Goal: Task Accomplishment & Management: Use online tool/utility

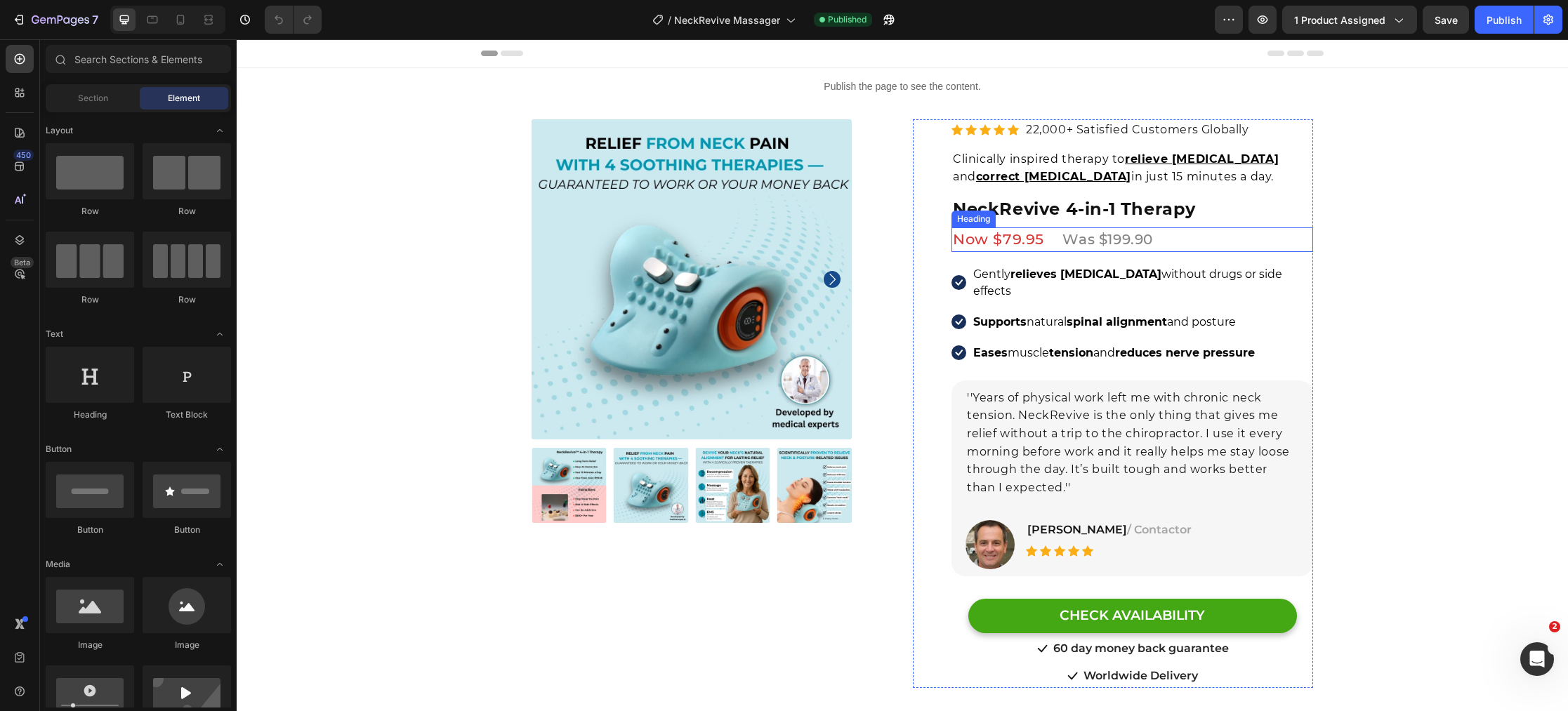
click at [1103, 235] on span "Was $199.90" at bounding box center [1108, 238] width 91 height 17
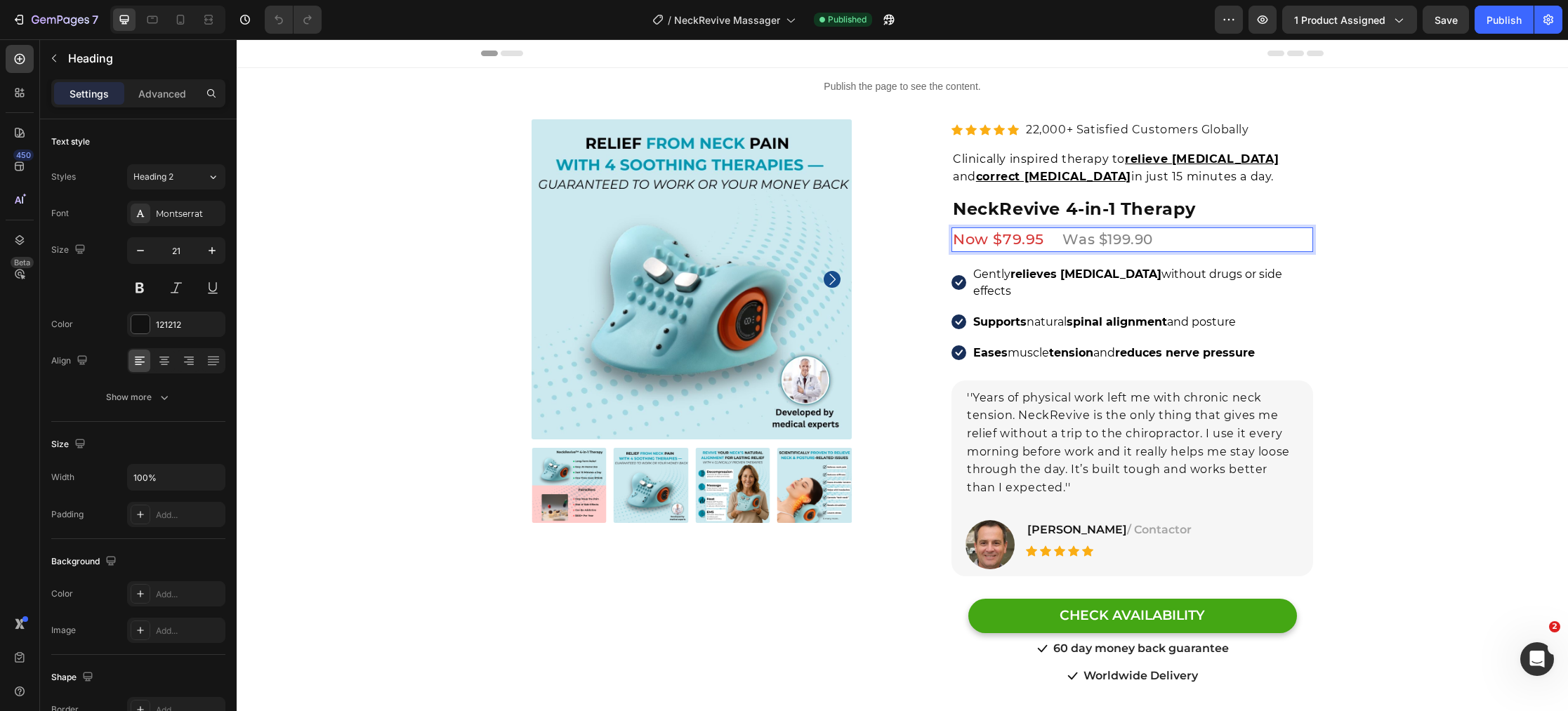
click at [1124, 241] on span "Was $199.90" at bounding box center [1108, 238] width 91 height 17
drag, startPoint x: 1512, startPoint y: 30, endPoint x: 1256, endPoint y: 61, distance: 257.9
click at [1512, 30] on button "Publish" at bounding box center [1504, 20] width 59 height 28
click at [158, 25] on icon at bounding box center [152, 20] width 14 height 14
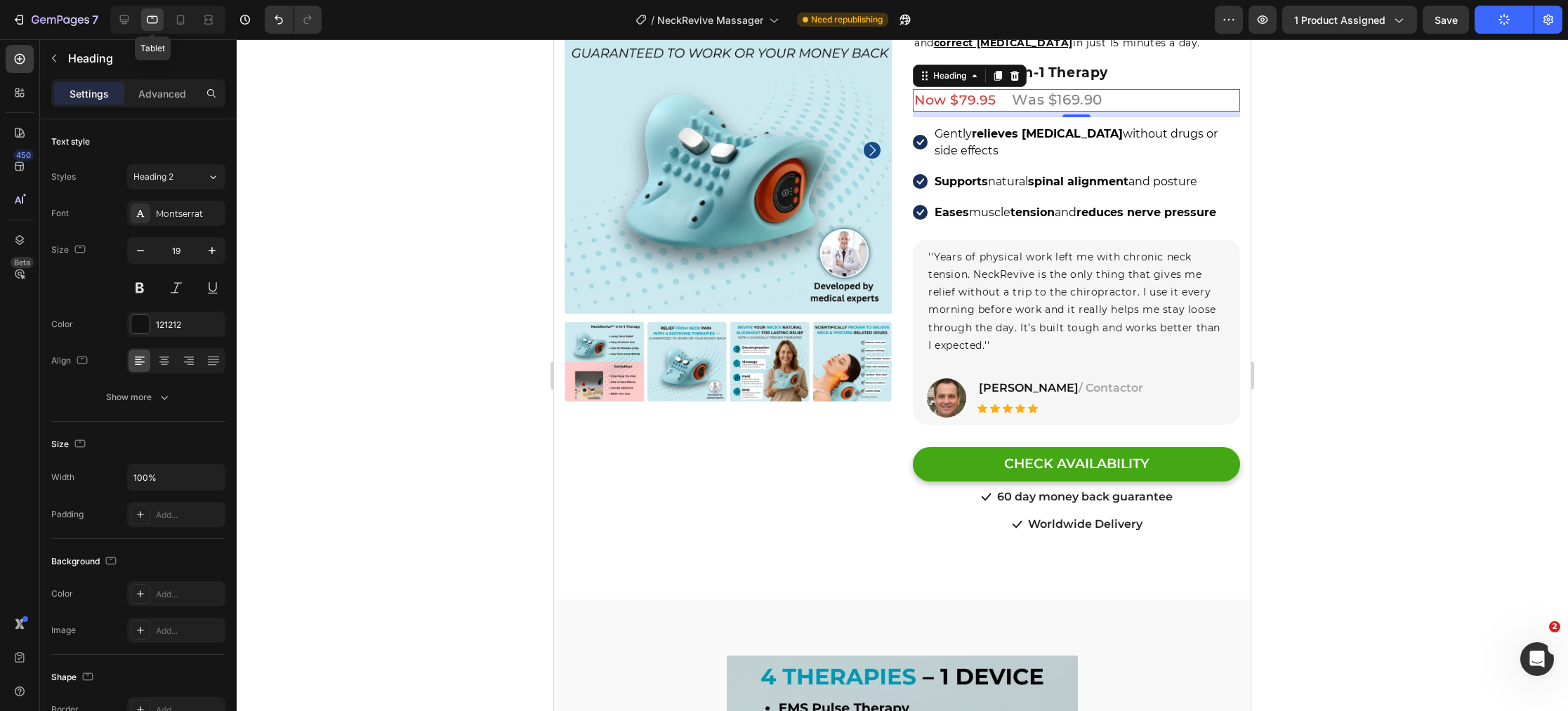
scroll to position [133, 0]
click at [184, 20] on icon at bounding box center [181, 20] width 14 height 14
type input "21"
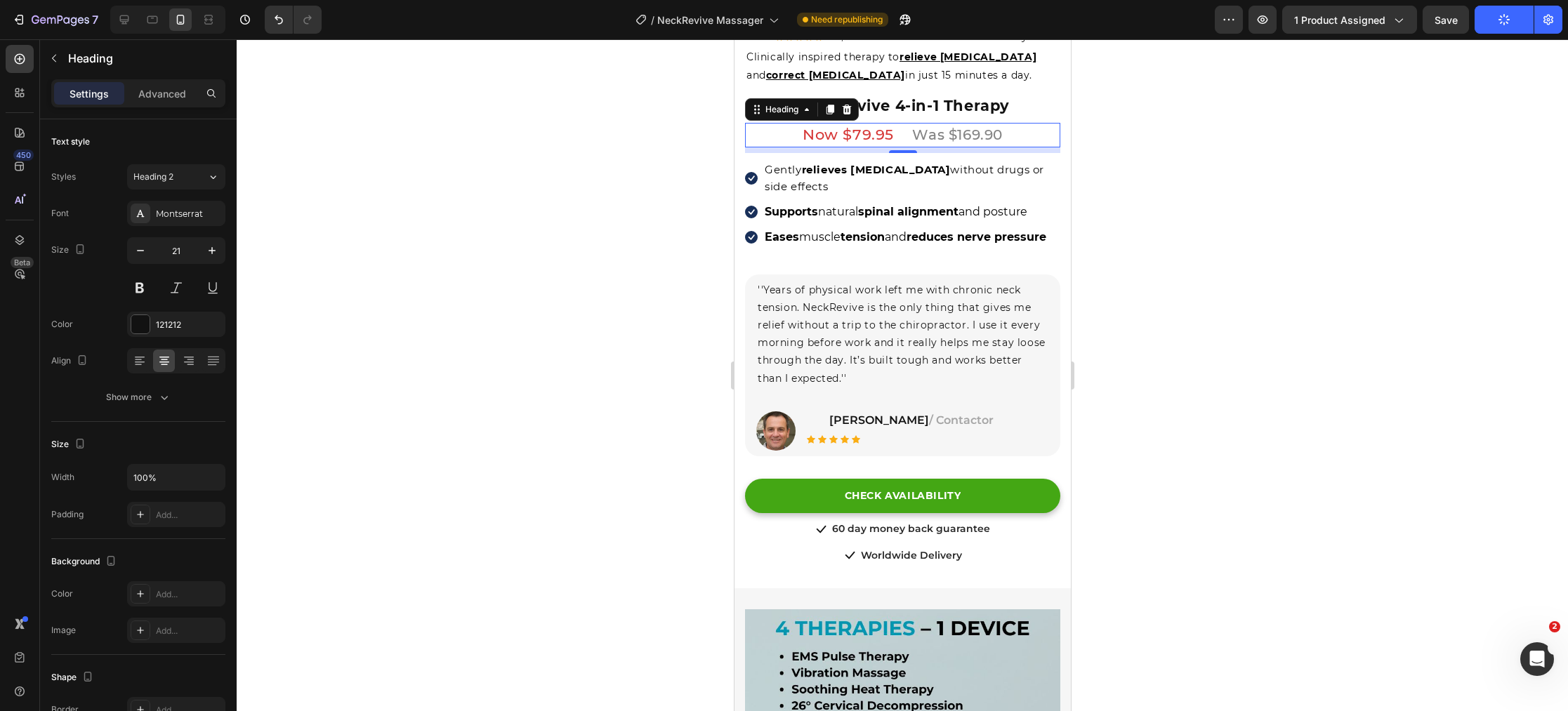
scroll to position [529, 0]
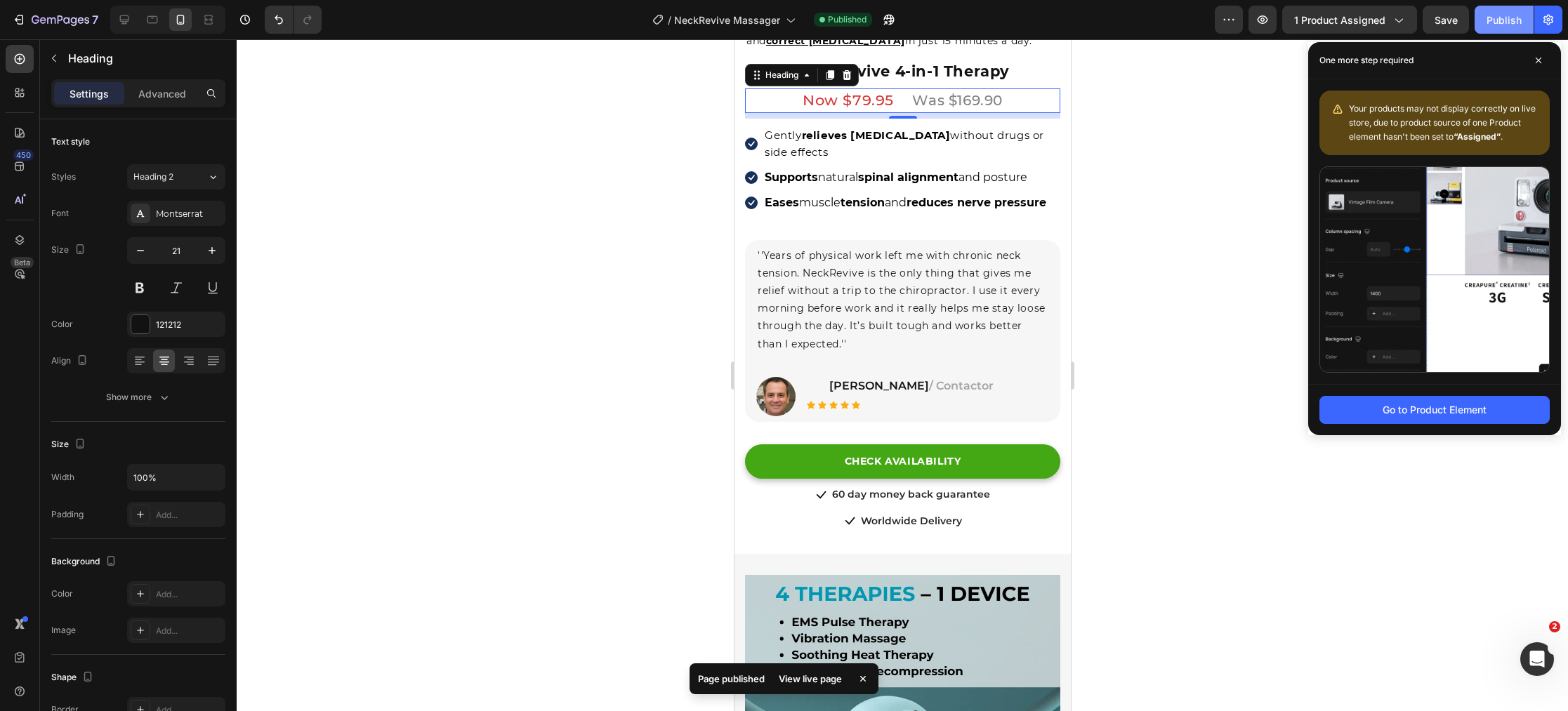
click at [1494, 17] on div "Publish" at bounding box center [1503, 20] width 35 height 15
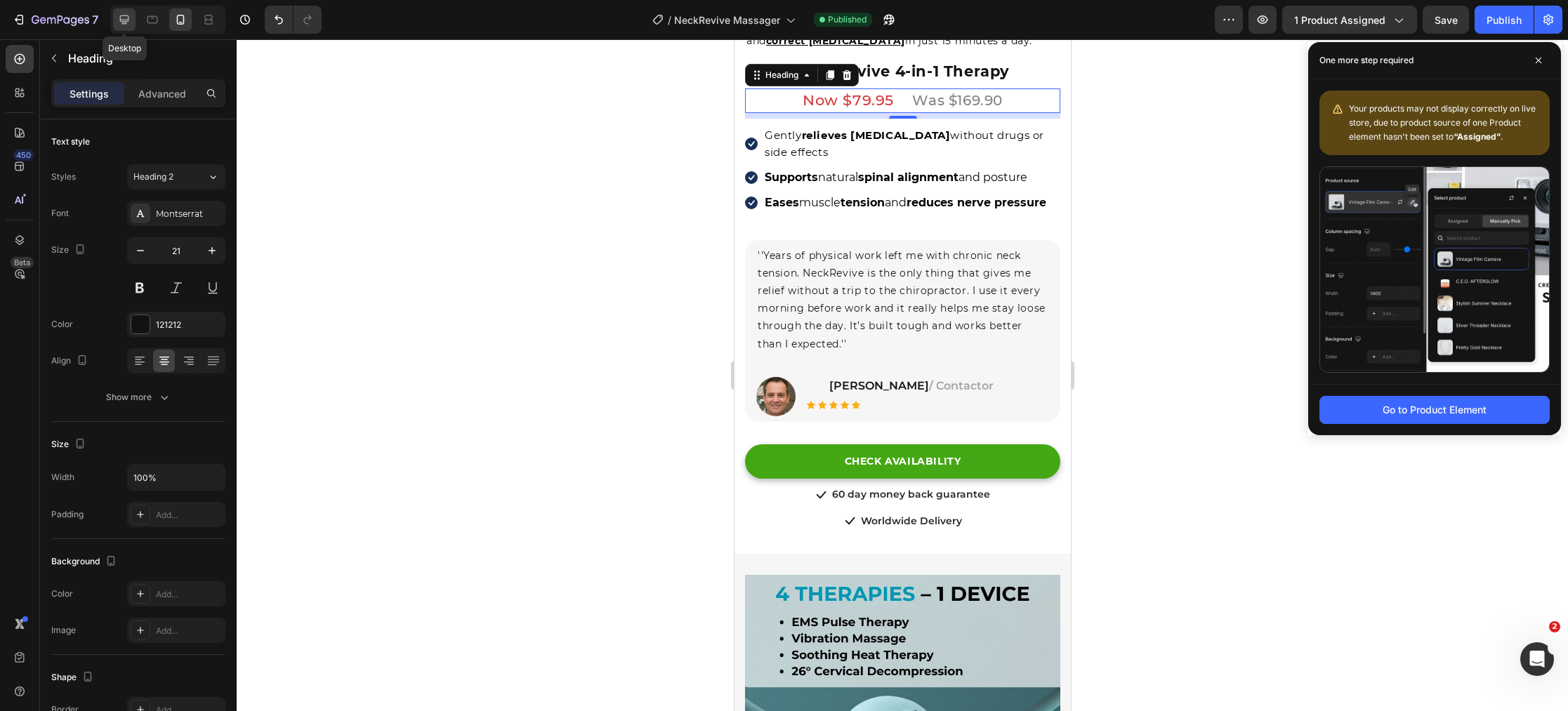
click at [126, 23] on icon at bounding box center [125, 20] width 9 height 9
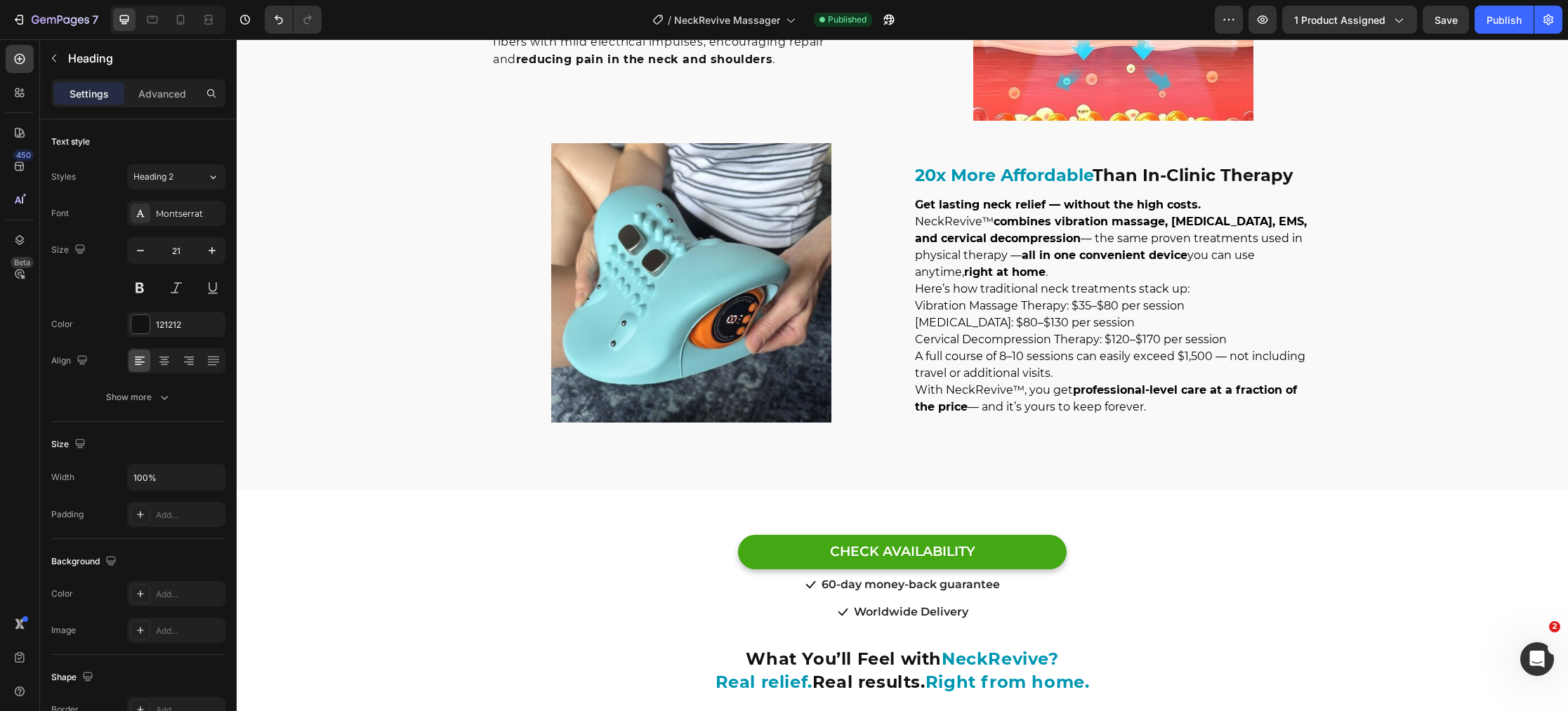
scroll to position [2882, 0]
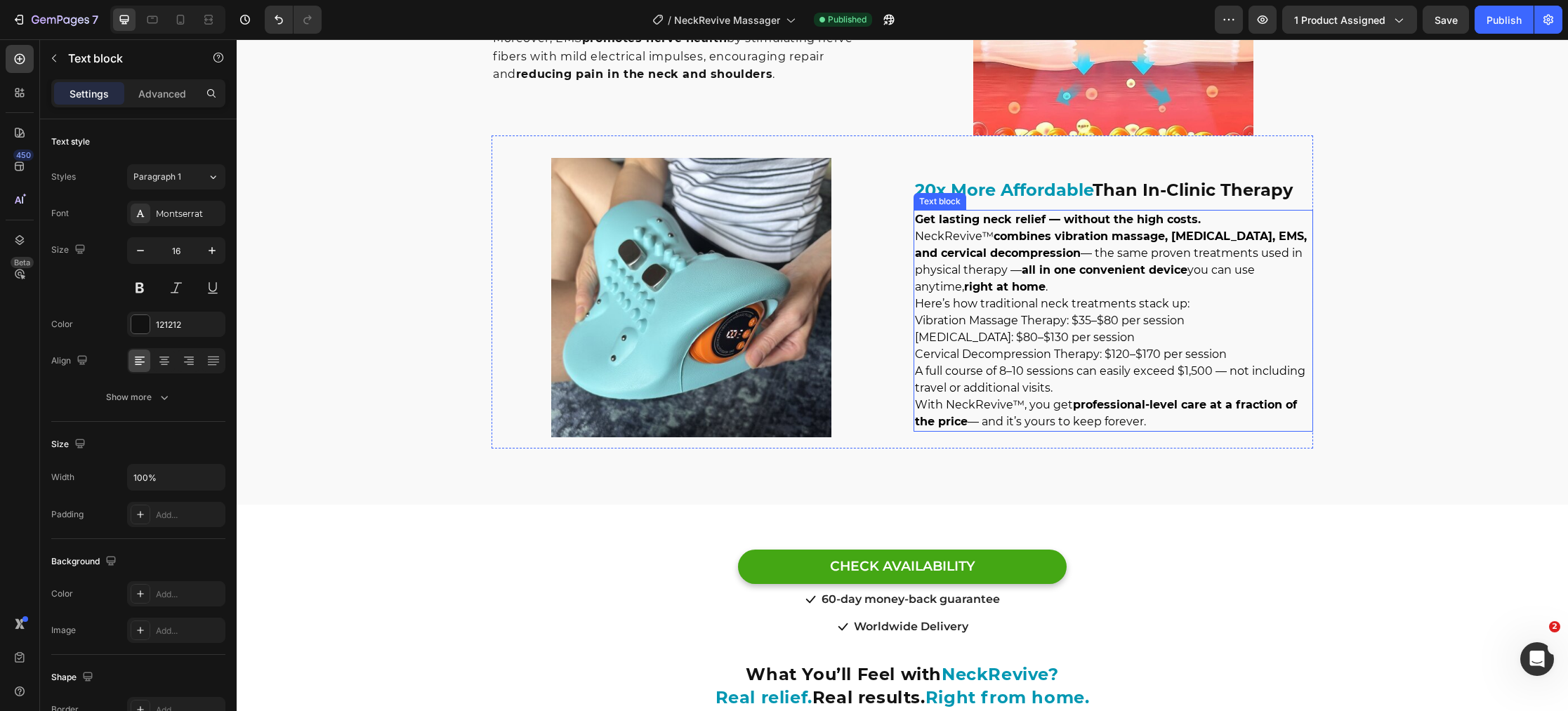
drag, startPoint x: 1073, startPoint y: 320, endPoint x: 1081, endPoint y: 321, distance: 8.1
click at [1076, 320] on span "Vibration Massage Therapy: $35–$80 per session" at bounding box center [1049, 319] width 270 height 13
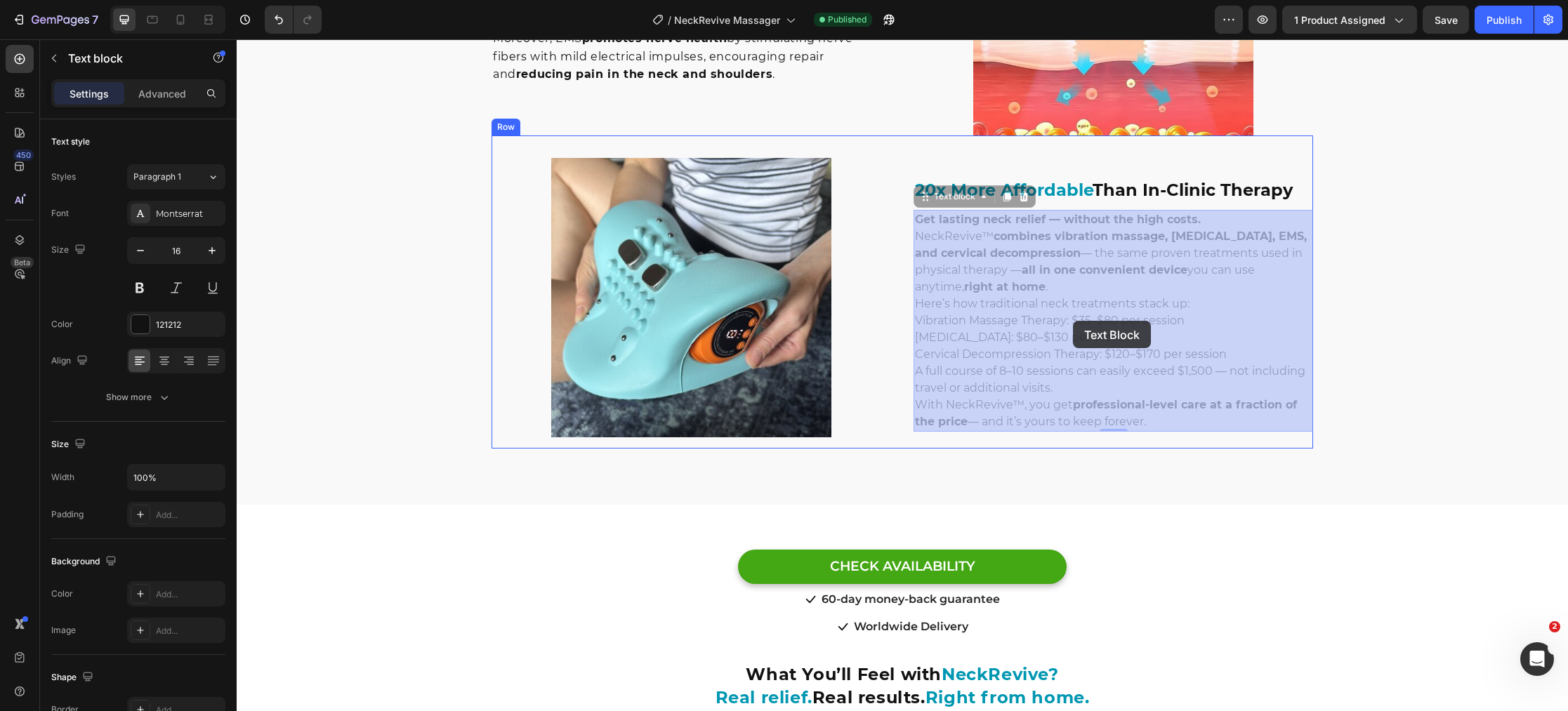
scroll to position [2865, 0]
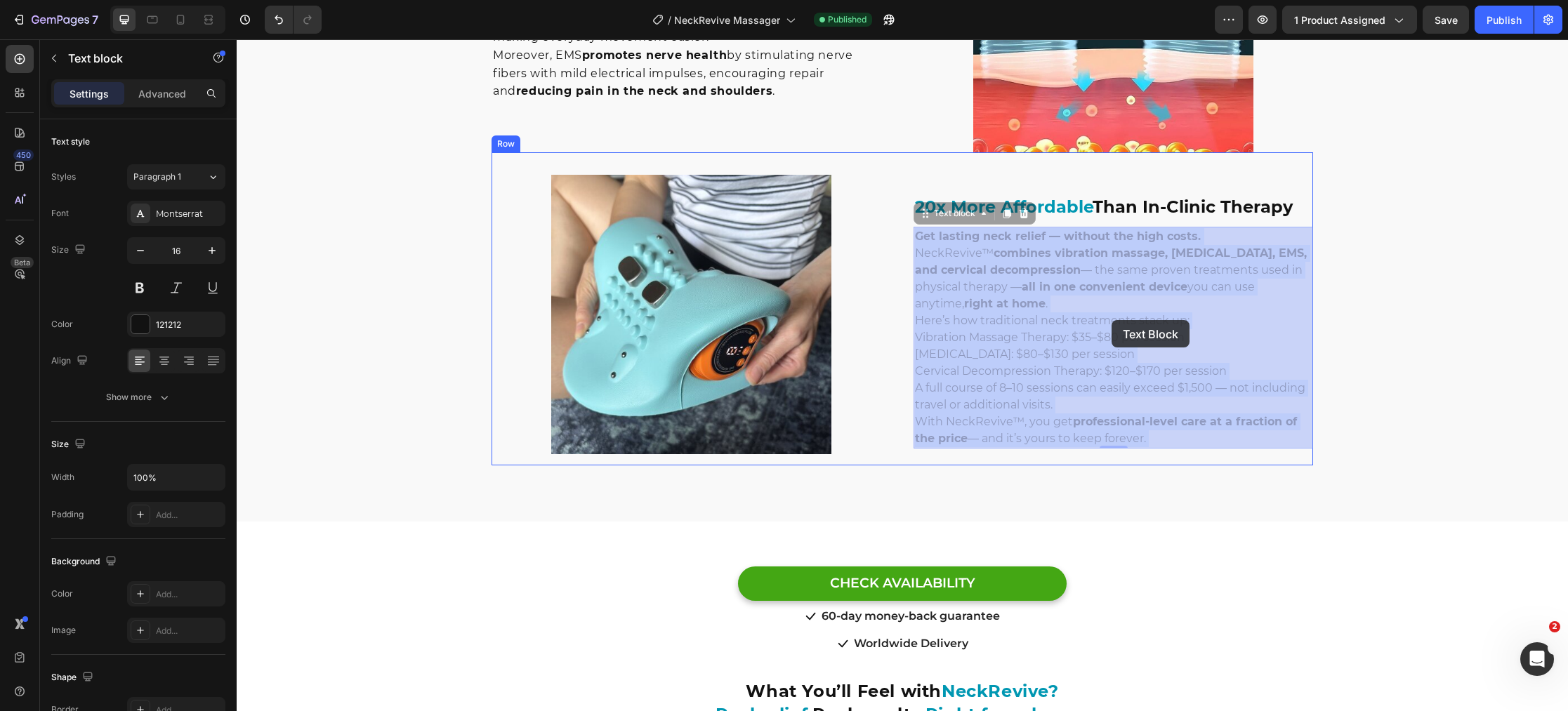
drag, startPoint x: 1071, startPoint y: 320, endPoint x: 1110, endPoint y: 320, distance: 39.0
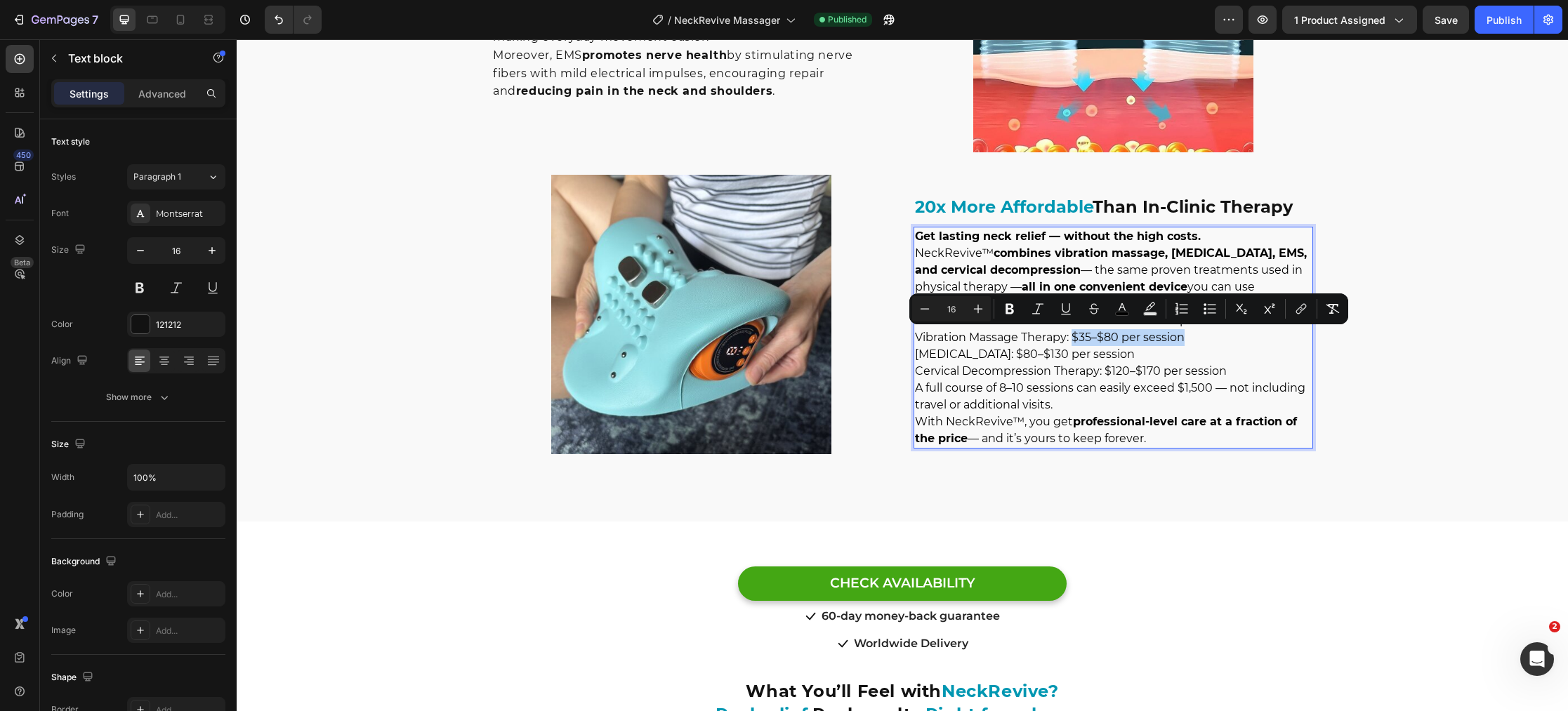
drag, startPoint x: 1185, startPoint y: 336, endPoint x: 1072, endPoint y: 341, distance: 113.1
click at [1072, 341] on p "Vibration Massage Therapy: $35–$80 per session" at bounding box center [1113, 337] width 397 height 17
click at [1011, 309] on icon "Editor contextual toolbar" at bounding box center [1009, 309] width 8 height 11
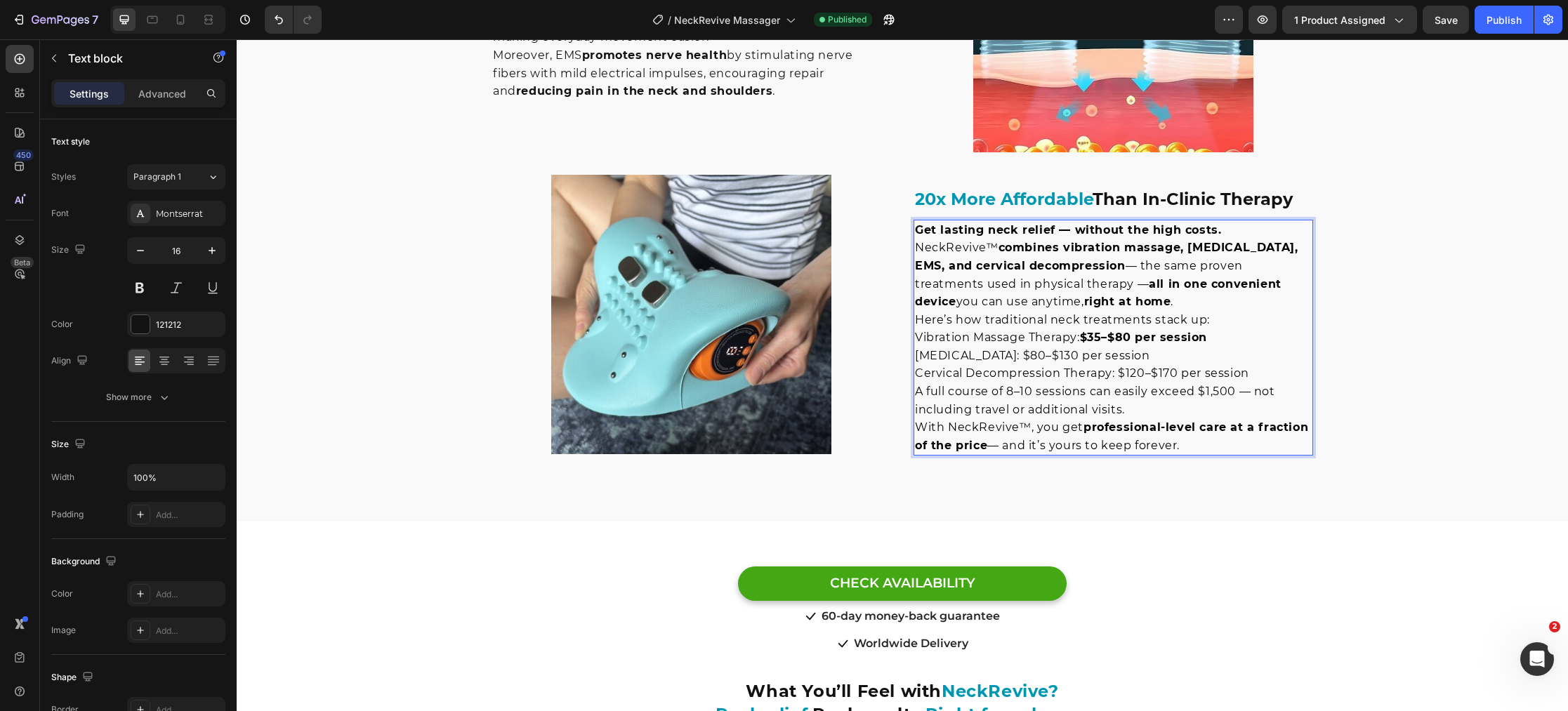
scroll to position [2857, 0]
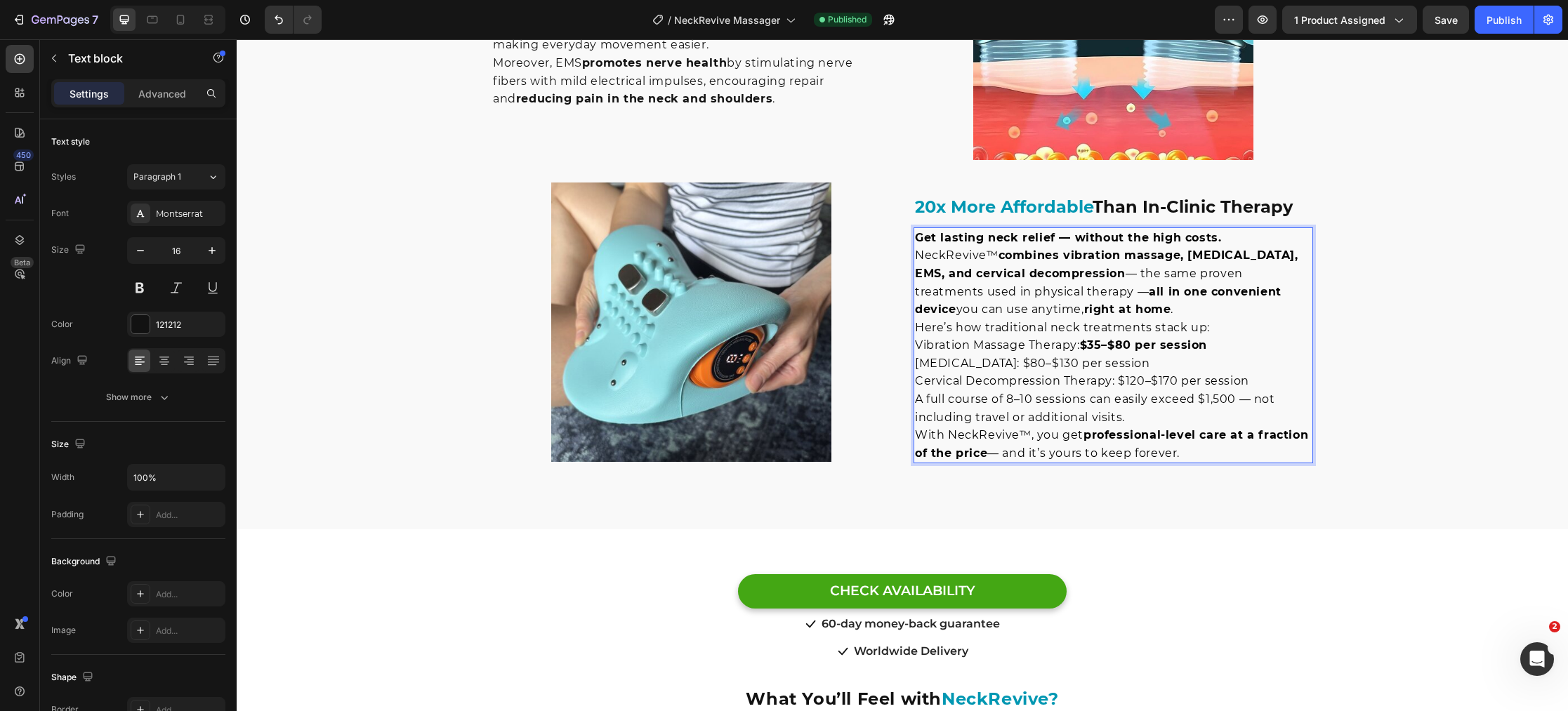
click at [1129, 364] on p "[MEDICAL_DATA]: $80–$130 per session" at bounding box center [1113, 363] width 397 height 19
drag, startPoint x: 1117, startPoint y: 363, endPoint x: 1003, endPoint y: 363, distance: 114.0
click at [1003, 363] on p "[MEDICAL_DATA]: $80–$130 per session" at bounding box center [1113, 363] width 397 height 19
drag, startPoint x: 1122, startPoint y: 363, endPoint x: 1137, endPoint y: 366, distance: 15.3
click at [1122, 363] on span "[MEDICAL_DATA]: $80–$130 per session" at bounding box center [1032, 363] width 235 height 13
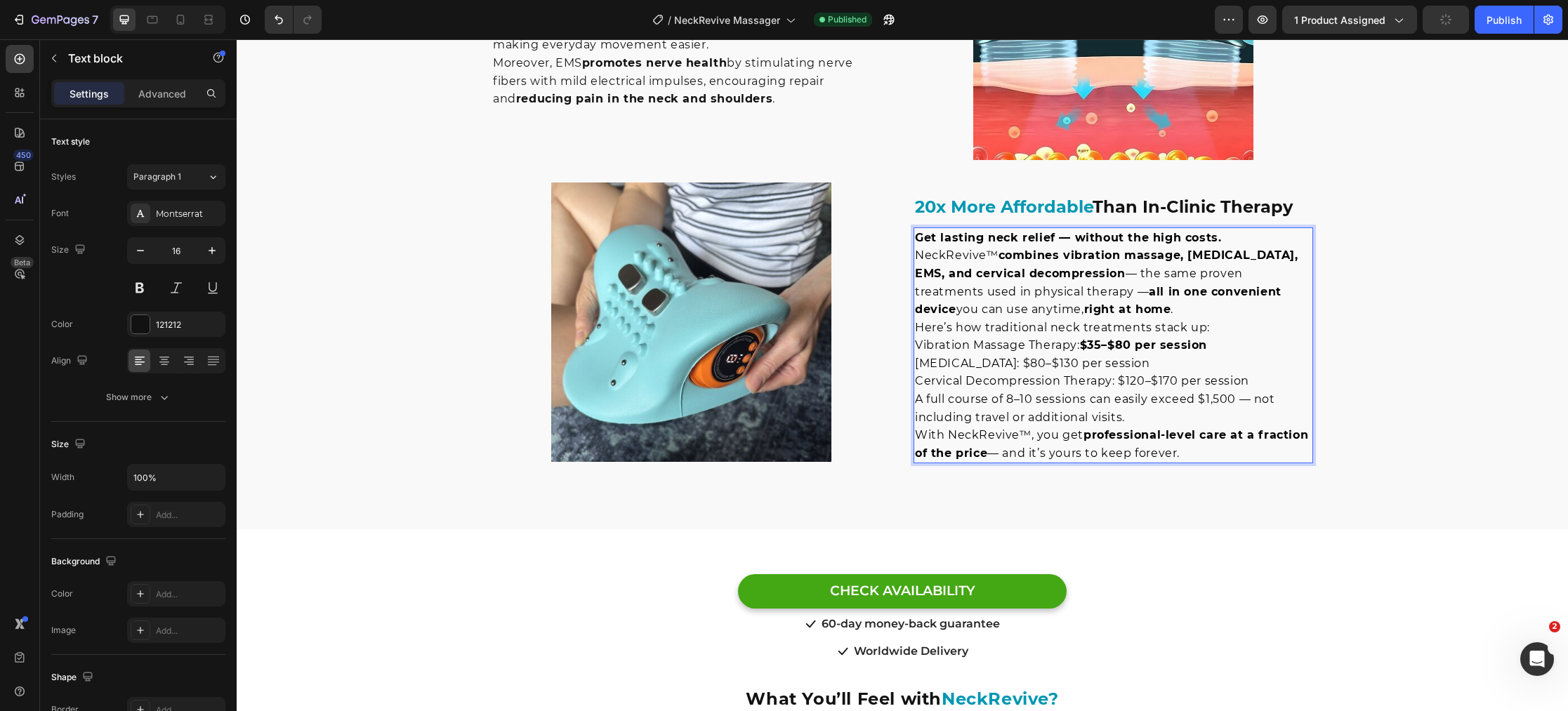
click at [1137, 366] on p "[MEDICAL_DATA]: $80–$130 per session" at bounding box center [1113, 363] width 397 height 19
click at [1136, 366] on p "[MEDICAL_DATA]: $80–$130 per session" at bounding box center [1113, 363] width 397 height 19
click at [1135, 363] on p "[MEDICAL_DATA]: $80–$130 per session" at bounding box center [1113, 363] width 397 height 19
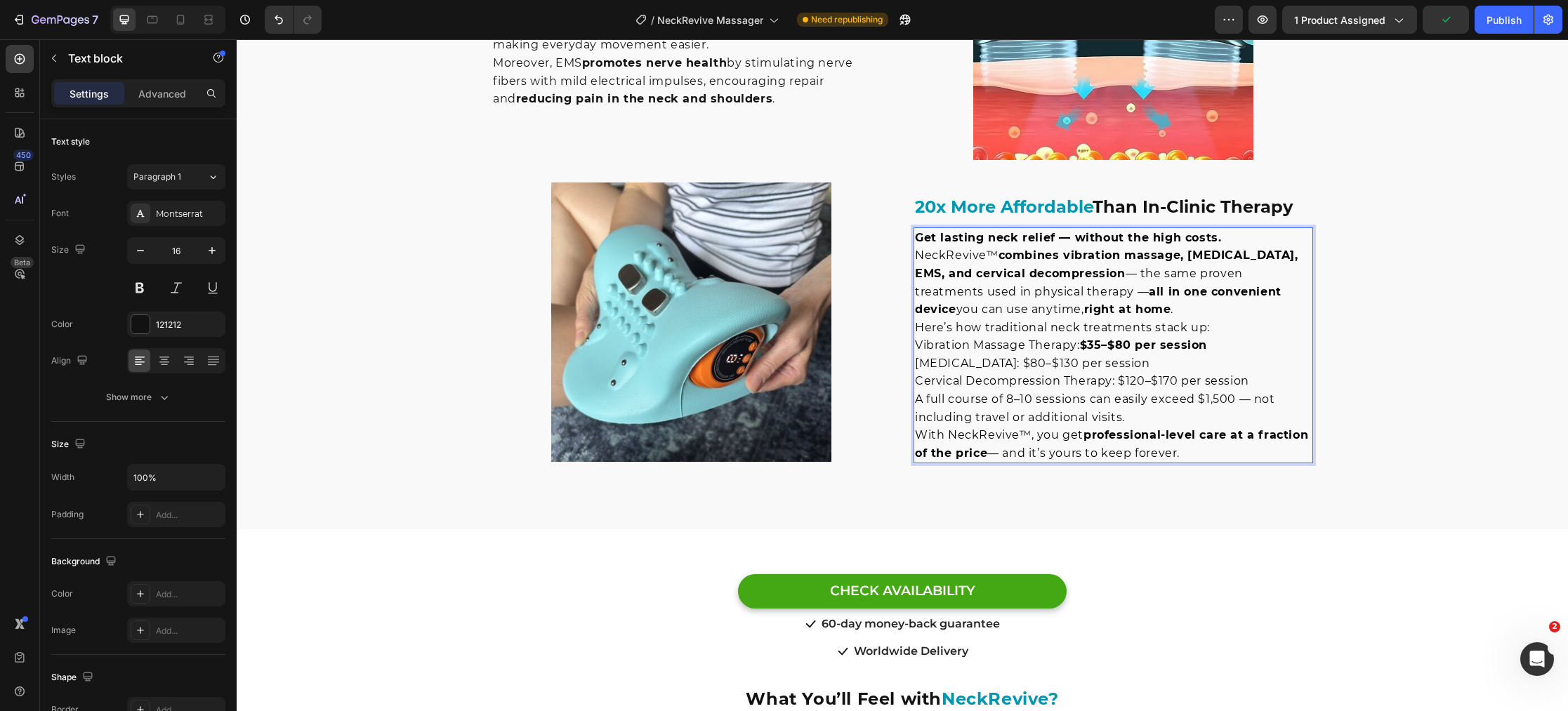
click at [1035, 360] on span "[MEDICAL_DATA]: $80–$130 per session" at bounding box center [1032, 363] width 235 height 13
click at [1014, 393] on span "A full course of 8–10 sessions can easily exceed $1,500 — not including travel …" at bounding box center [1094, 408] width 361 height 31
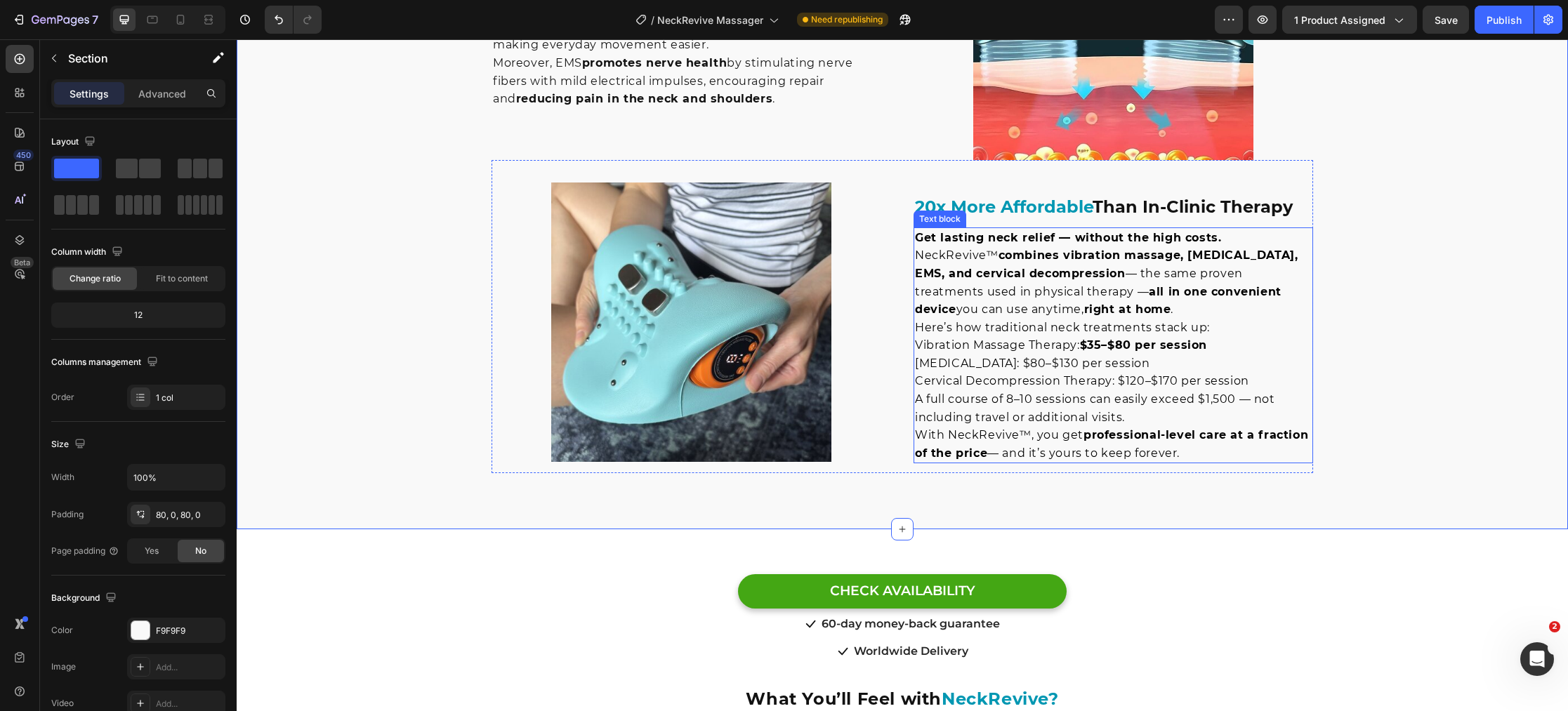
click at [1006, 363] on span "[MEDICAL_DATA]: $80–$130 per session" at bounding box center [1032, 363] width 235 height 13
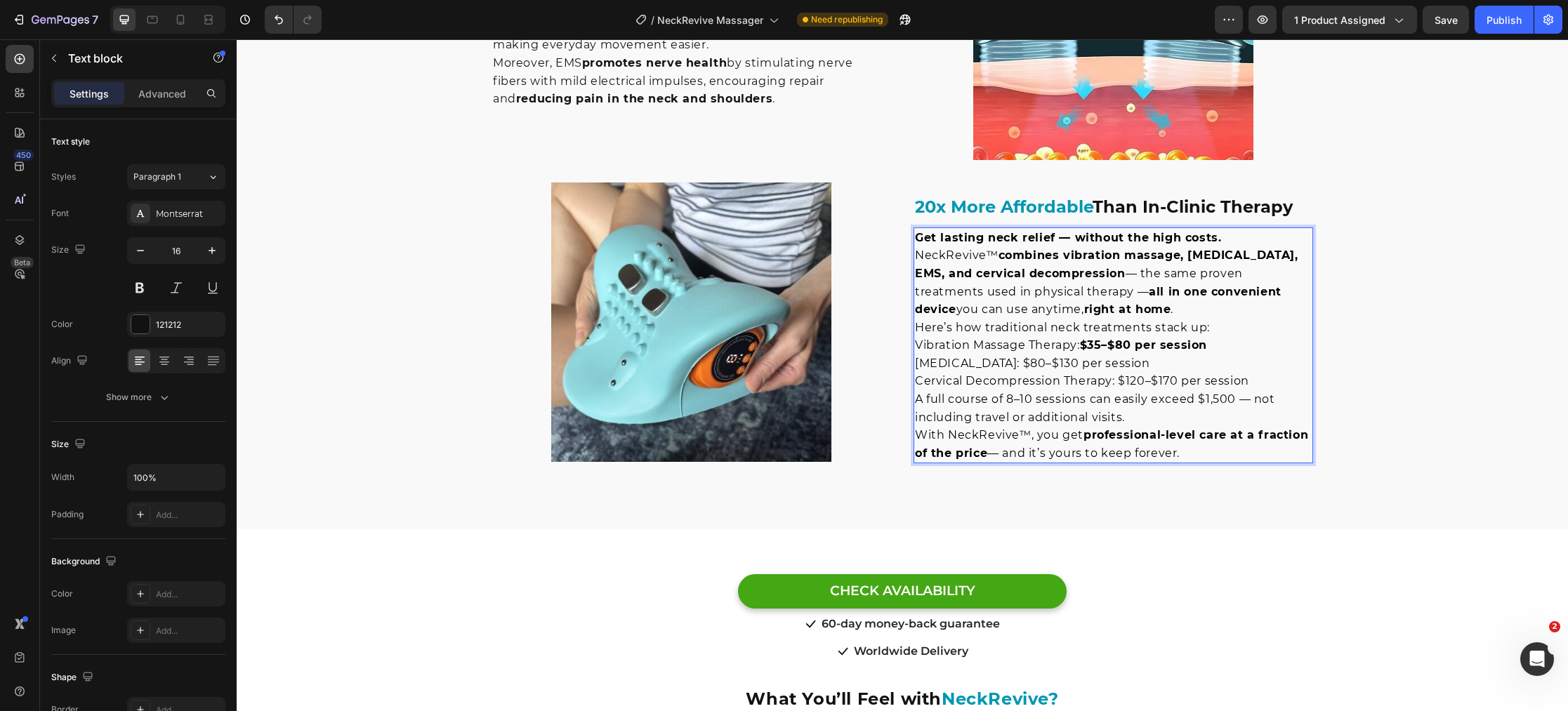
click at [1001, 363] on span "[MEDICAL_DATA]: $80–$130 per session" at bounding box center [1032, 363] width 235 height 13
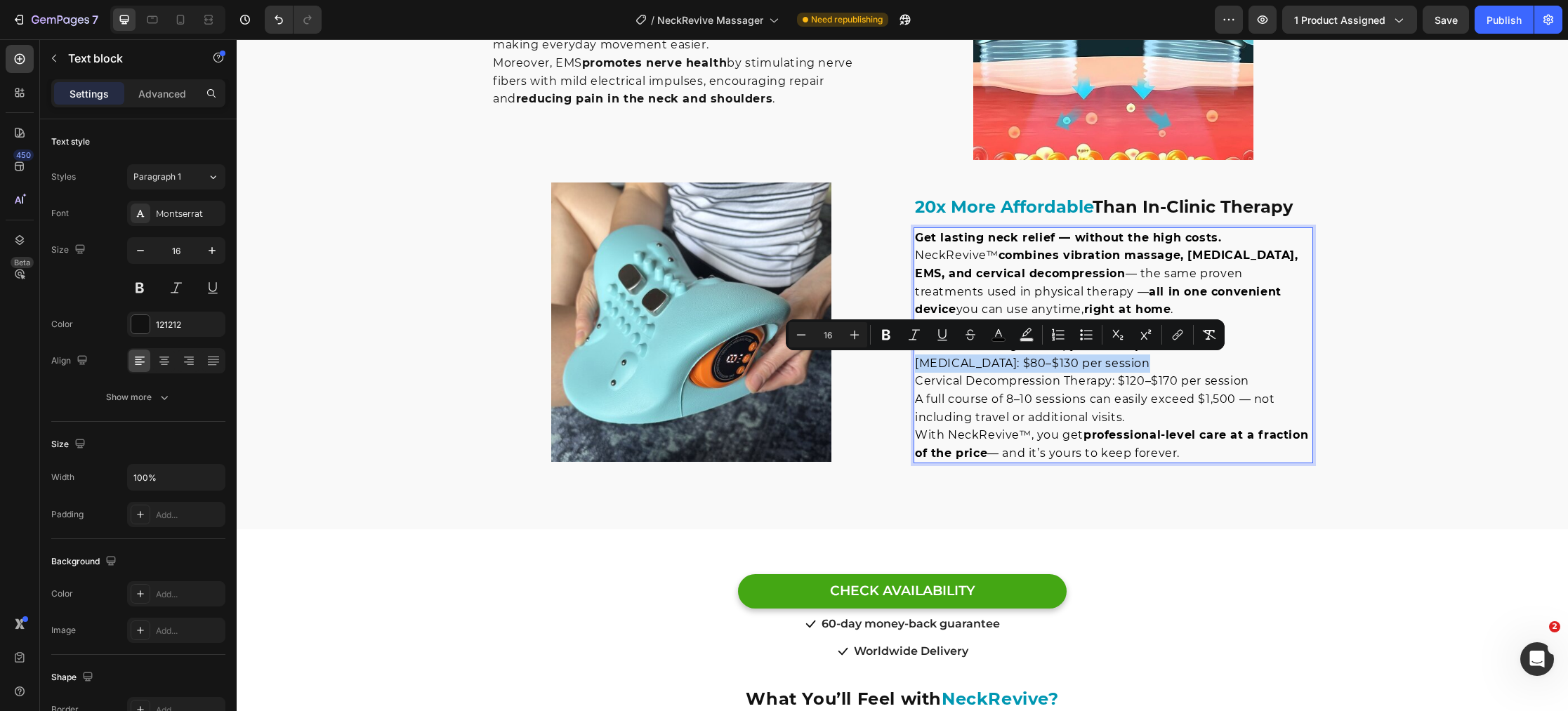
click at [1001, 363] on span "[MEDICAL_DATA]: $80–$130 per session" at bounding box center [1032, 363] width 235 height 13
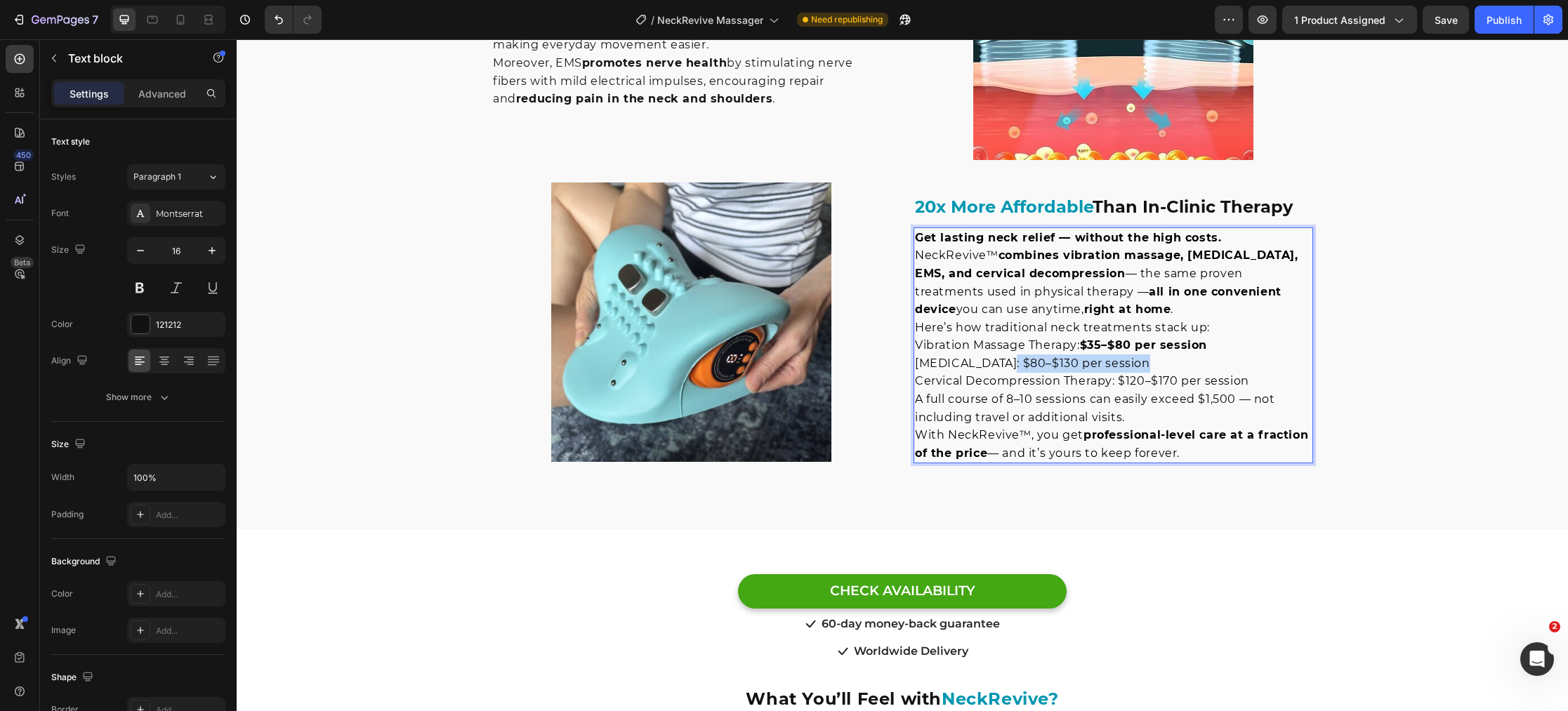
click at [1005, 364] on span "[MEDICAL_DATA]: $80–$130 per session" at bounding box center [1032, 363] width 235 height 13
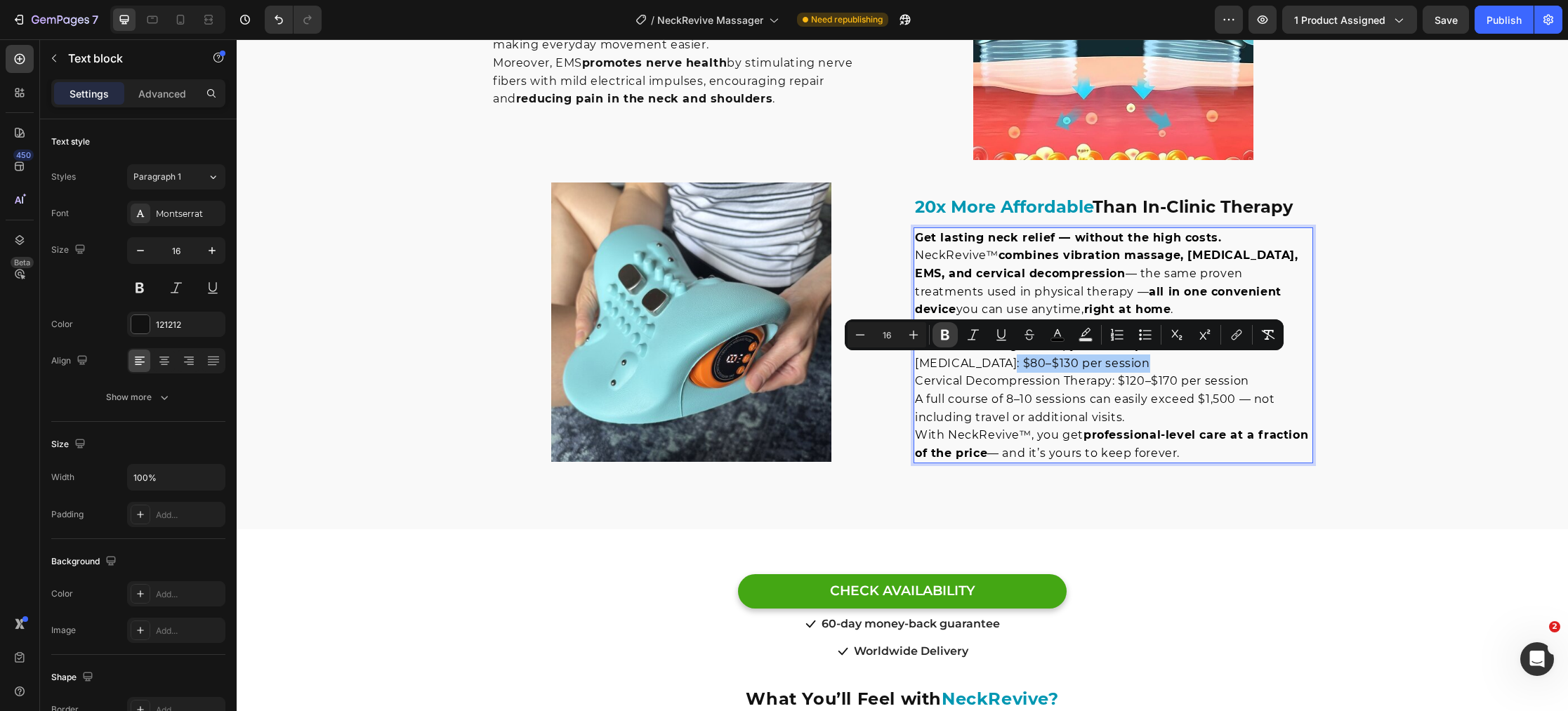
click at [946, 337] on icon "Editor contextual toolbar" at bounding box center [945, 335] width 8 height 11
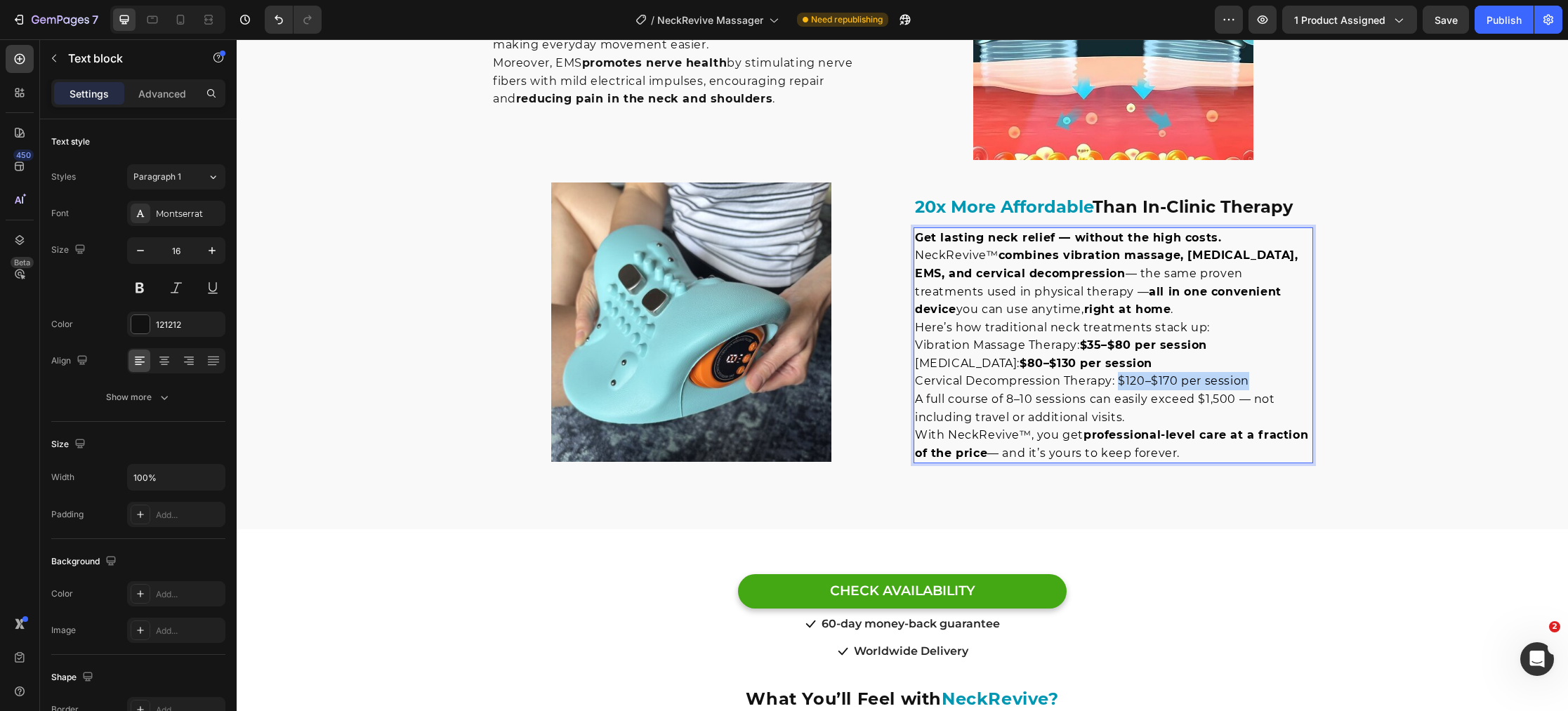
drag, startPoint x: 1119, startPoint y: 383, endPoint x: 1251, endPoint y: 389, distance: 132.1
click at [1252, 388] on p "Cervical Decompression Therapy: $120–$170 per session" at bounding box center [1113, 381] width 397 height 19
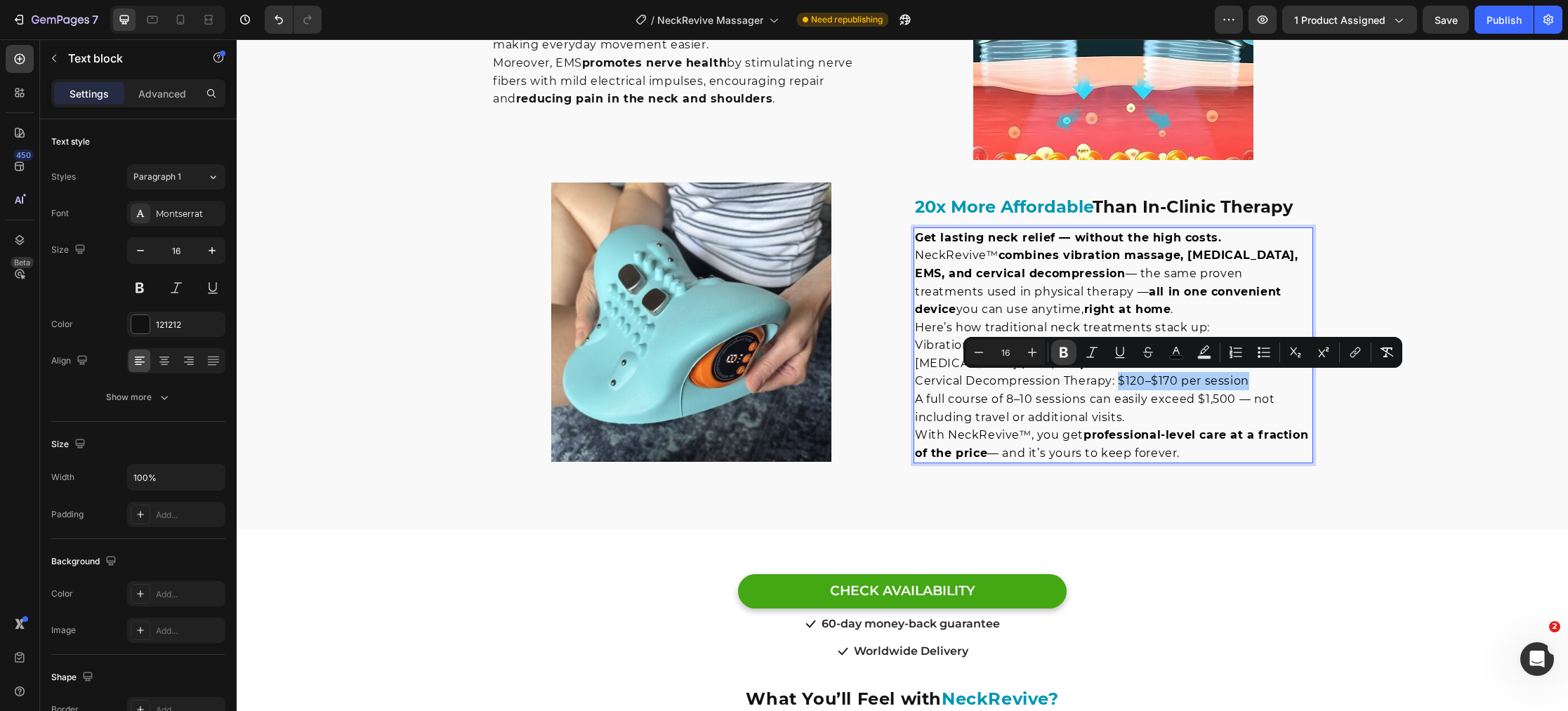
click at [1064, 356] on icon "Editor contextual toolbar" at bounding box center [1063, 352] width 8 height 11
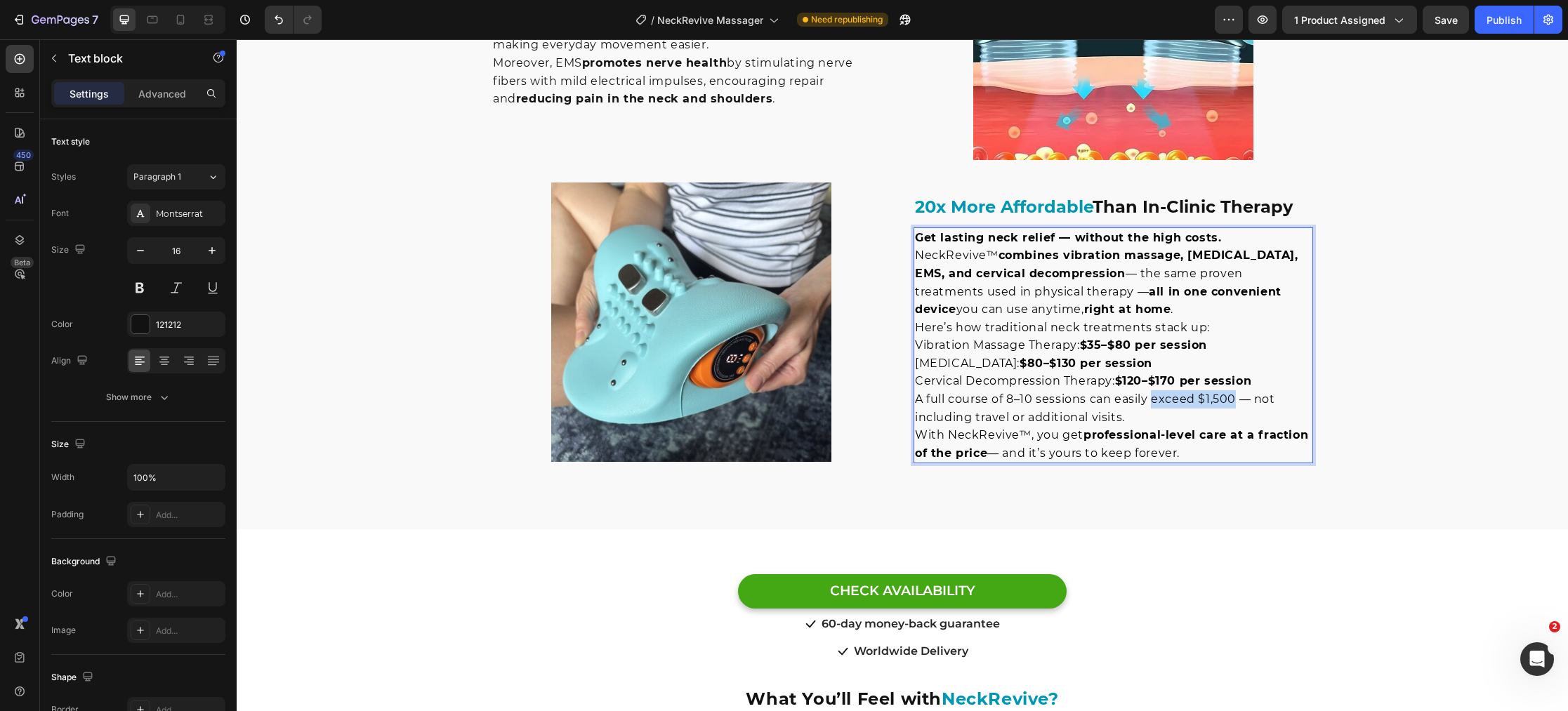
drag, startPoint x: 1154, startPoint y: 400, endPoint x: 1231, endPoint y: 403, distance: 77.1
click at [1231, 403] on span "A full course of 8–10 sessions can easily exceed $1,500 — not including travel …" at bounding box center [1094, 408] width 361 height 31
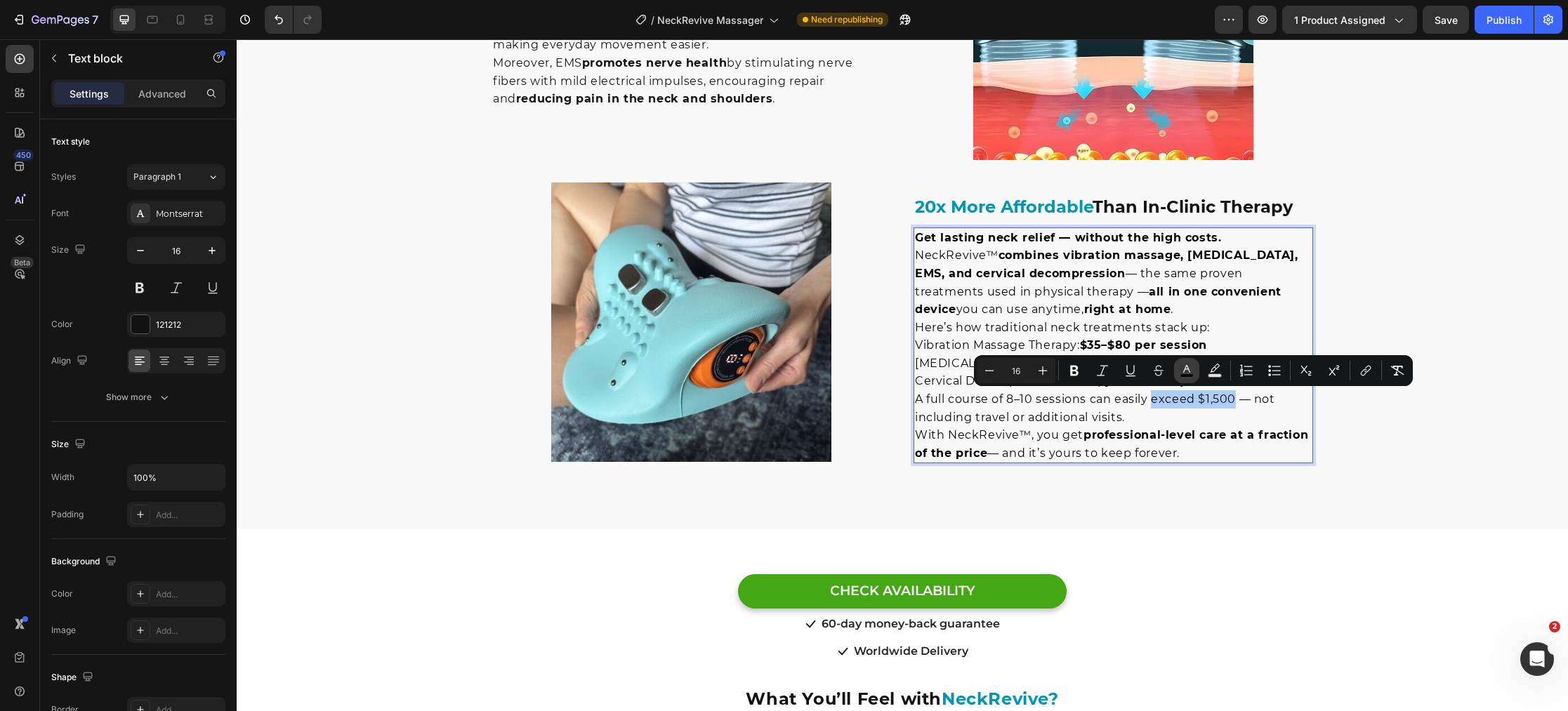
click at [1190, 376] on rect "Editor contextual toolbar" at bounding box center [1187, 376] width 13 height 4
type input "000000"
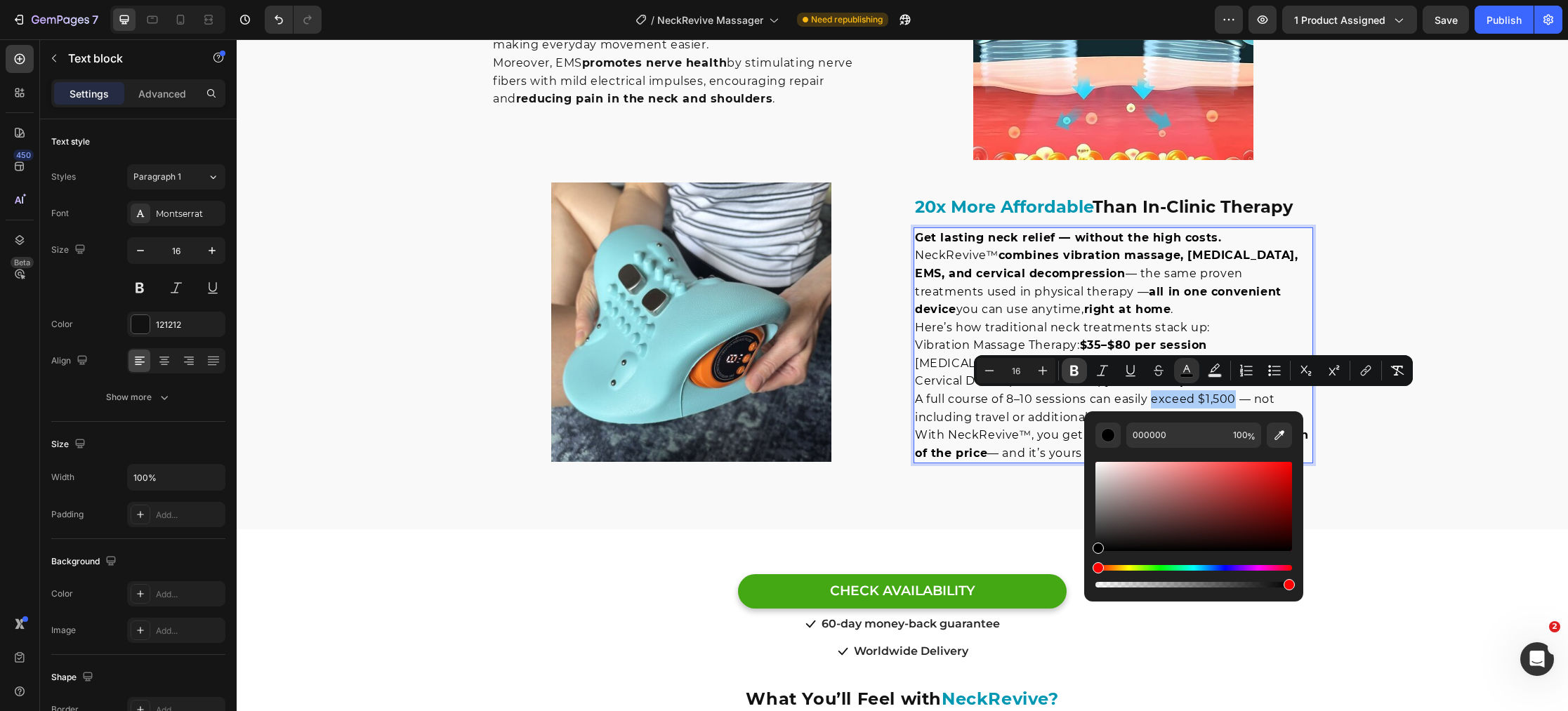
click at [1076, 371] on icon "Editor contextual toolbar" at bounding box center [1074, 371] width 8 height 11
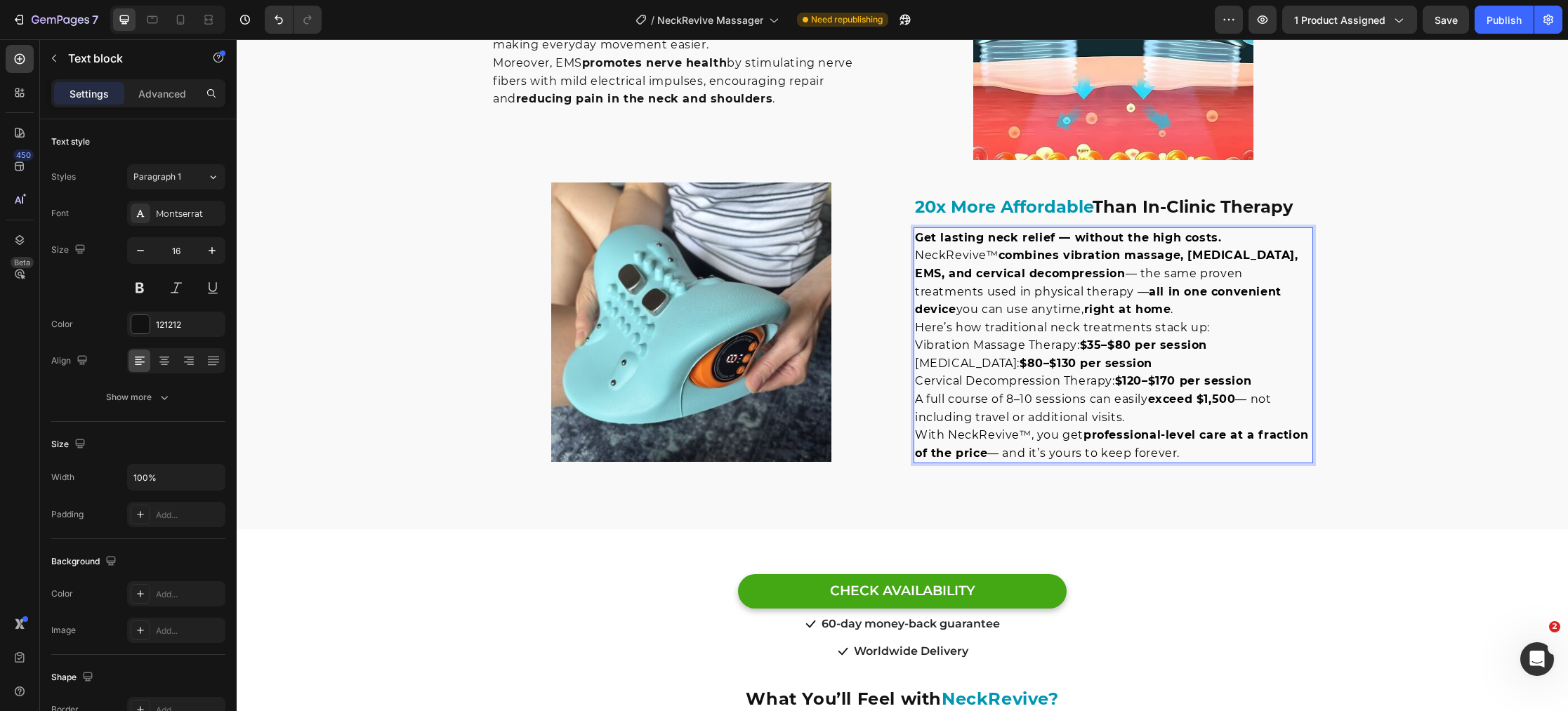
click at [1236, 403] on strong "exceed $1,500" at bounding box center [1191, 399] width 88 height 13
drag, startPoint x: 1236, startPoint y: 401, endPoint x: 1153, endPoint y: 405, distance: 83.1
click at [1153, 405] on strong "exceed $1,500" at bounding box center [1191, 399] width 88 height 13
click at [1171, 399] on strong "exceed $1,500" at bounding box center [1191, 399] width 88 height 13
click at [1150, 400] on span "A full course of 8–10 sessions can easily exceed $1,500 — not including travel …" at bounding box center [1093, 408] width 356 height 31
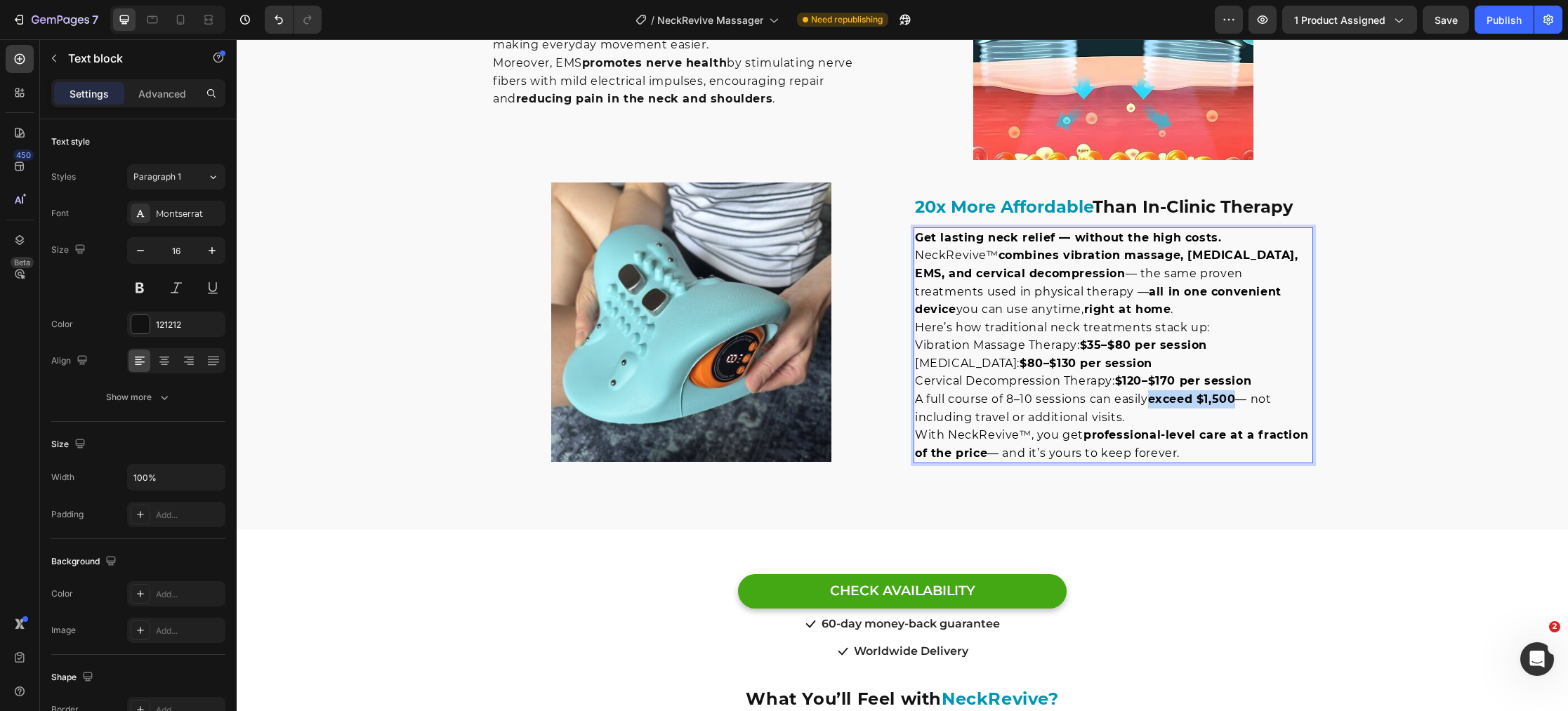
drag, startPoint x: 1154, startPoint y: 400, endPoint x: 1229, endPoint y: 407, distance: 75.3
click at [1231, 406] on p "A full course of 8–10 sessions can easily exceed $1,500 — not including travel …" at bounding box center [1113, 408] width 397 height 36
click at [1227, 403] on strong "exceed $1,500" at bounding box center [1191, 399] width 88 height 13
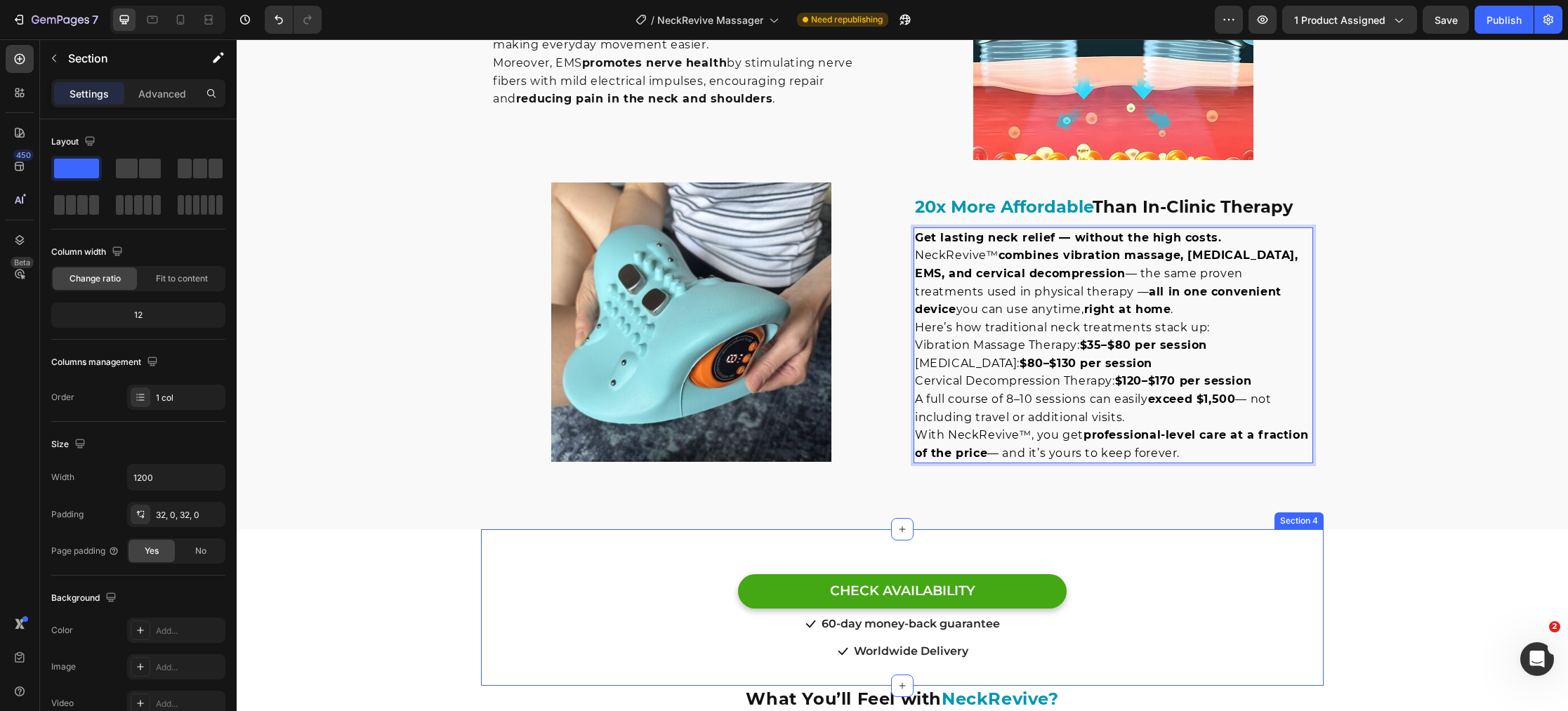
click at [1242, 541] on div "CHECK AVAILABILITY Button CHECK AVAILABILITY Button Icon 60-day money-back guar…" at bounding box center [902, 608] width 842 height 157
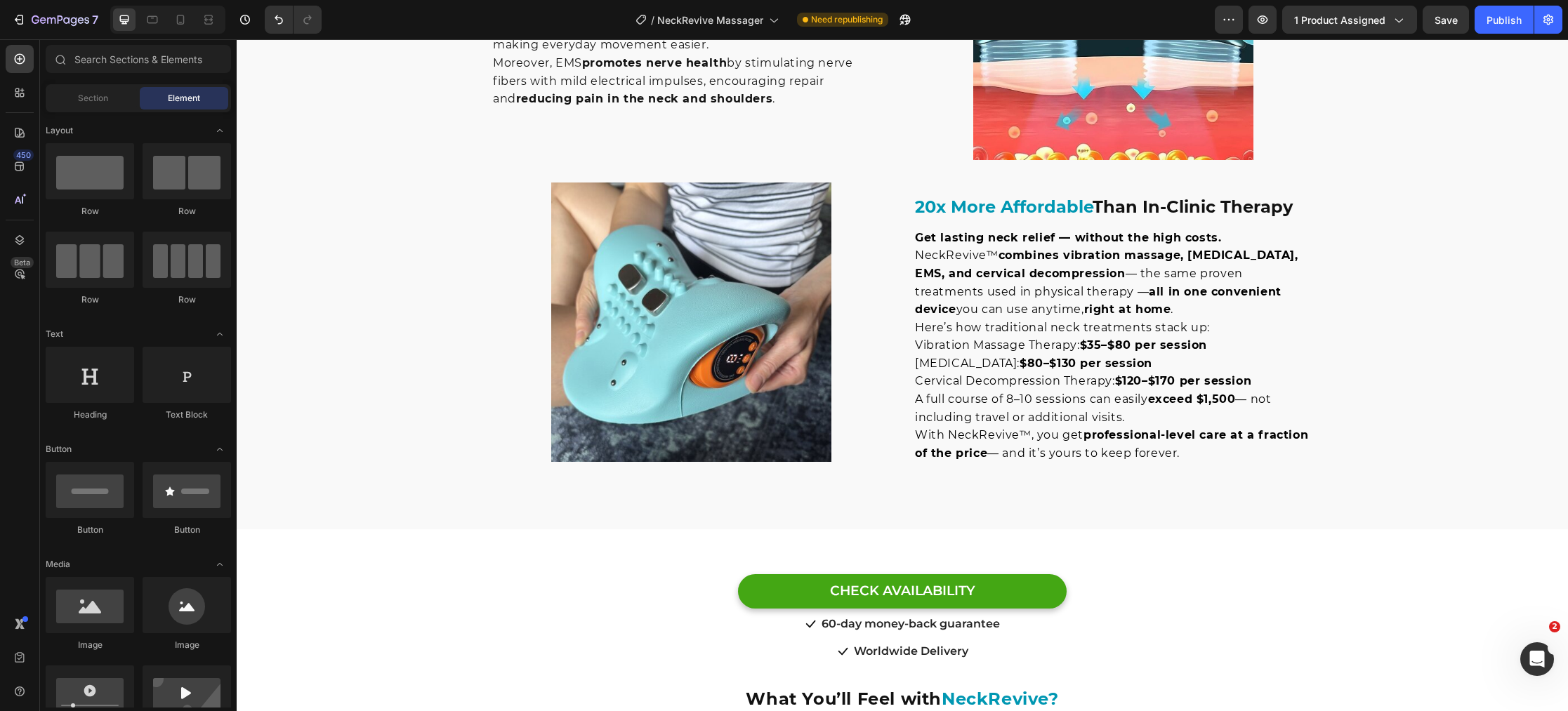
click at [1270, 412] on p "A full course of 8–10 sessions can easily exceed $1,500 — not including travel …" at bounding box center [1113, 408] width 397 height 36
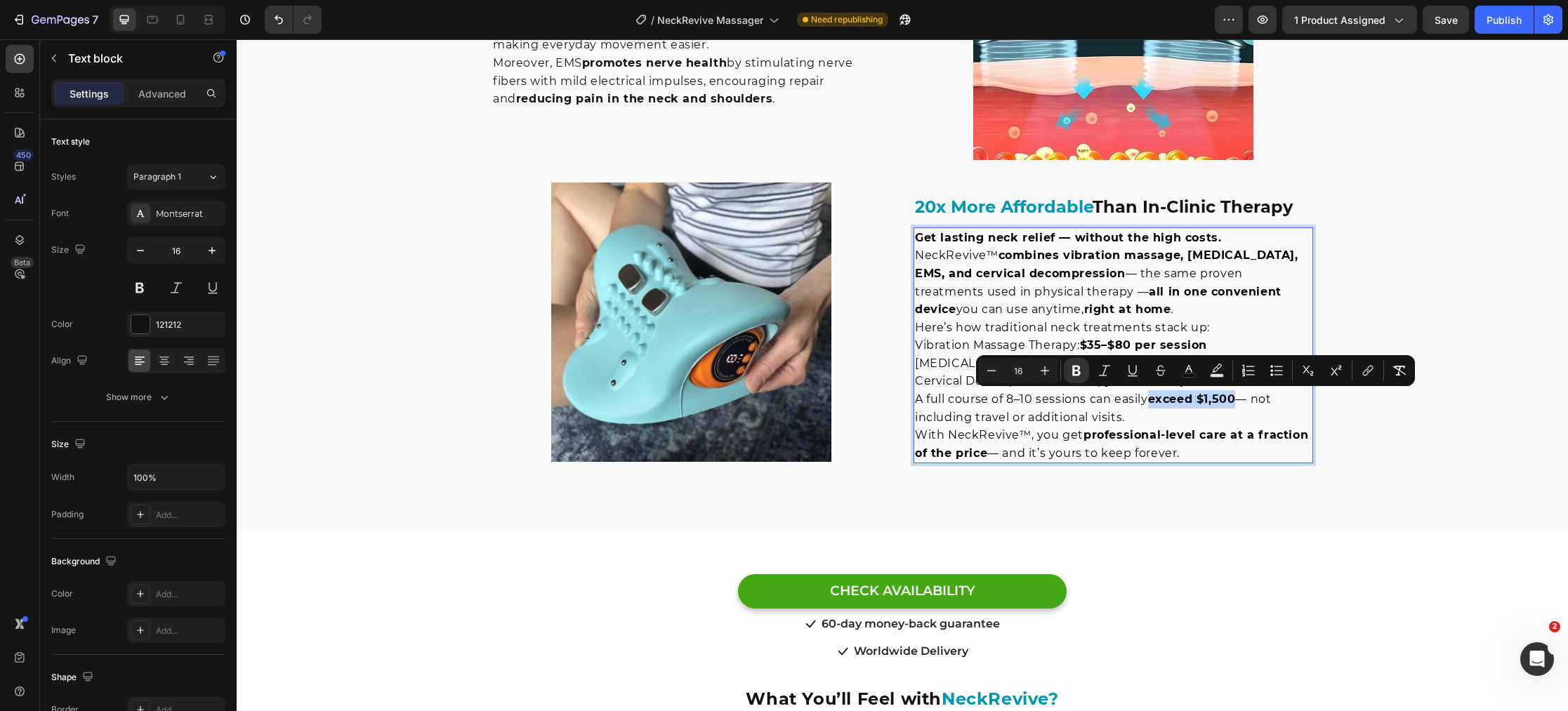
drag, startPoint x: 1238, startPoint y: 398, endPoint x: 1152, endPoint y: 401, distance: 86.1
click at [1152, 401] on strong "exceed $1,500" at bounding box center [1191, 399] width 88 height 13
click at [1183, 374] on rect "Editor contextual toolbar" at bounding box center [1189, 376] width 13 height 4
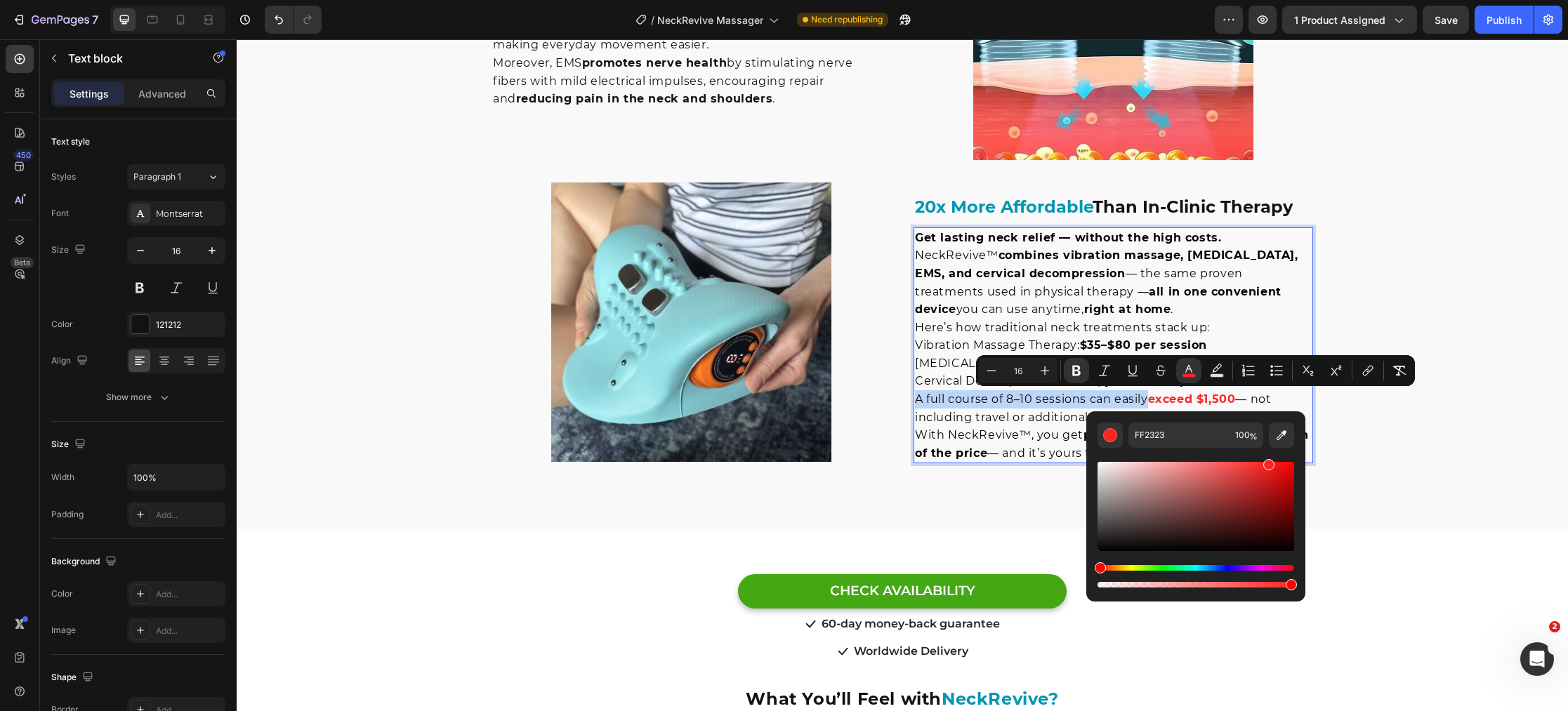
drag, startPoint x: 1104, startPoint y: 543, endPoint x: 1255, endPoint y: 471, distance: 167.3
click at [1263, 456] on div "Editor contextual toolbar" at bounding box center [1195, 519] width 197 height 142
drag, startPoint x: 1266, startPoint y: 464, endPoint x: 1222, endPoint y: 461, distance: 44.1
click at [1222, 461] on div "Editor contextual toolbar" at bounding box center [1223, 465] width 12 height 12
type input "FF5E5E"
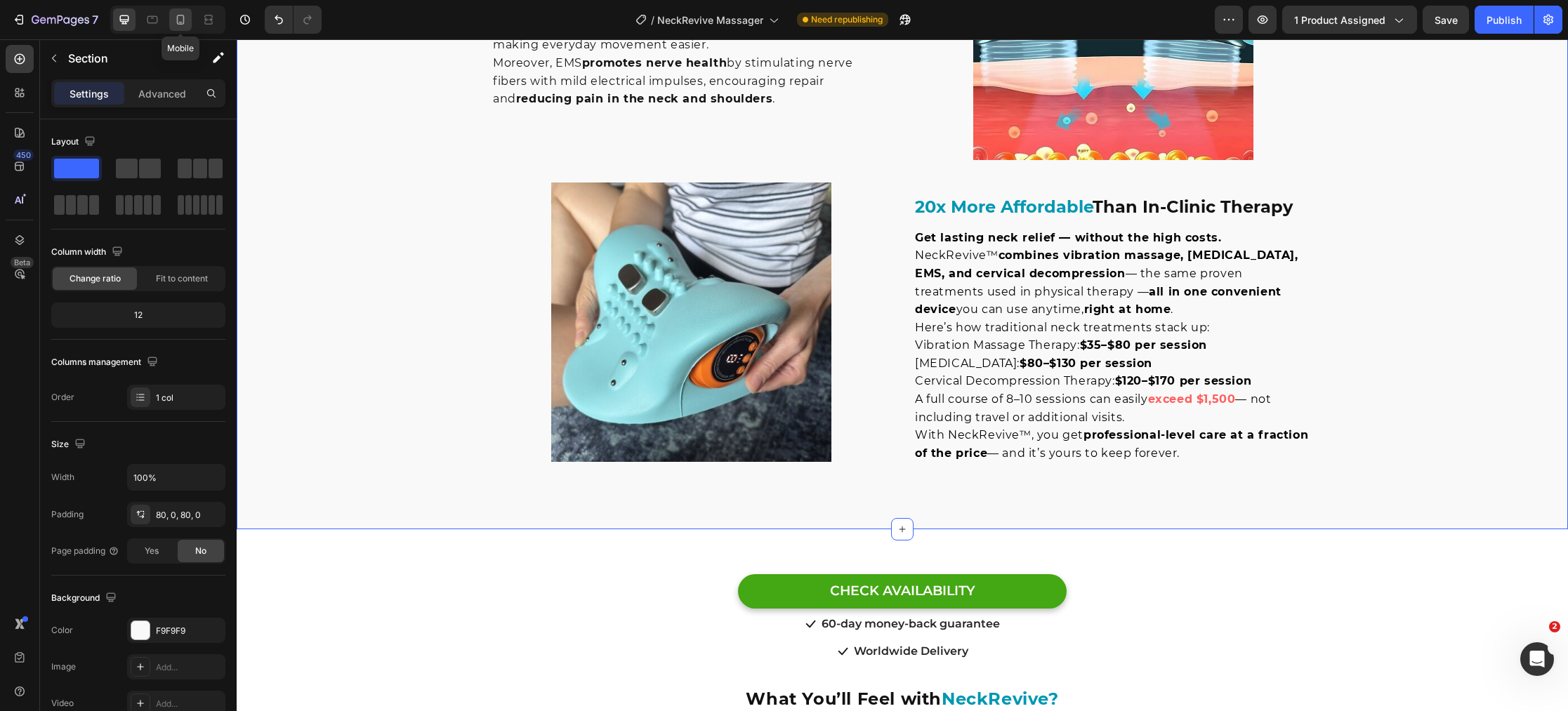
click at [183, 20] on icon at bounding box center [181, 20] width 14 height 14
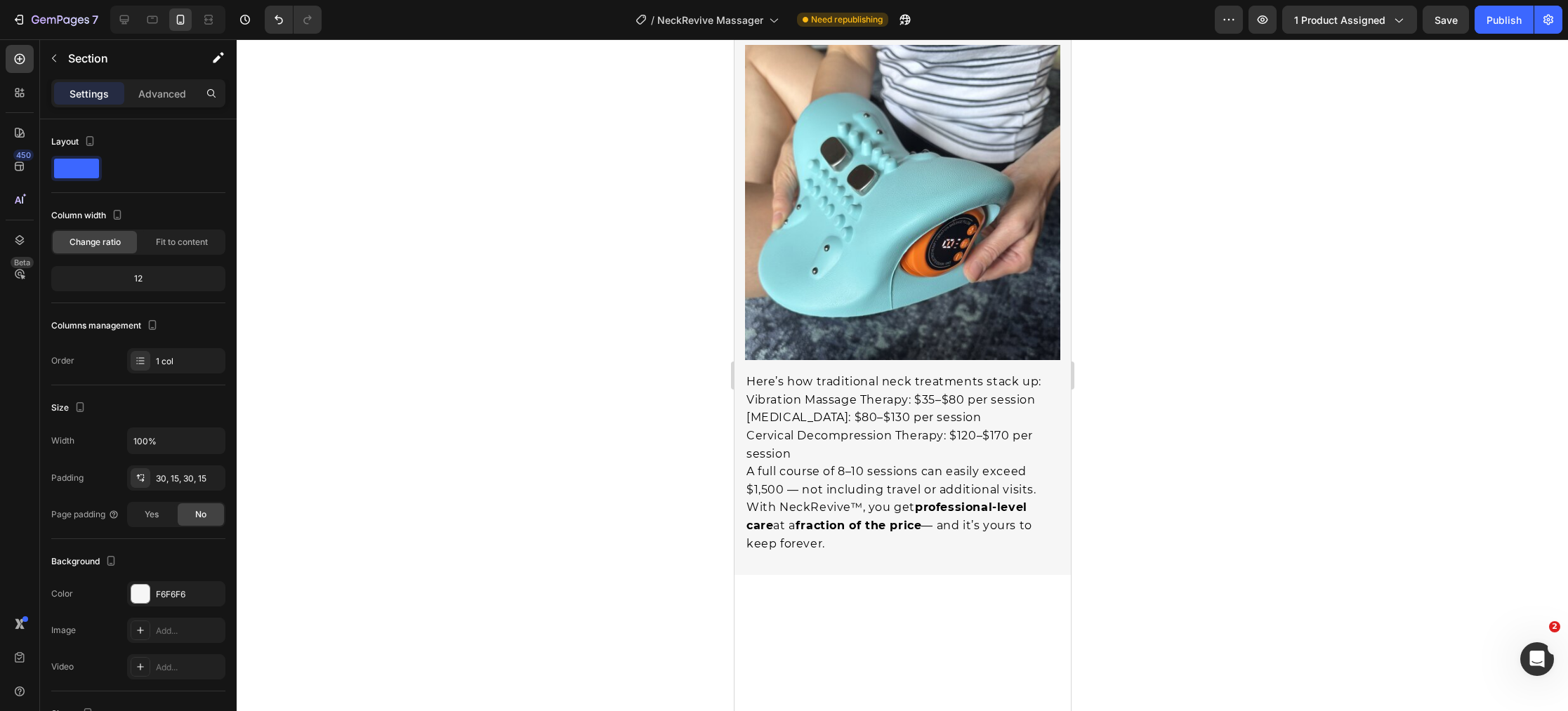
scroll to position [5030, 0]
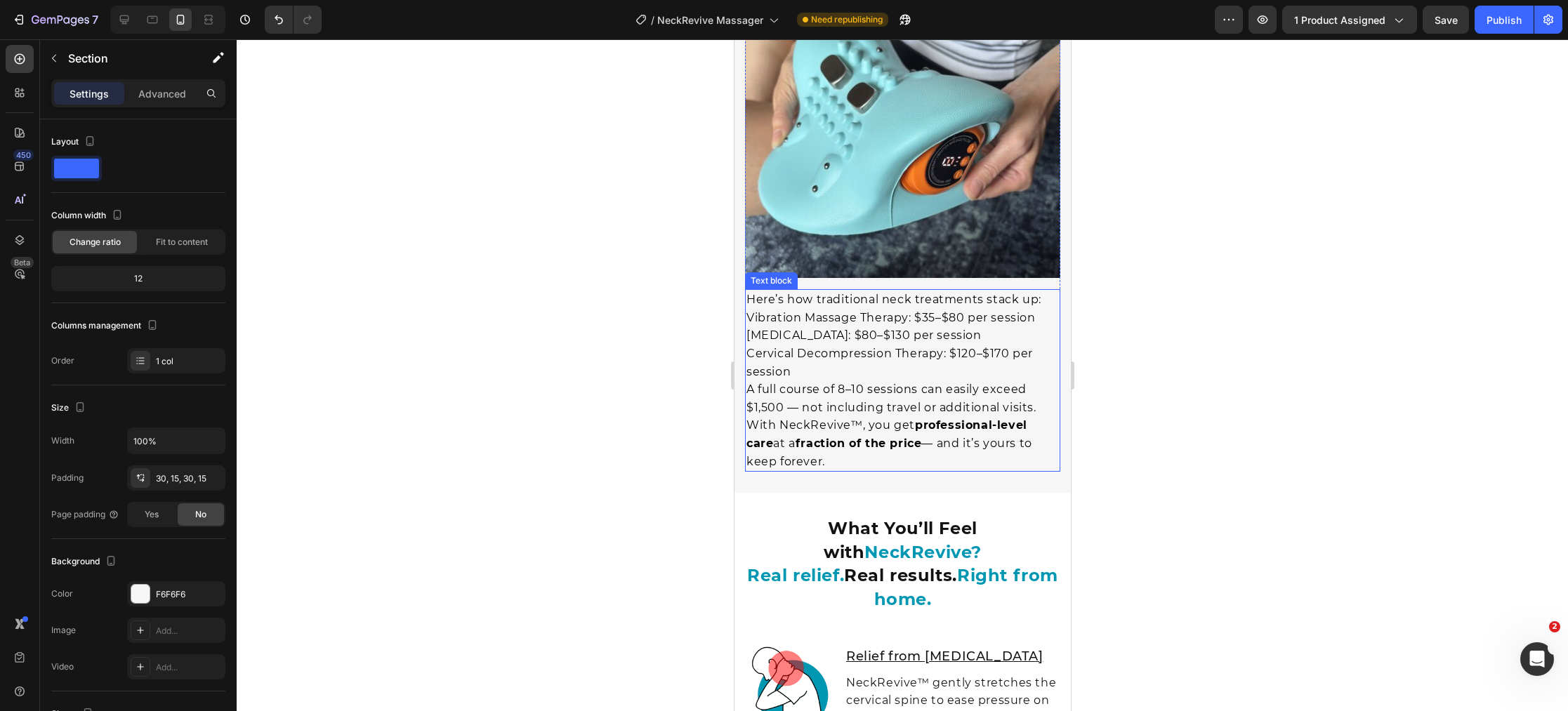
click at [914, 311] on span "Vibration Massage Therapy: $35–$80 per session" at bounding box center [890, 317] width 289 height 13
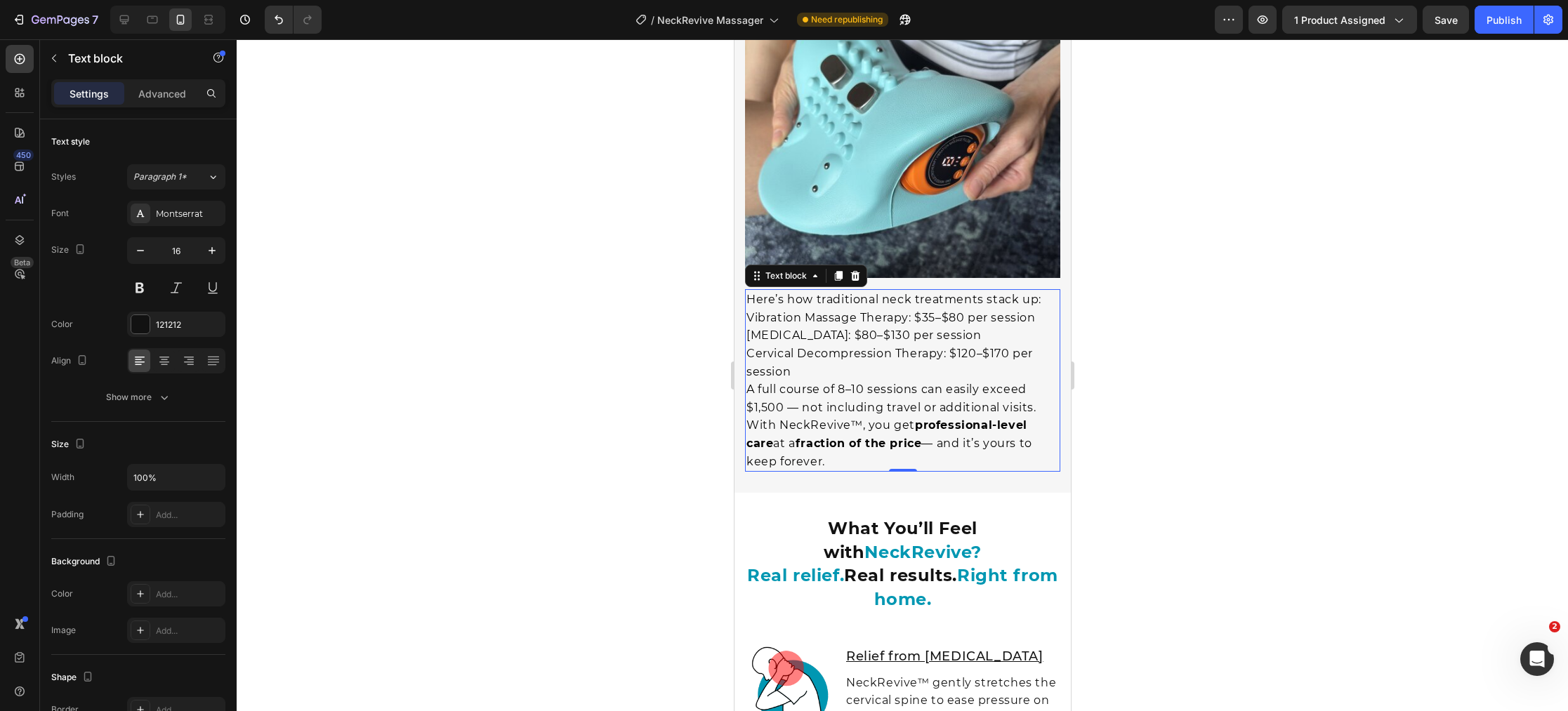
click at [914, 311] on span "Vibration Massage Therapy: $35–$80 per session" at bounding box center [890, 317] width 289 height 13
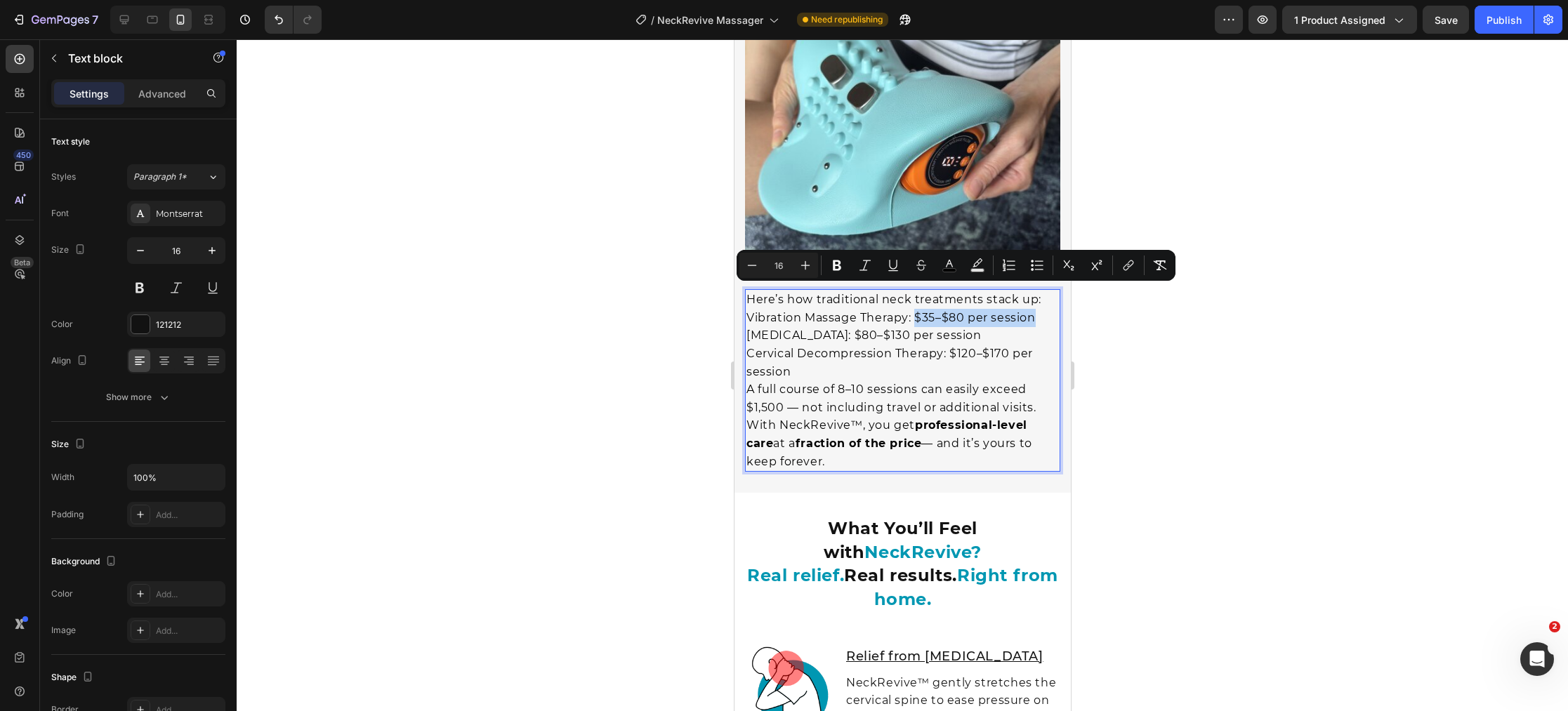
drag, startPoint x: 921, startPoint y: 295, endPoint x: 1031, endPoint y: 299, distance: 110.1
click at [1034, 311] on span "Vibration Massage Therapy: $35–$80 per session" at bounding box center [890, 317] width 289 height 13
click at [839, 266] on icon "Editor contextual toolbar" at bounding box center [836, 266] width 8 height 11
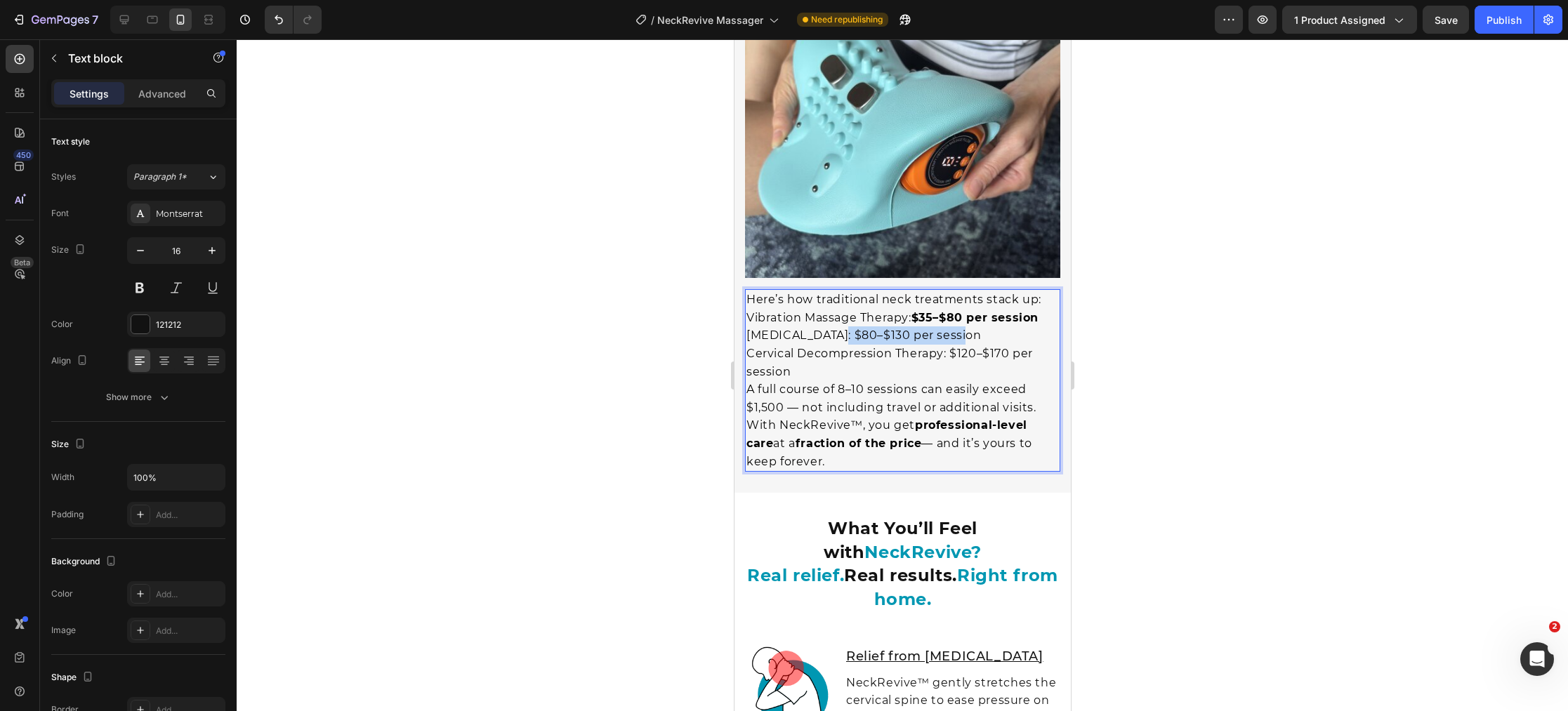
drag, startPoint x: 835, startPoint y: 315, endPoint x: 958, endPoint y: 317, distance: 123.0
click at [961, 327] on p "[MEDICAL_DATA]: $80–$130 per session" at bounding box center [901, 335] width 313 height 19
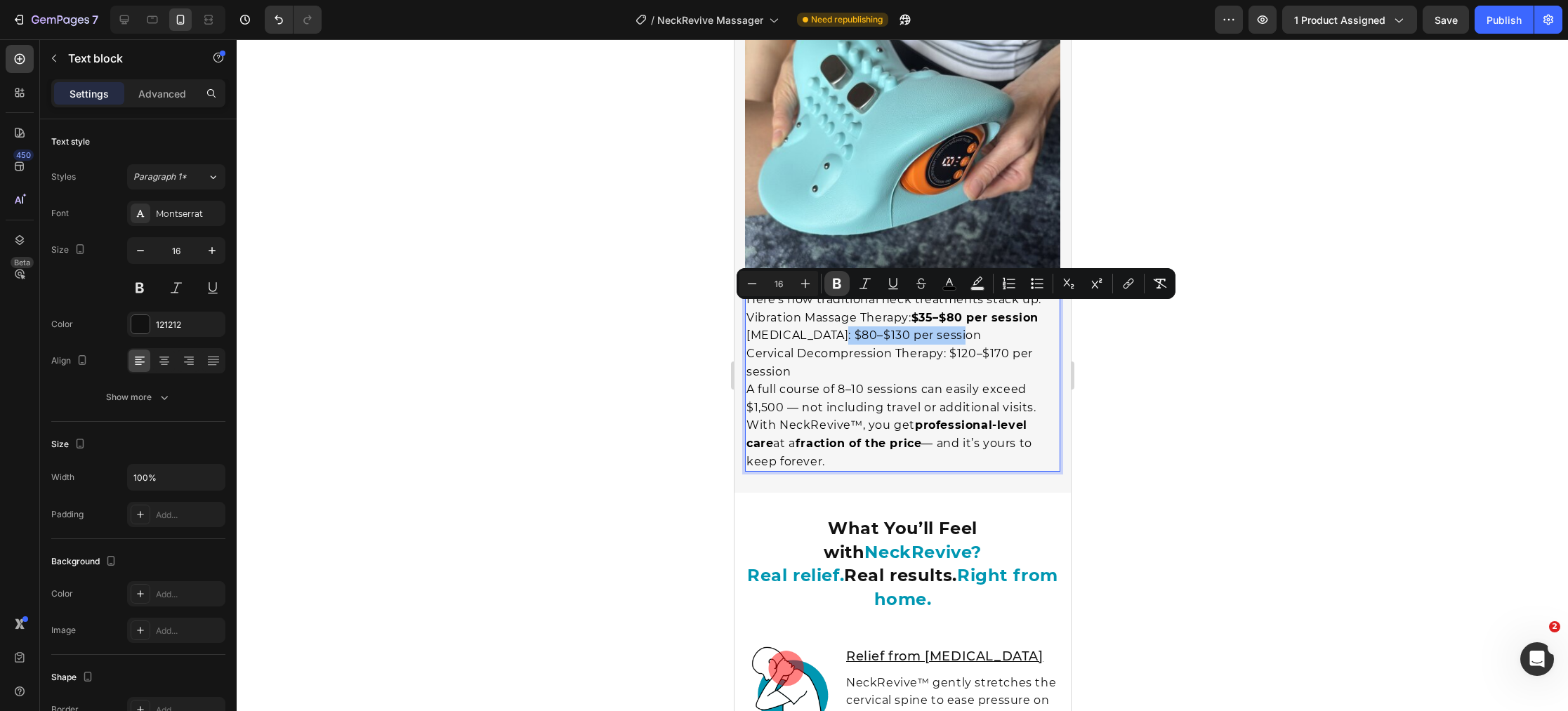
drag, startPoint x: 837, startPoint y: 280, endPoint x: 839, endPoint y: 289, distance: 9.2
click at [837, 280] on icon "Editor contextual toolbar" at bounding box center [837, 284] width 14 height 14
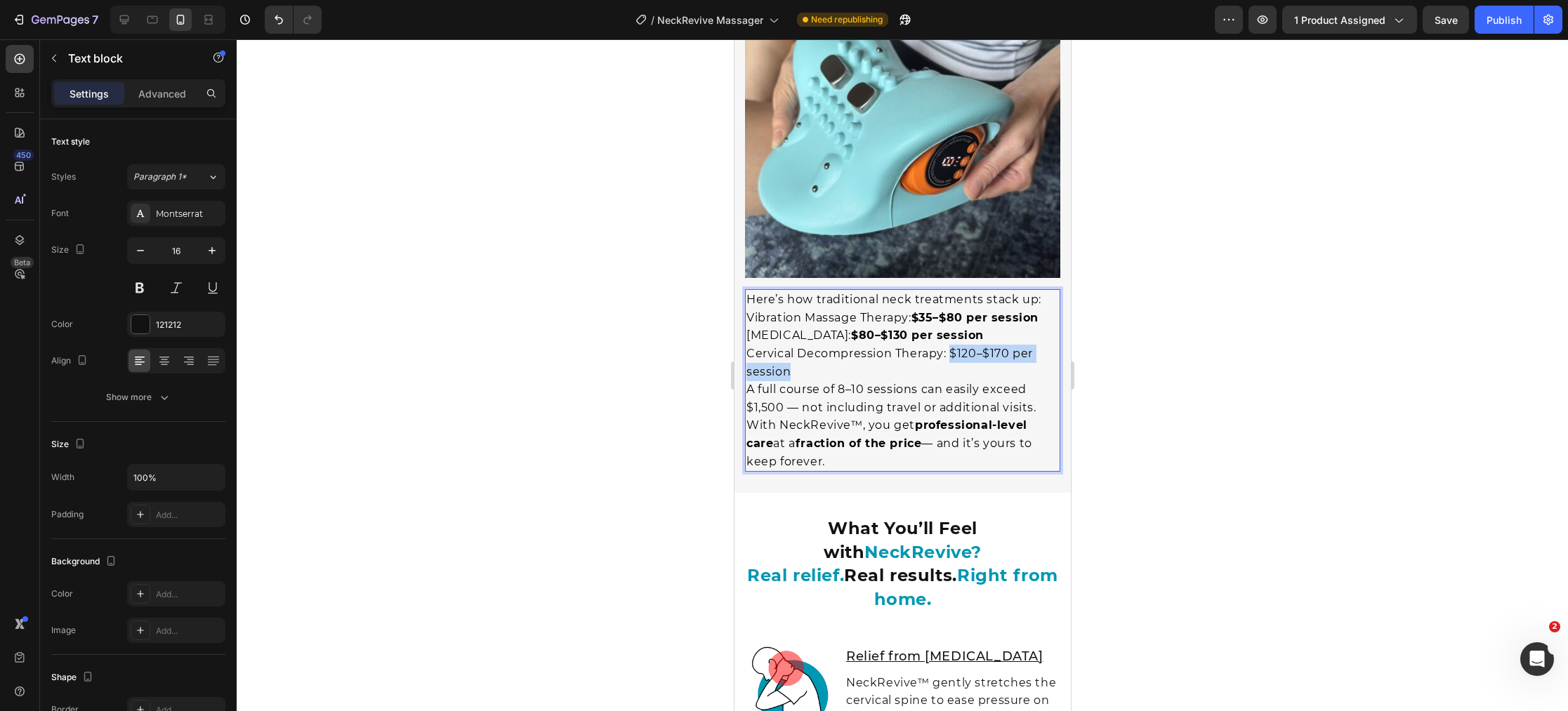
drag, startPoint x: 949, startPoint y: 327, endPoint x: 1021, endPoint y: 341, distance: 73.3
click at [1024, 344] on p "Cervical Decompression Therapy: $120–$170 per session" at bounding box center [901, 362] width 313 height 36
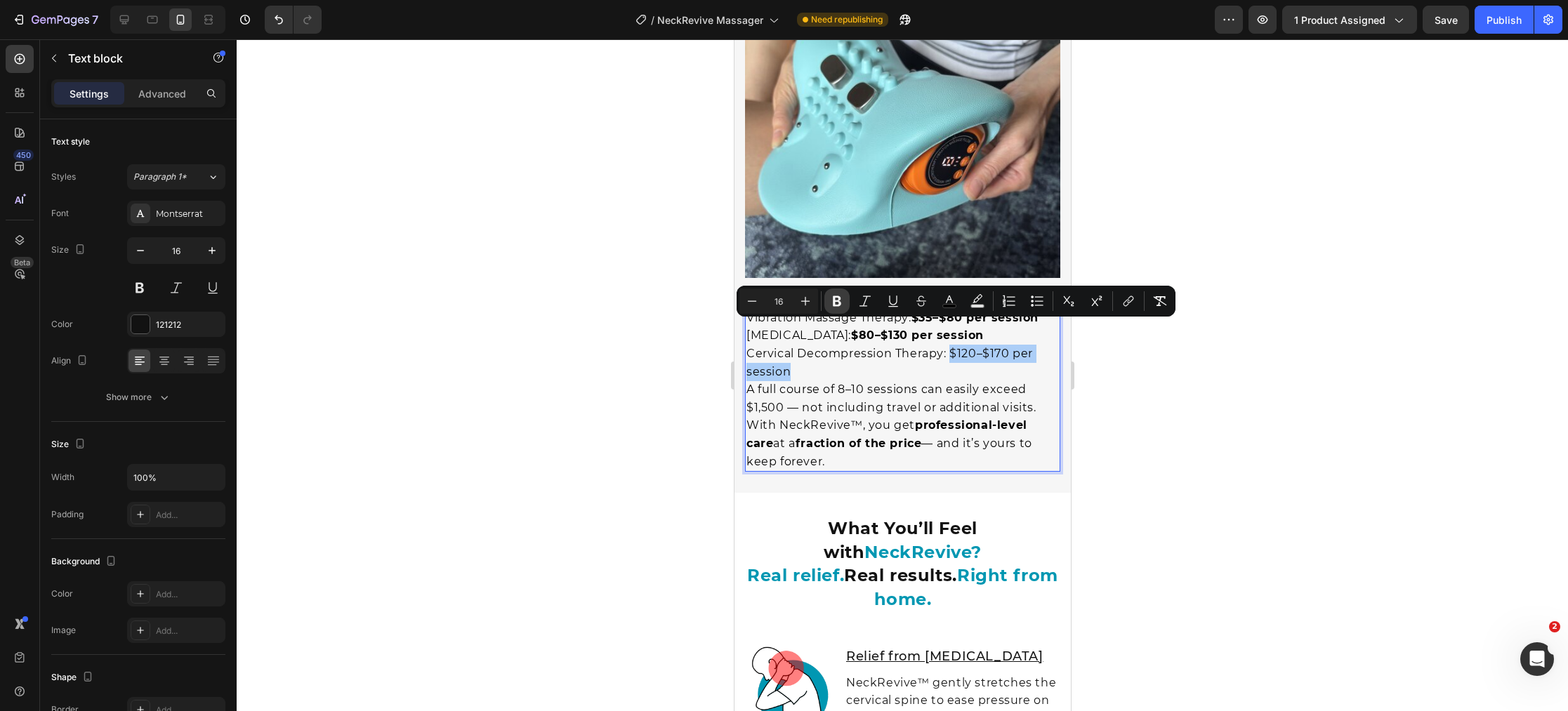
click at [839, 301] on icon "Editor contextual toolbar" at bounding box center [836, 302] width 8 height 11
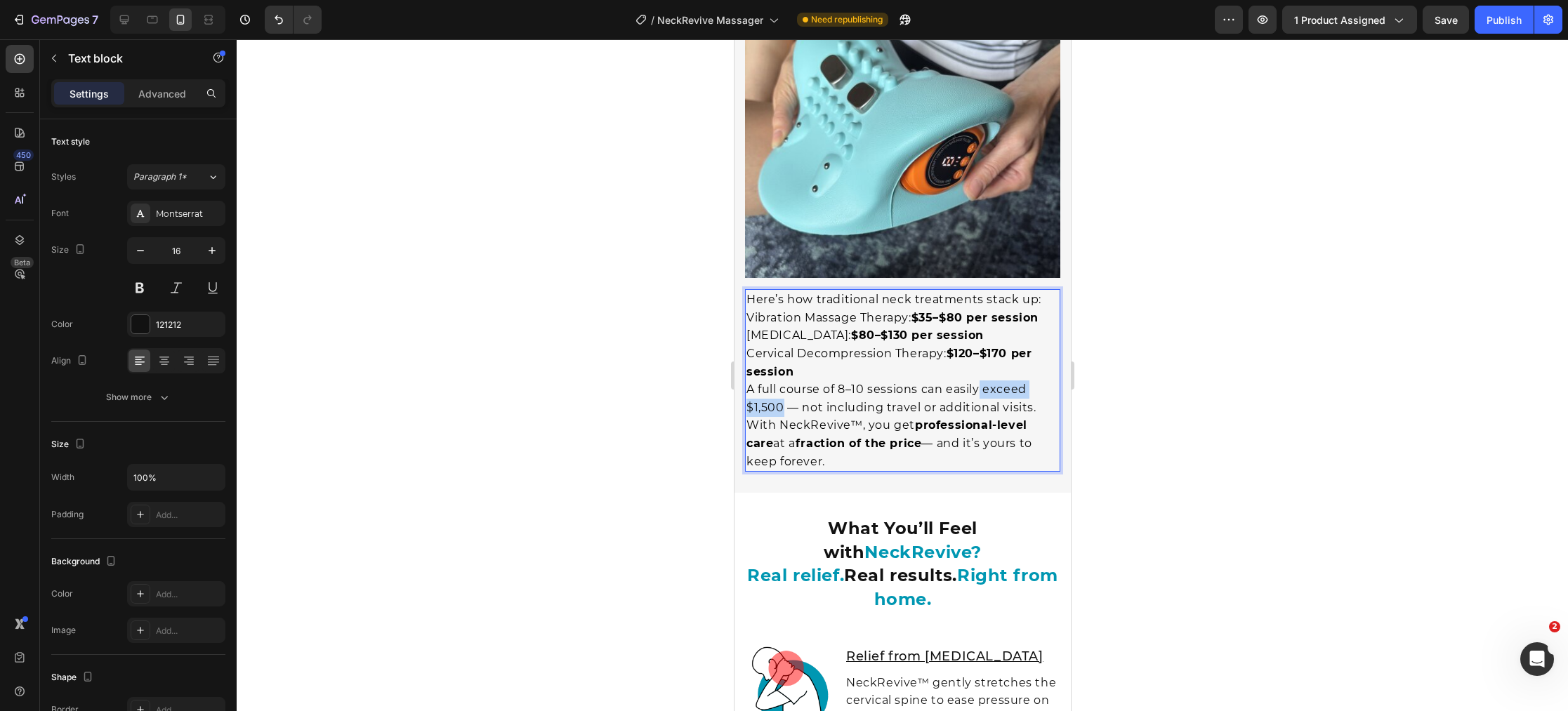
drag, startPoint x: 992, startPoint y: 366, endPoint x: 784, endPoint y: 389, distance: 209.3
click at [784, 389] on span "A full course of 8–10 sessions can easily exceed $1,500 — not including travel …" at bounding box center [890, 398] width 290 height 31
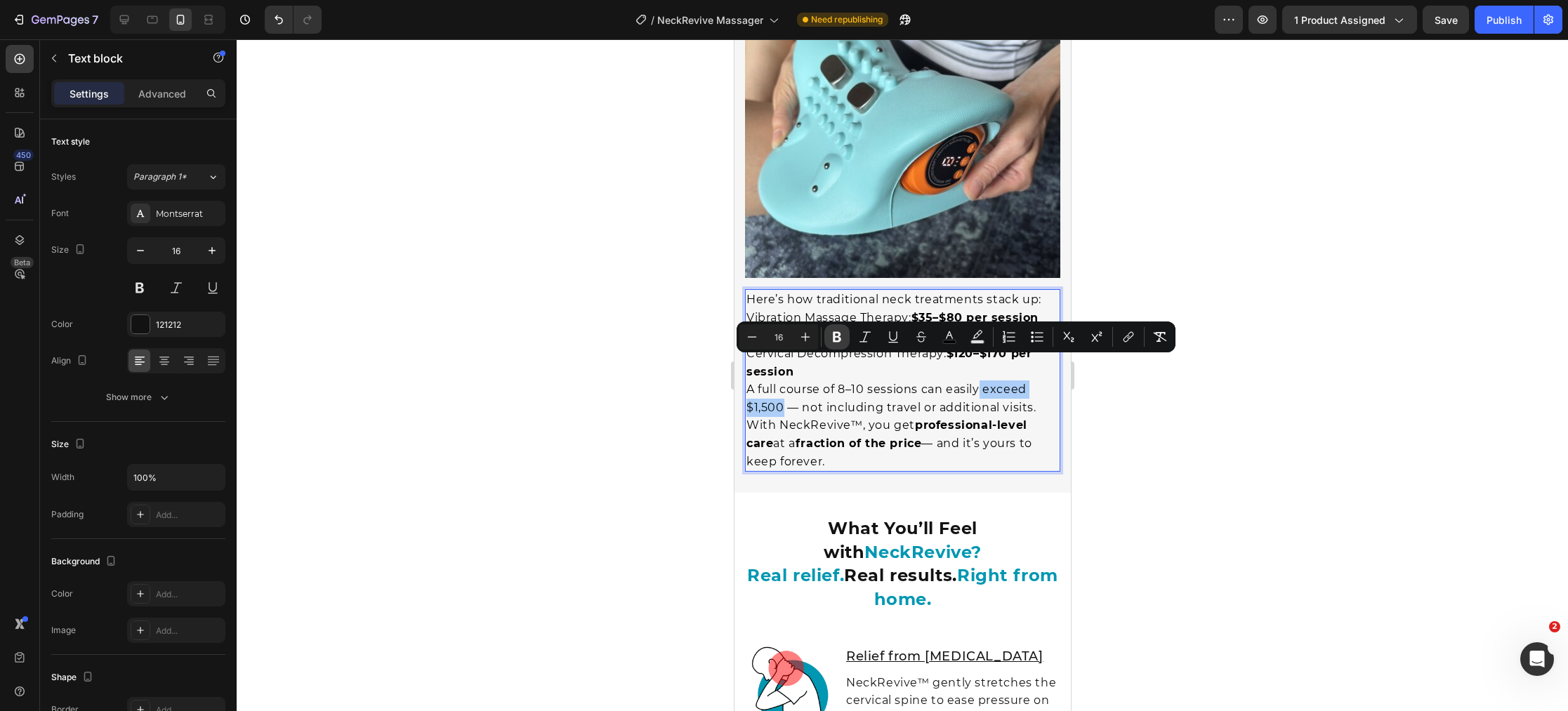
click at [839, 337] on icon "Editor contextual toolbar" at bounding box center [836, 337] width 8 height 11
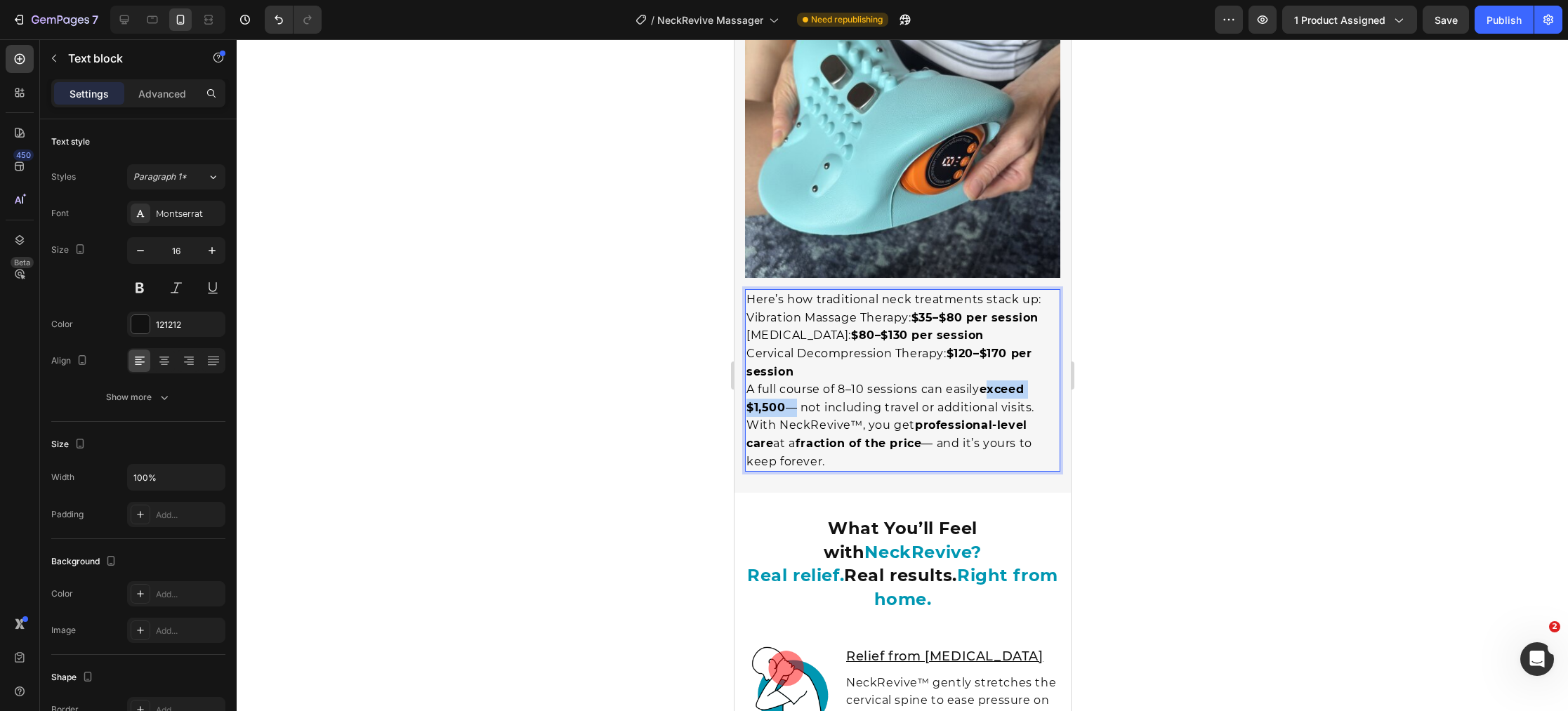
drag, startPoint x: 983, startPoint y: 363, endPoint x: 786, endPoint y: 392, distance: 199.1
click at [786, 392] on p "A full course of 8–10 sessions can easily exceed $1,500 — not including travel …" at bounding box center [901, 398] width 313 height 36
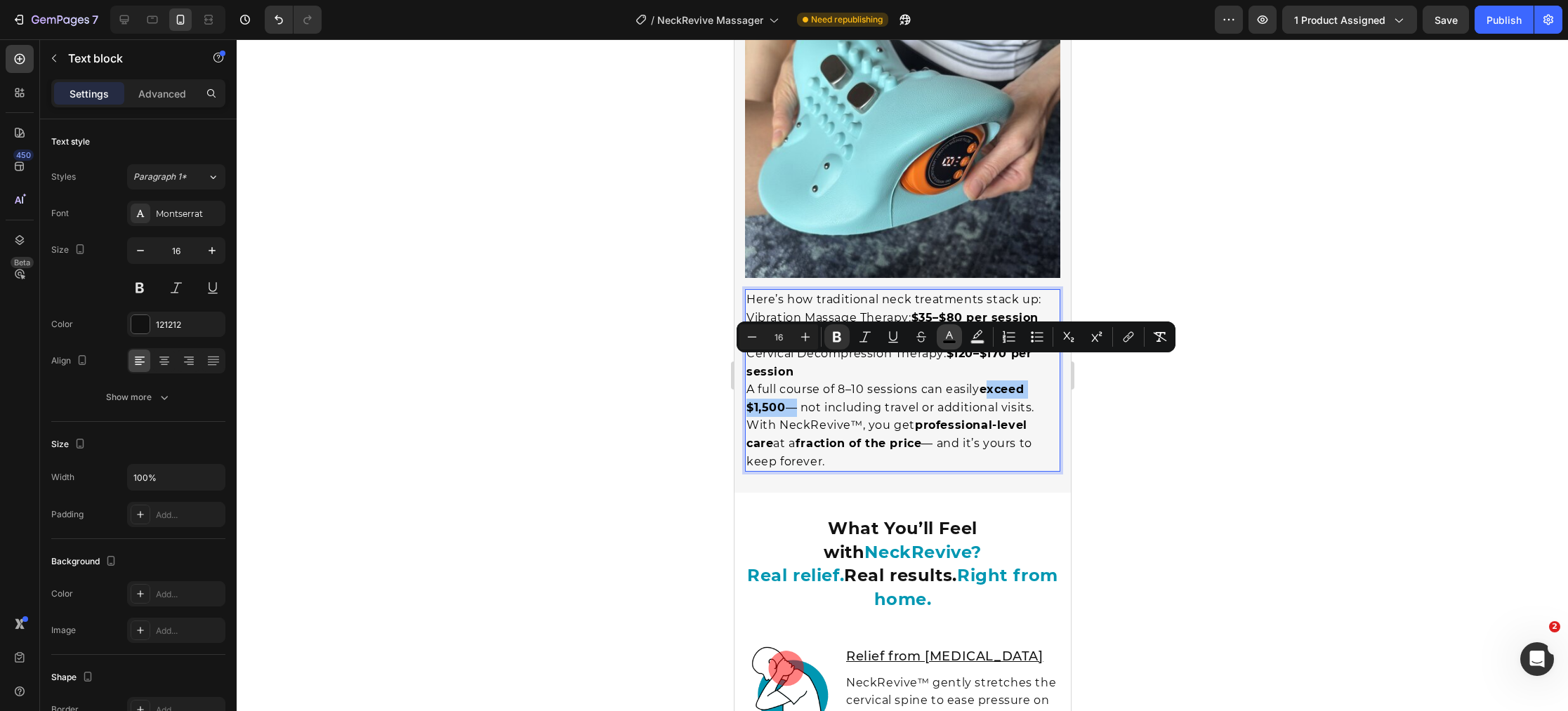
click at [946, 340] on rect "Editor contextual toolbar" at bounding box center [949, 342] width 13 height 4
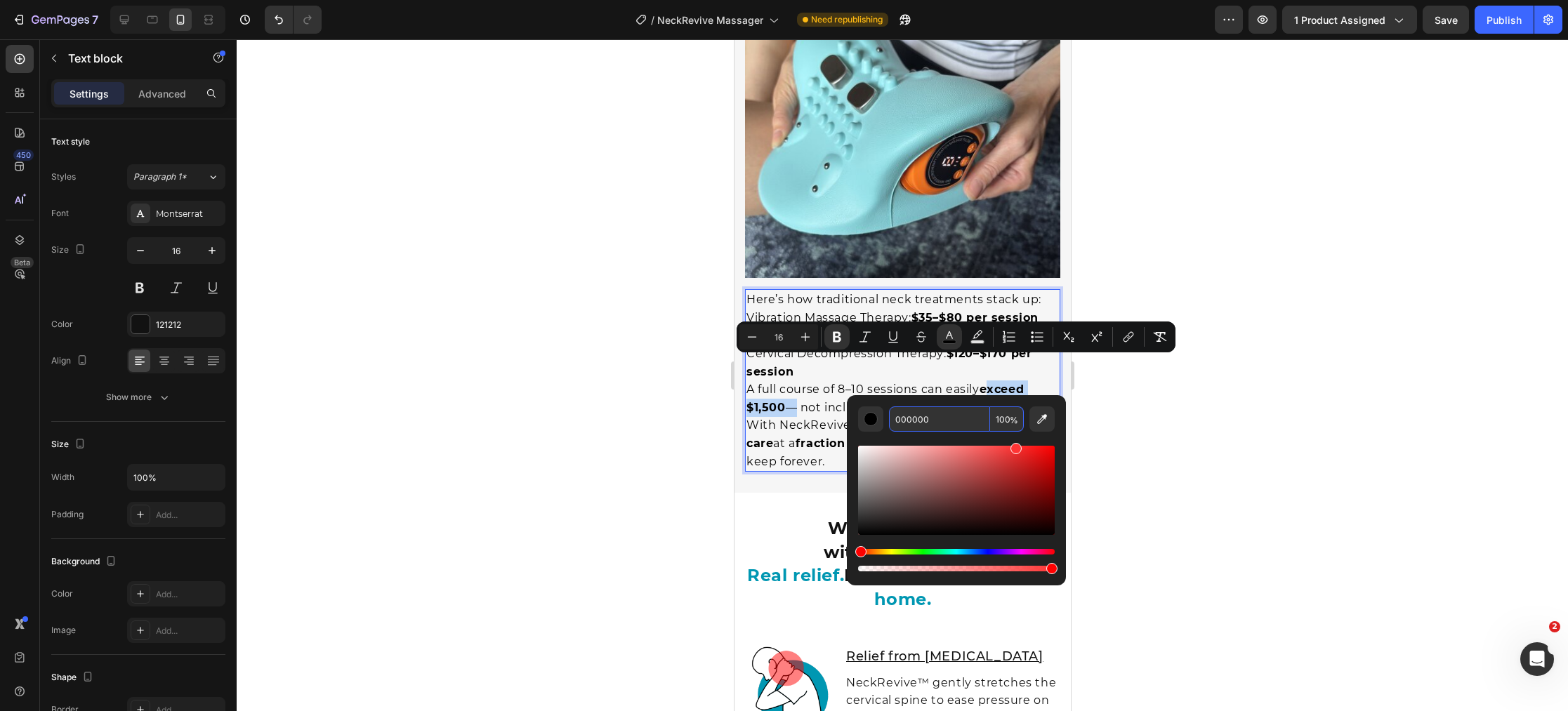
type input "FF3535"
drag, startPoint x: 869, startPoint y: 521, endPoint x: 1014, endPoint y: 426, distance: 173.3
click at [1013, 427] on div "FF3535 100 %" at bounding box center [956, 490] width 197 height 167
click at [1222, 413] on div at bounding box center [902, 375] width 1331 height 672
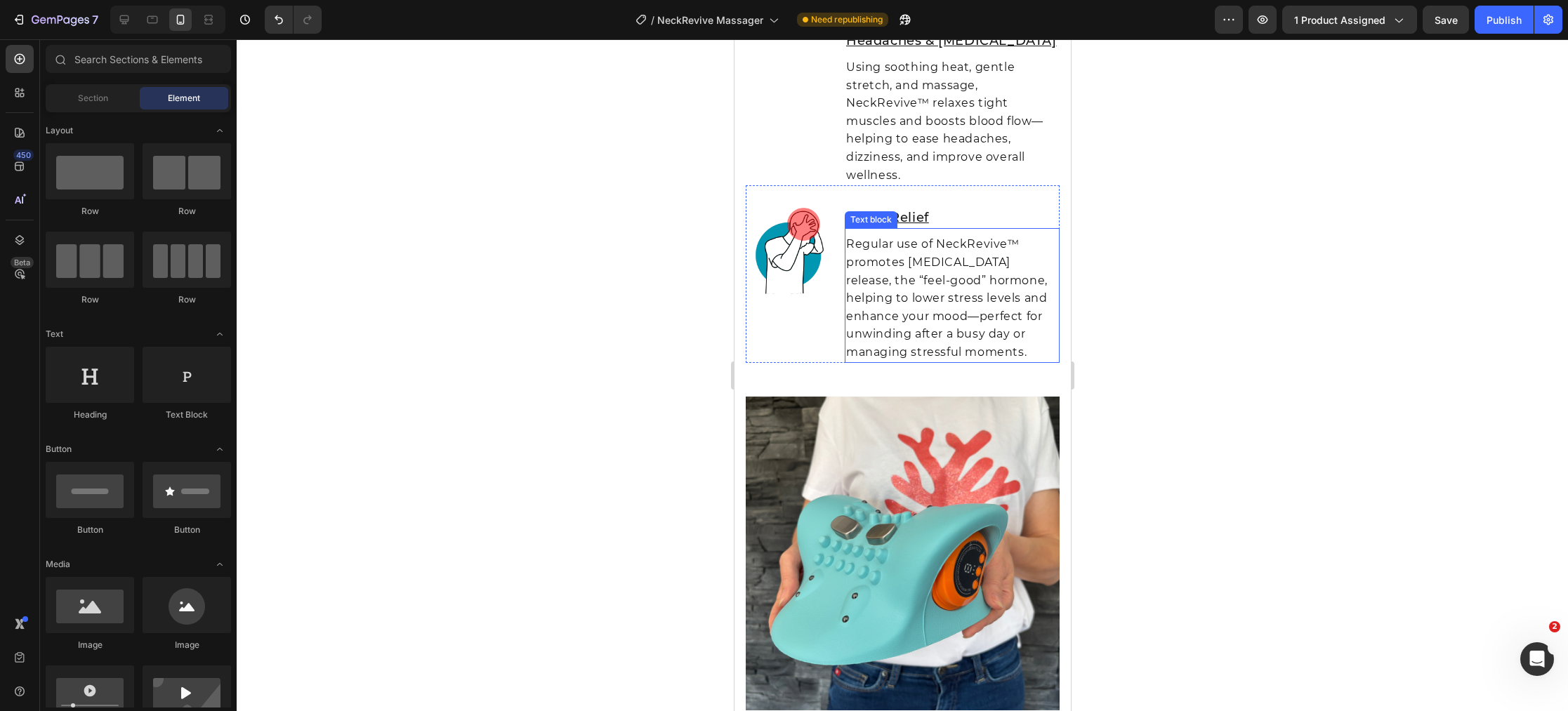
scroll to position [5978, 0]
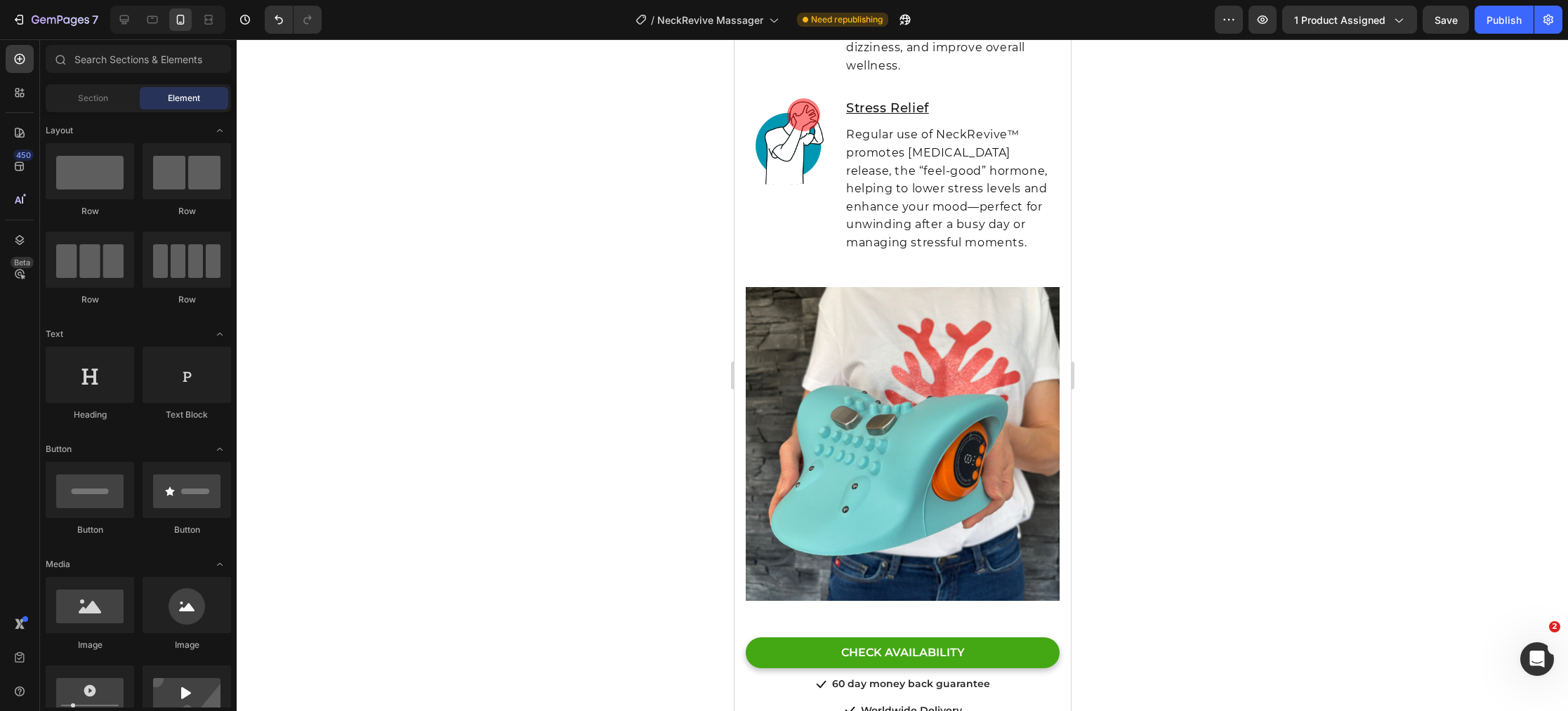
drag, startPoint x: 1500, startPoint y: 24, endPoint x: 1518, endPoint y: 174, distance: 151.1
click at [1500, 24] on div "Publish" at bounding box center [1503, 20] width 35 height 15
click at [158, 21] on icon at bounding box center [152, 20] width 14 height 14
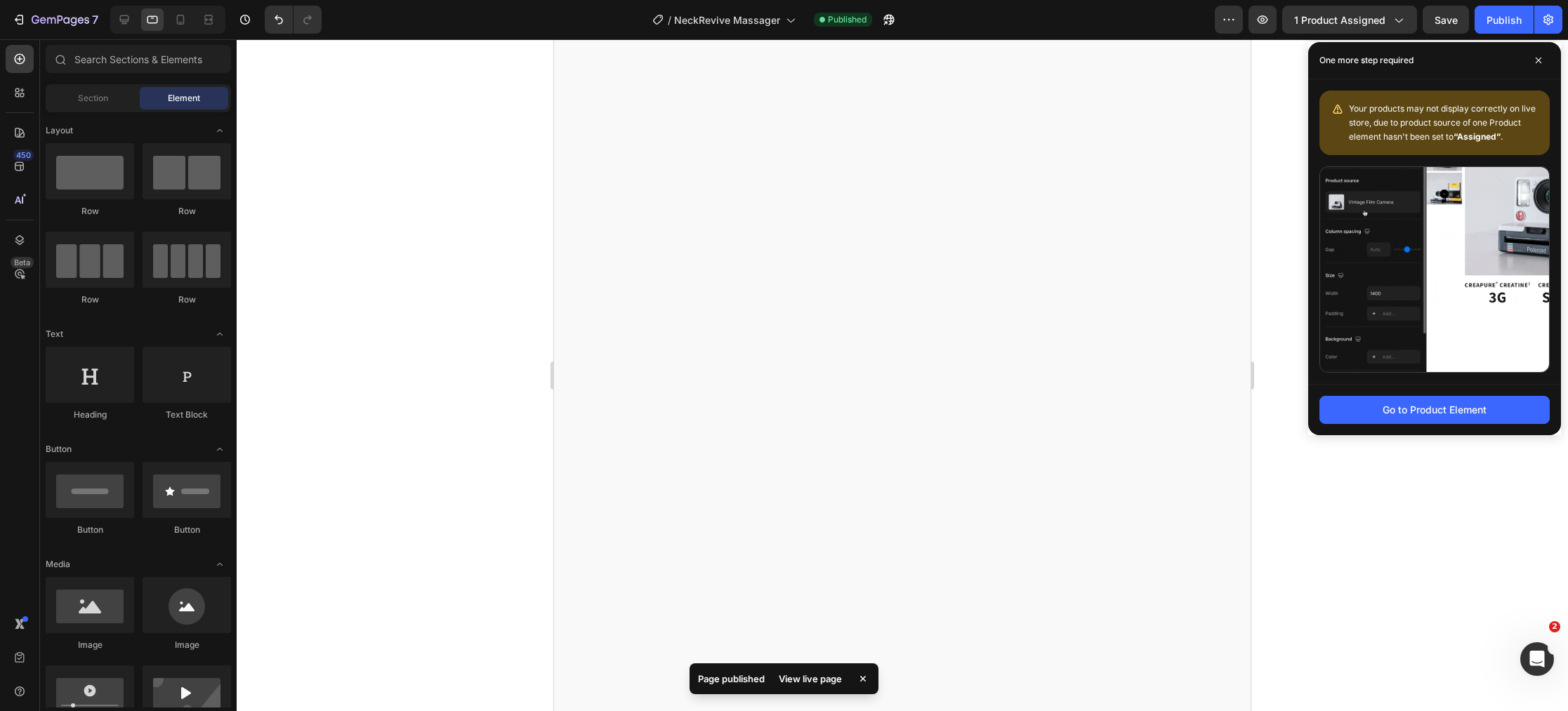
scroll to position [4605, 0]
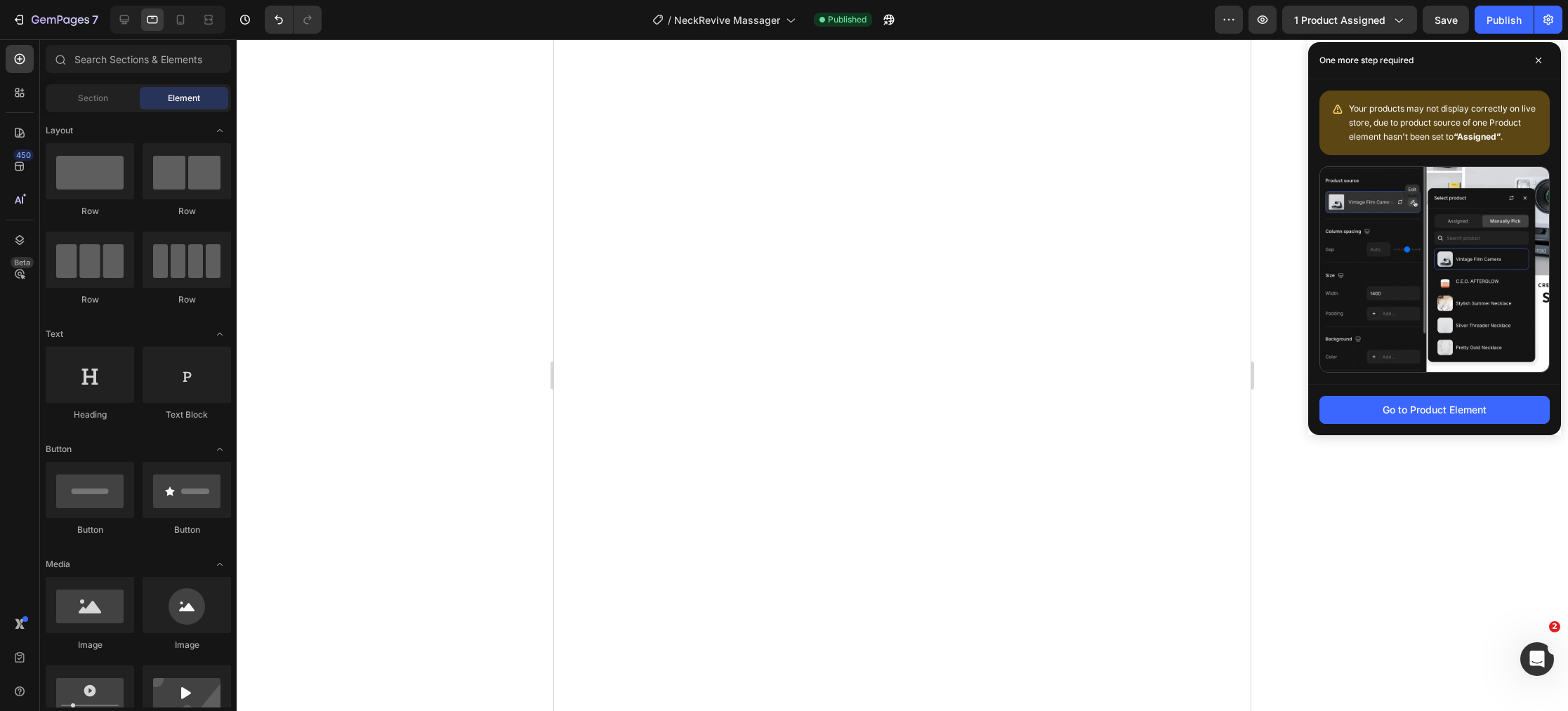
drag, startPoint x: 1537, startPoint y: 61, endPoint x: 1386, endPoint y: 174, distance: 188.6
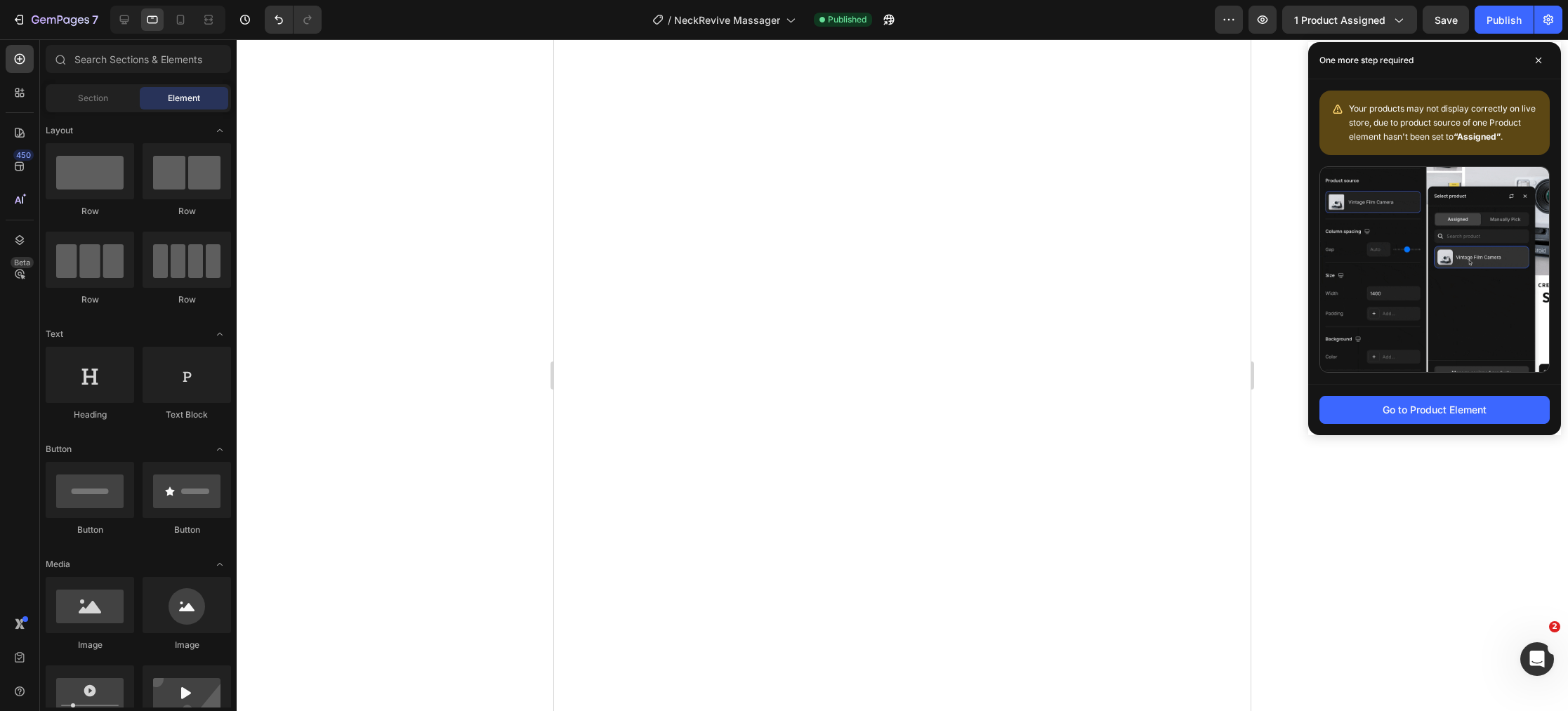
click at [1537, 61] on icon at bounding box center [1539, 61] width 5 height 5
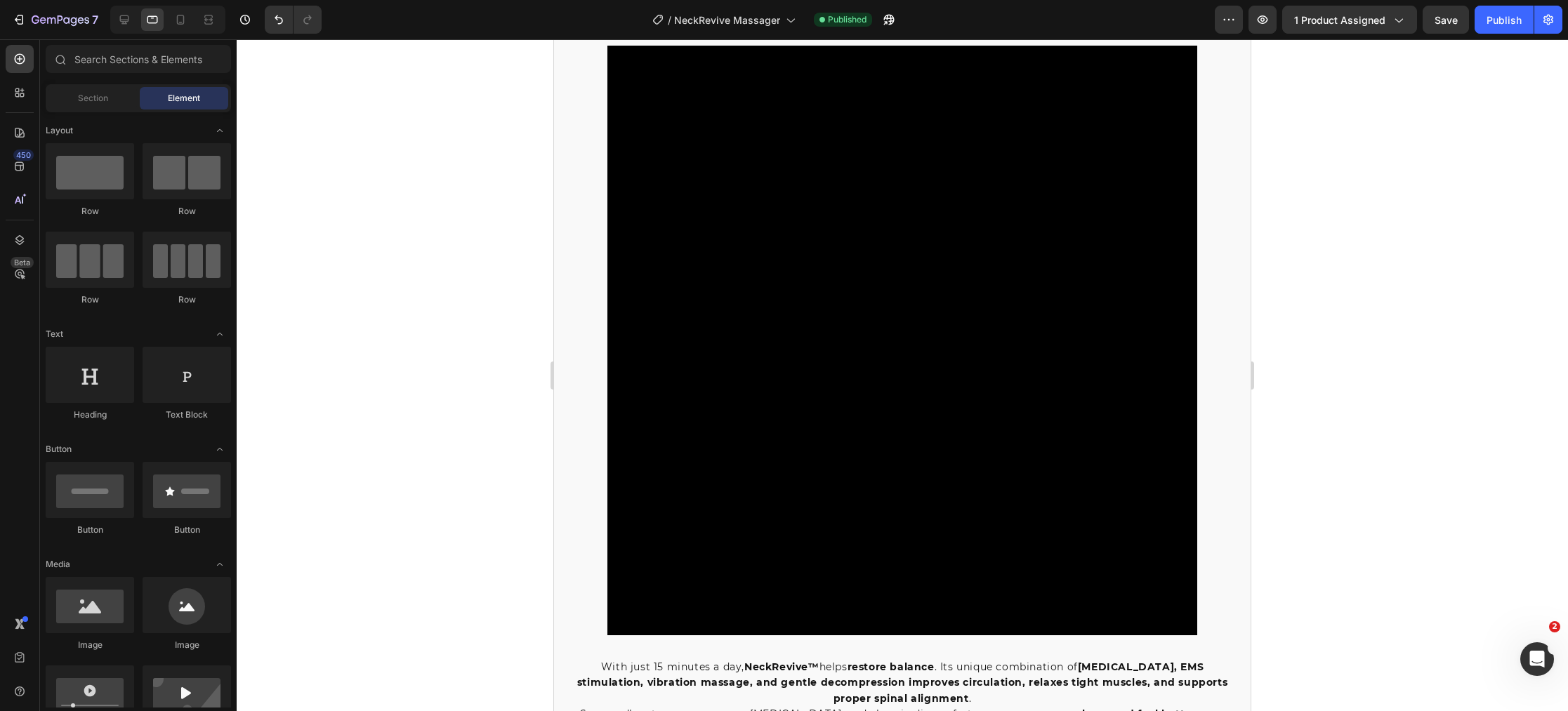
scroll to position [1482, 0]
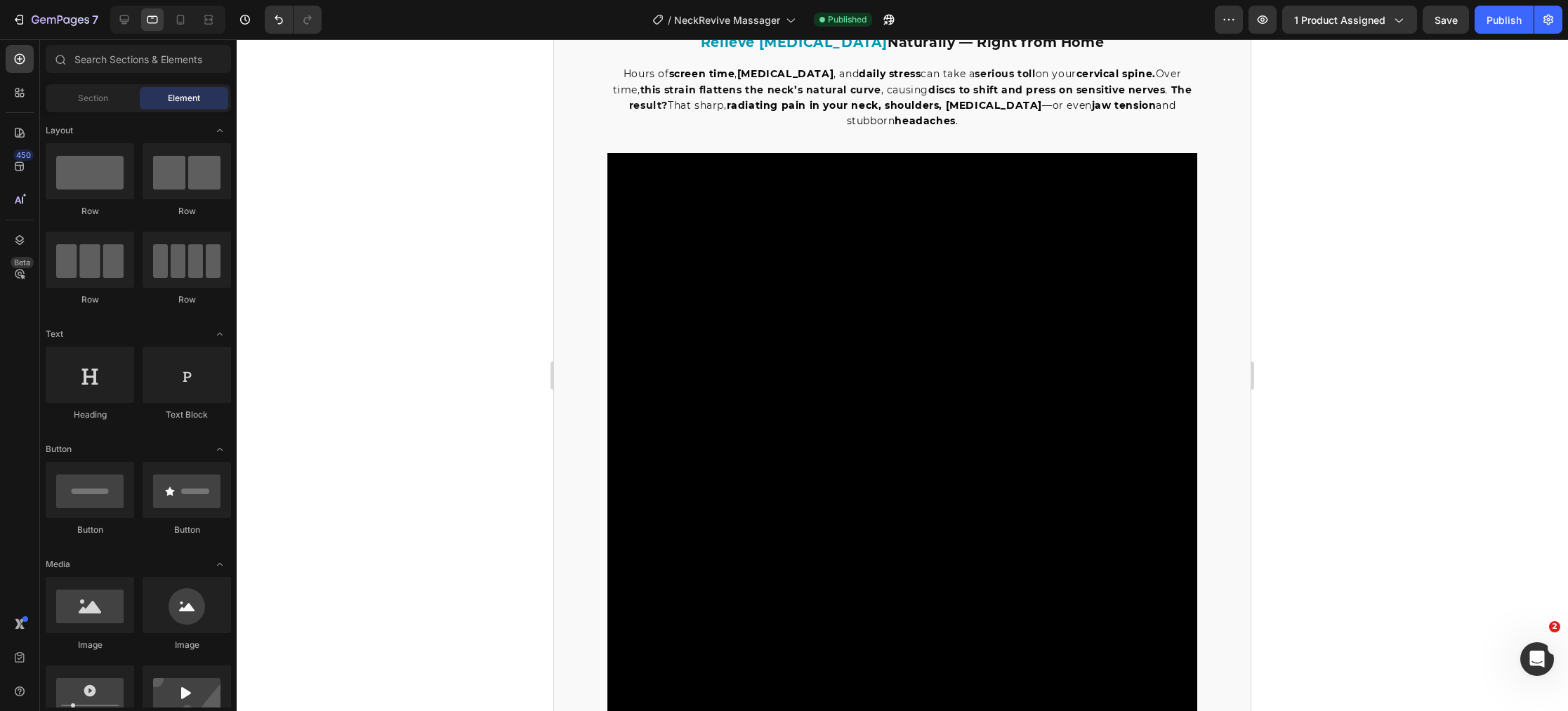
click at [795, 422] on video at bounding box center [902, 448] width 589 height 589
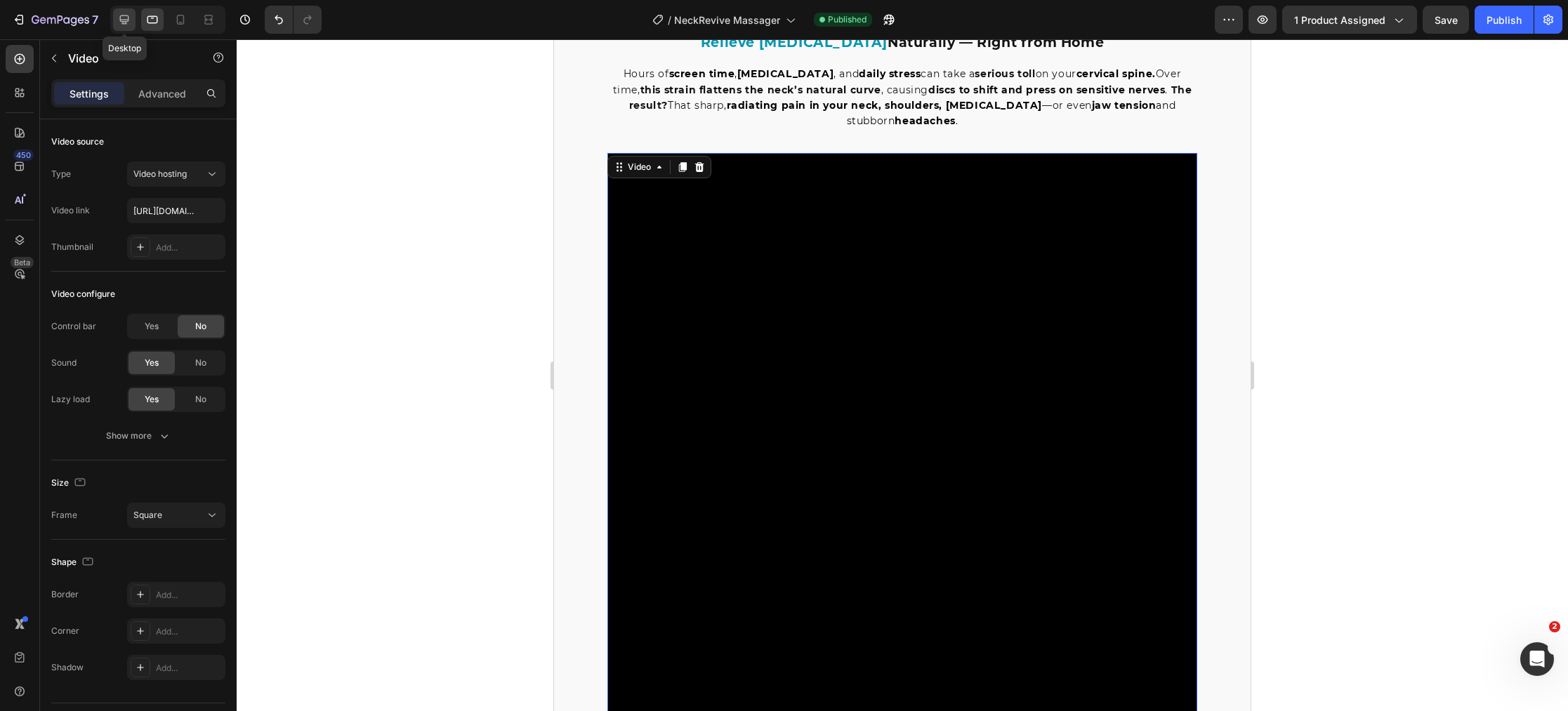
click at [129, 17] on icon at bounding box center [125, 20] width 14 height 14
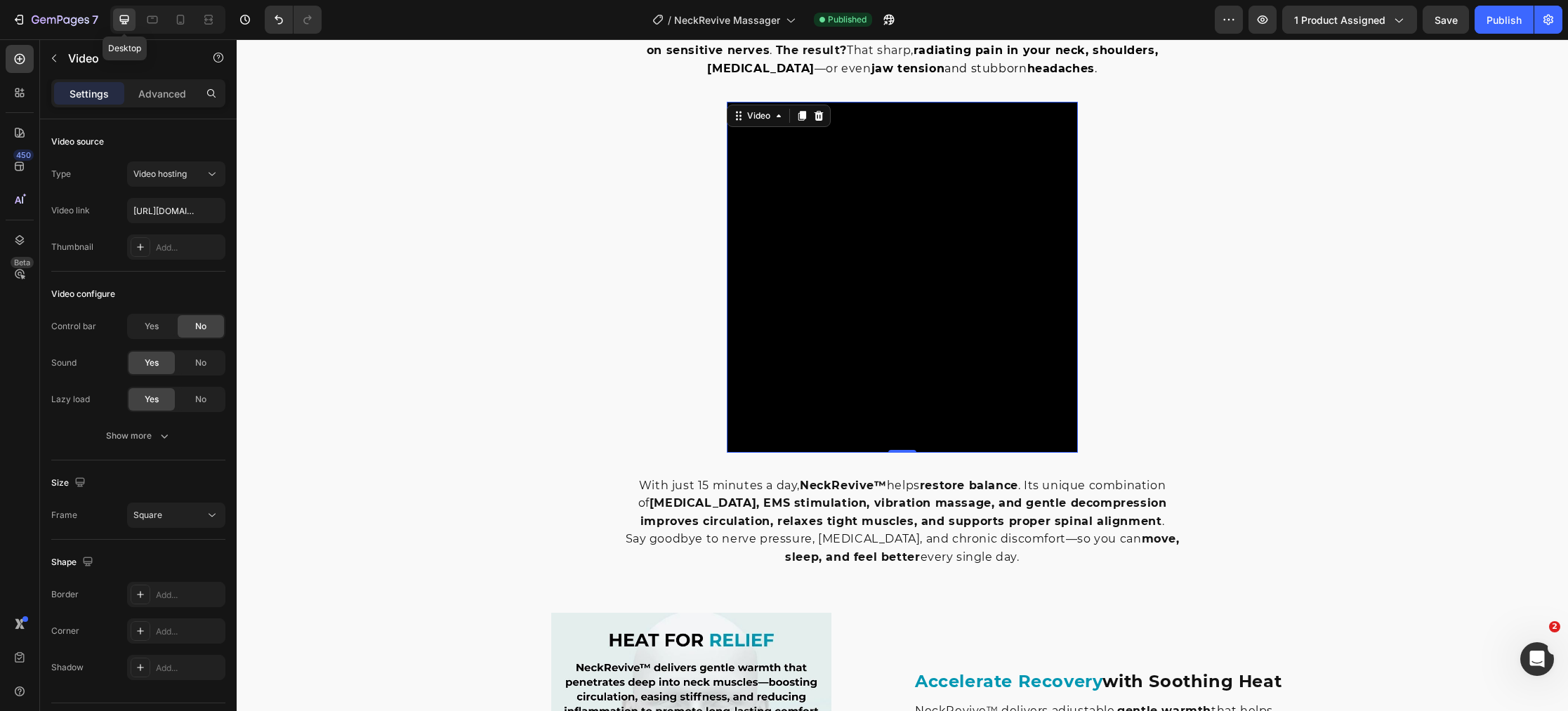
scroll to position [1559, 0]
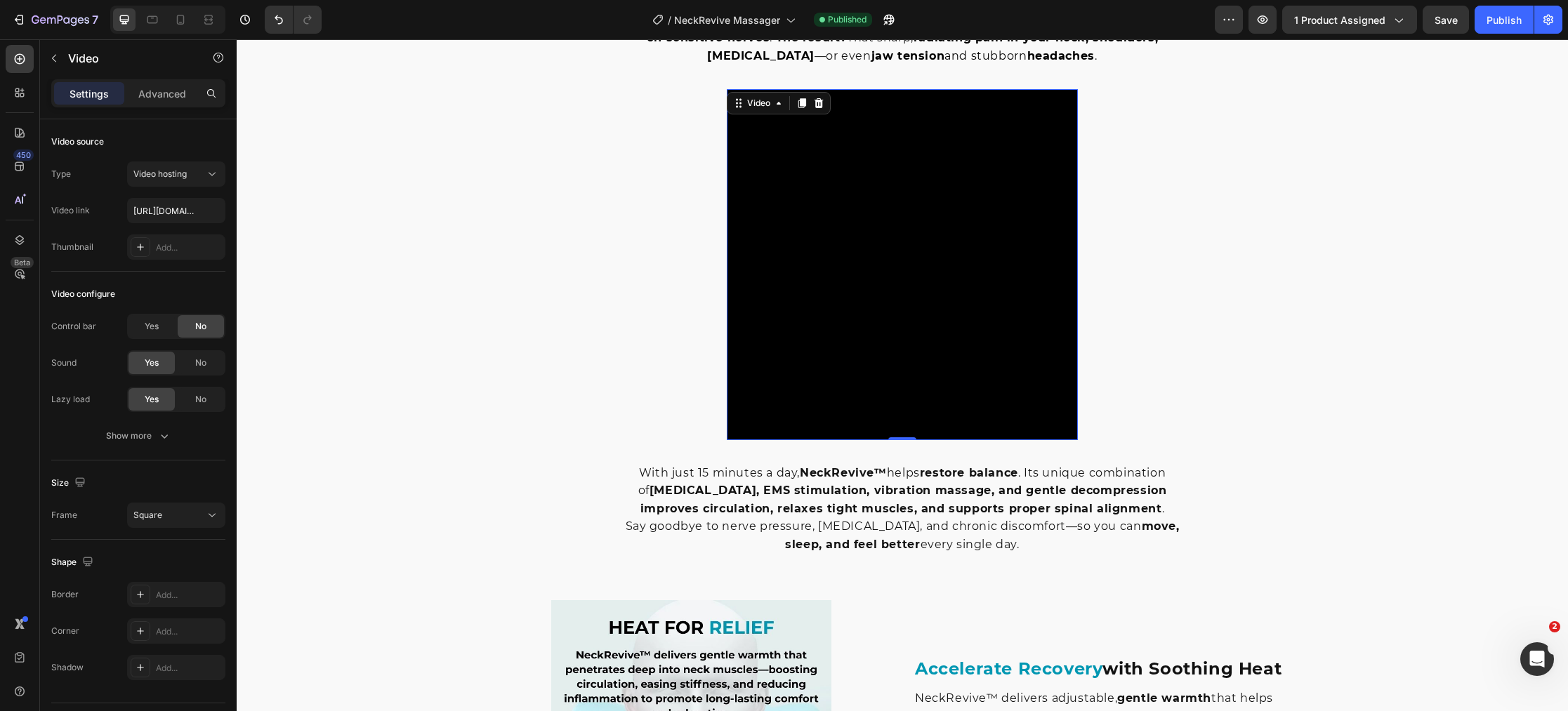
click at [830, 297] on video at bounding box center [902, 264] width 351 height 351
click at [204, 363] on span "No" at bounding box center [200, 363] width 12 height 12
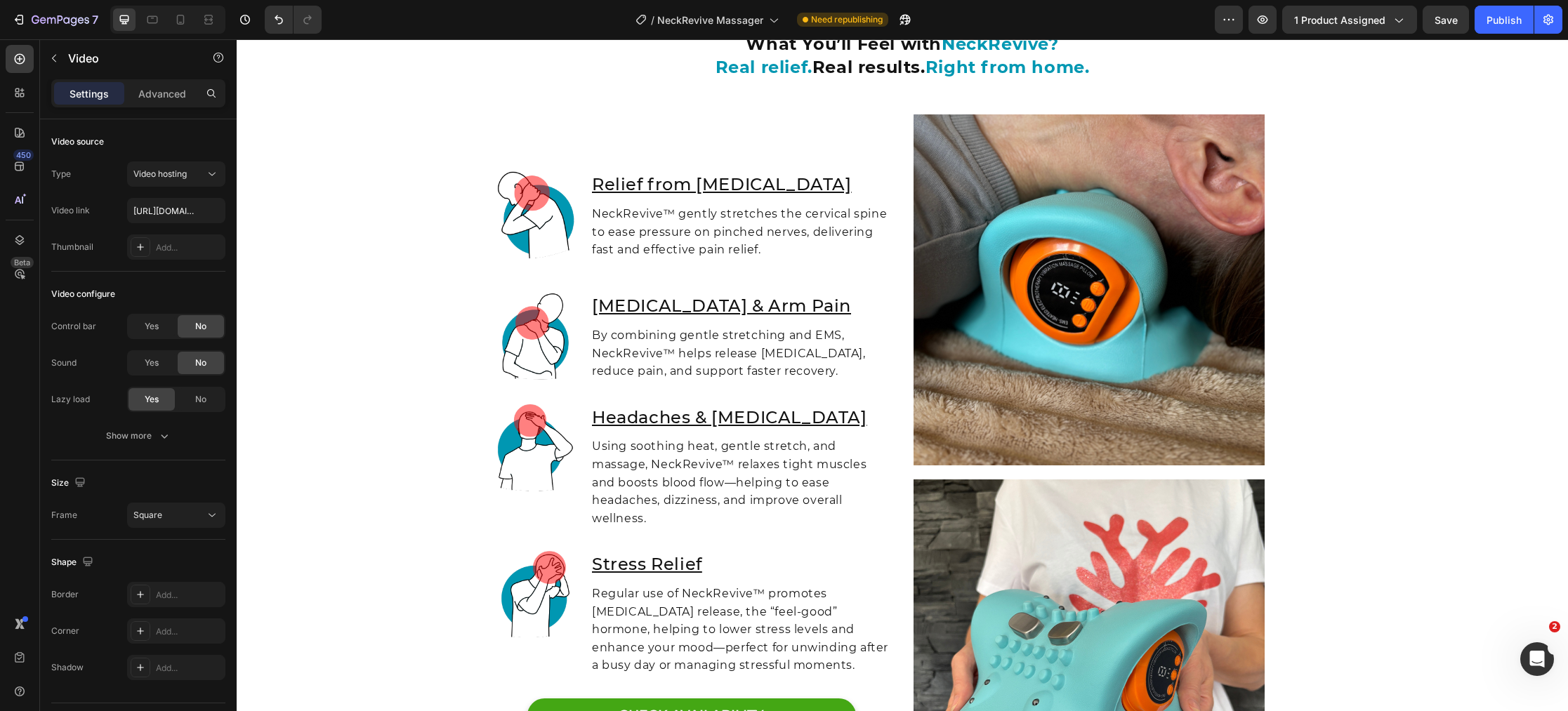
scroll to position [3526, 0]
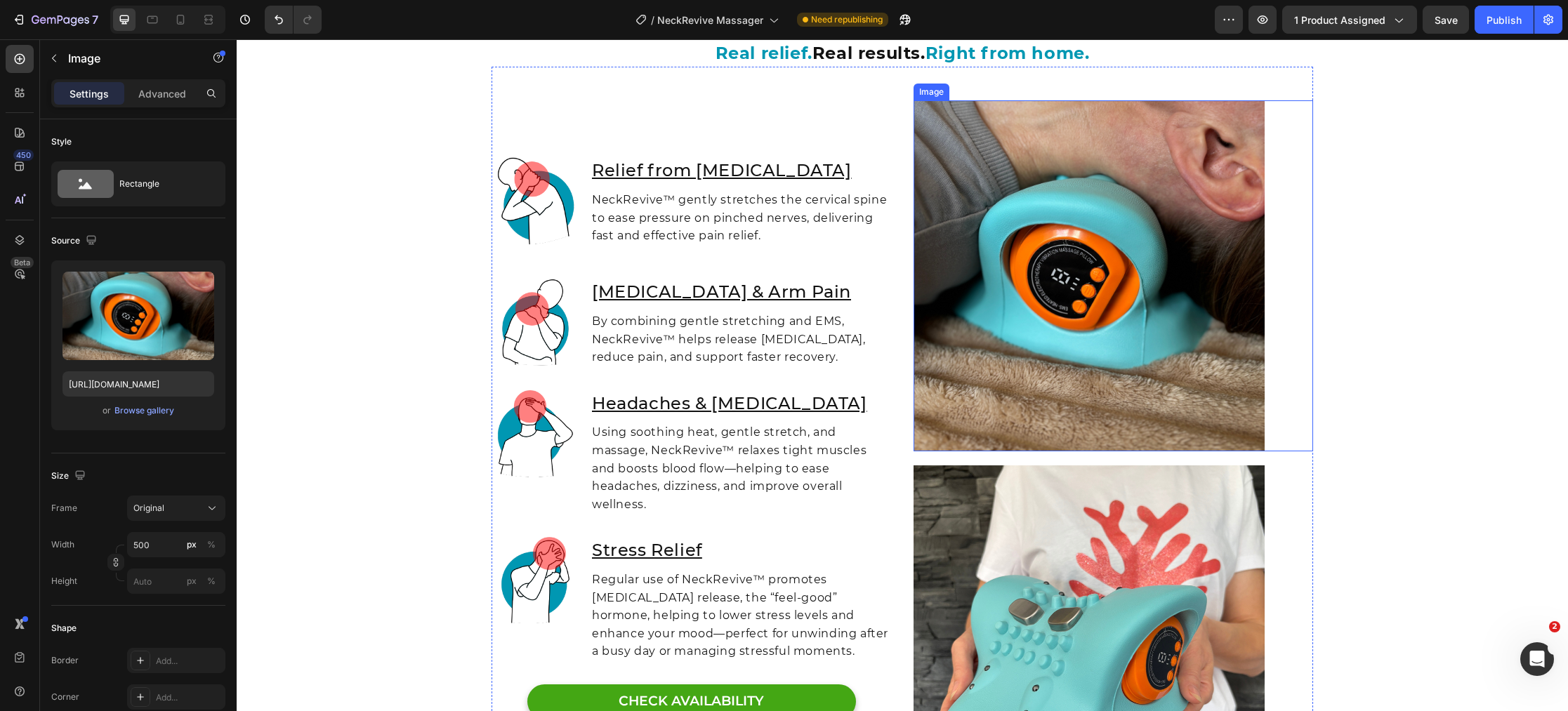
click at [1137, 220] on img at bounding box center [1089, 276] width 351 height 351
click at [1487, 32] on button "Publish" at bounding box center [1504, 20] width 59 height 28
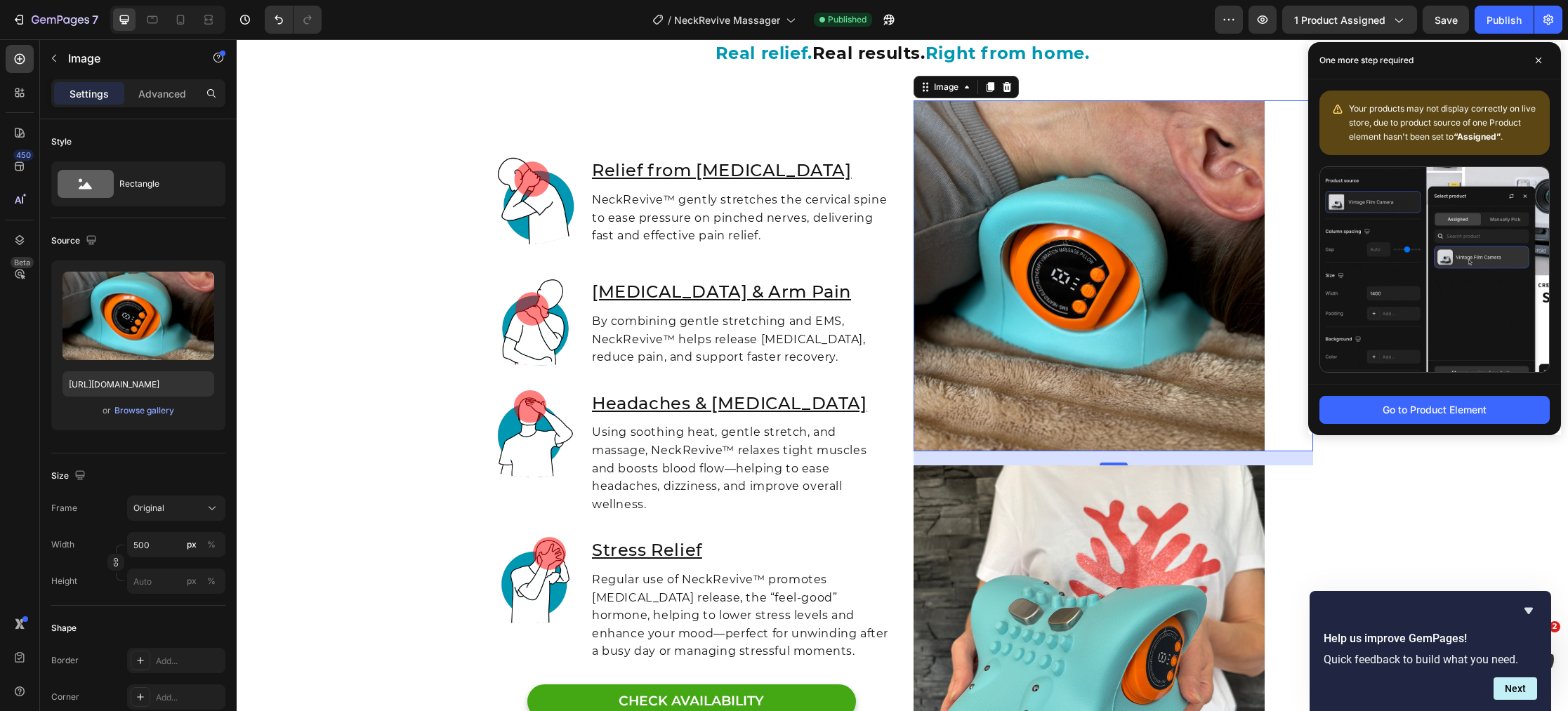
drag, startPoint x: 1540, startPoint y: 58, endPoint x: 1437, endPoint y: 98, distance: 110.5
click at [1539, 59] on icon at bounding box center [1539, 61] width 5 height 5
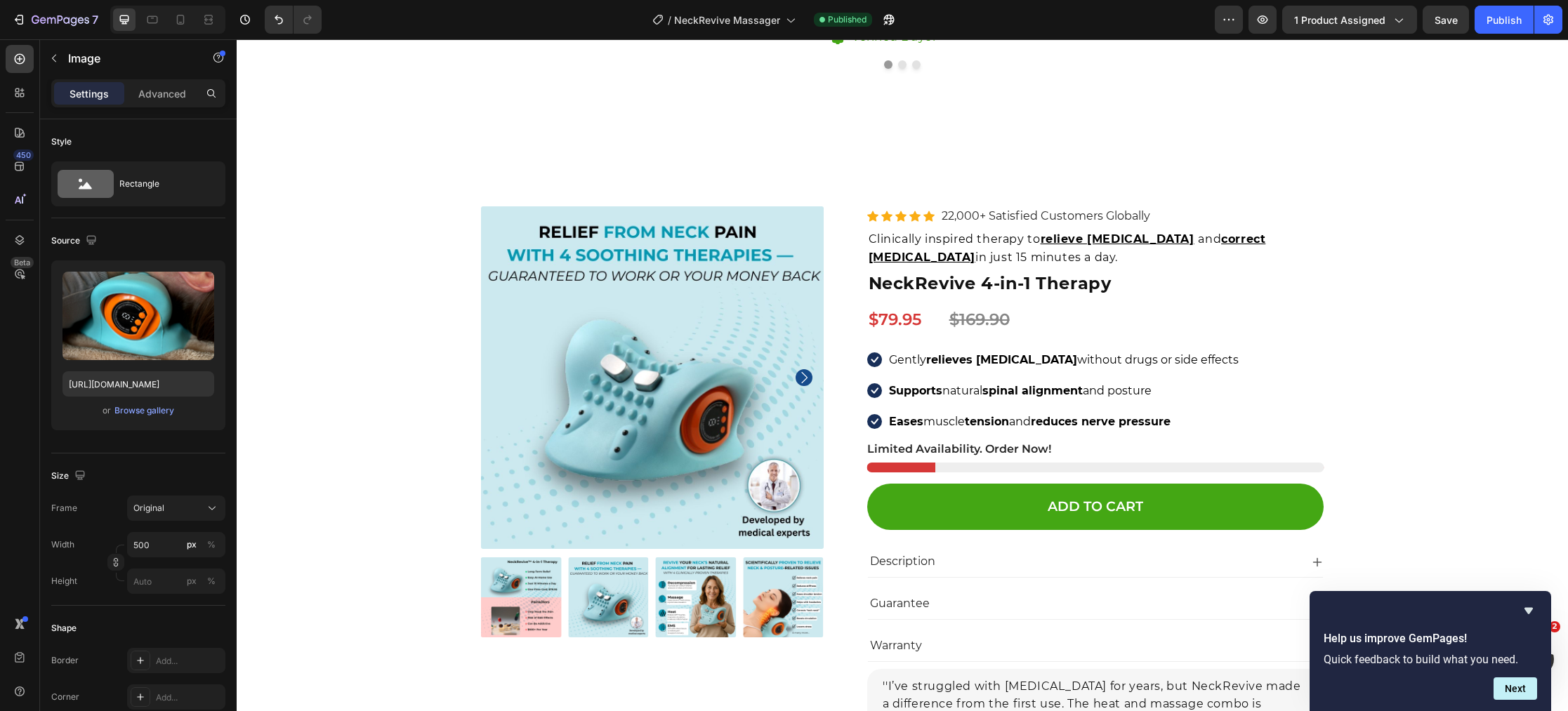
scroll to position [6286, 0]
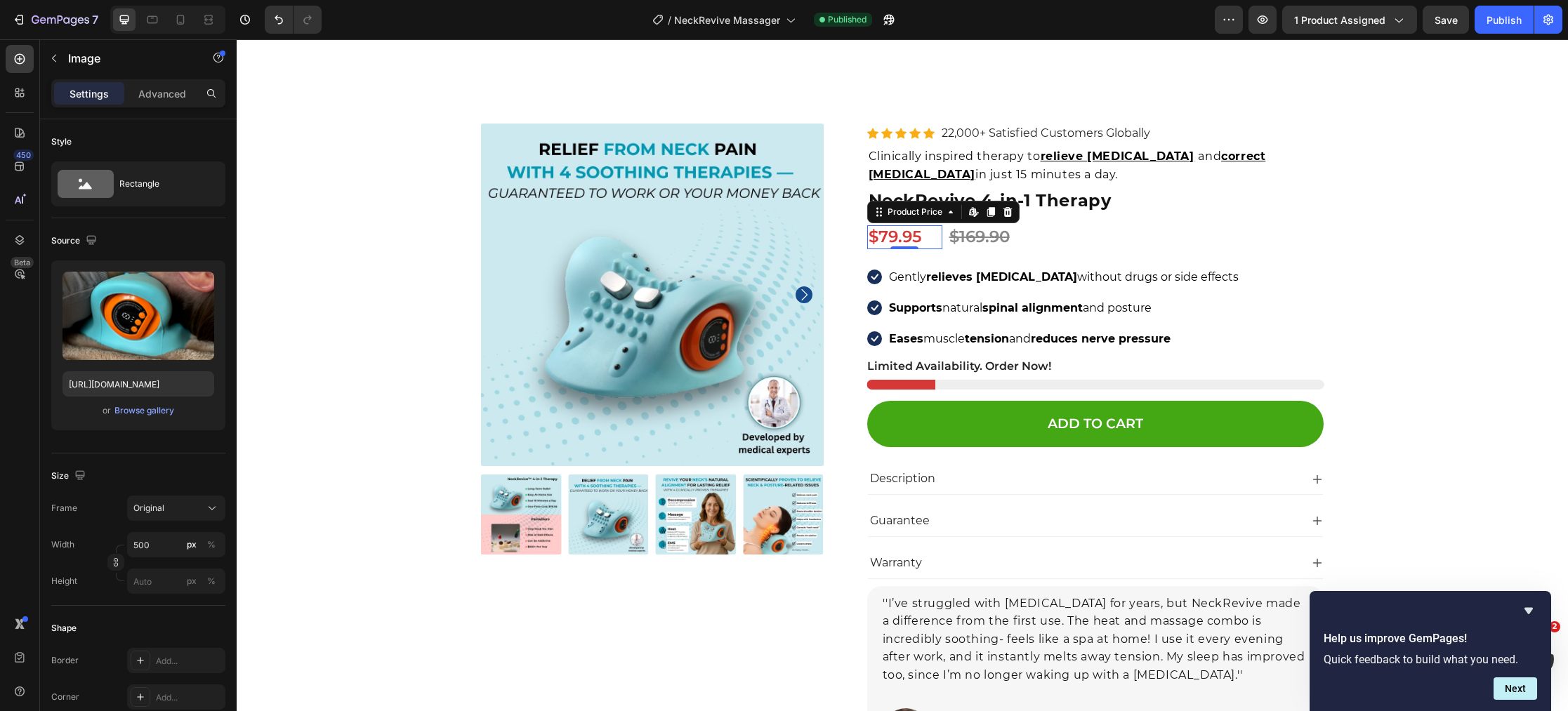
click at [916, 225] on div "$79.95" at bounding box center [905, 237] width 75 height 24
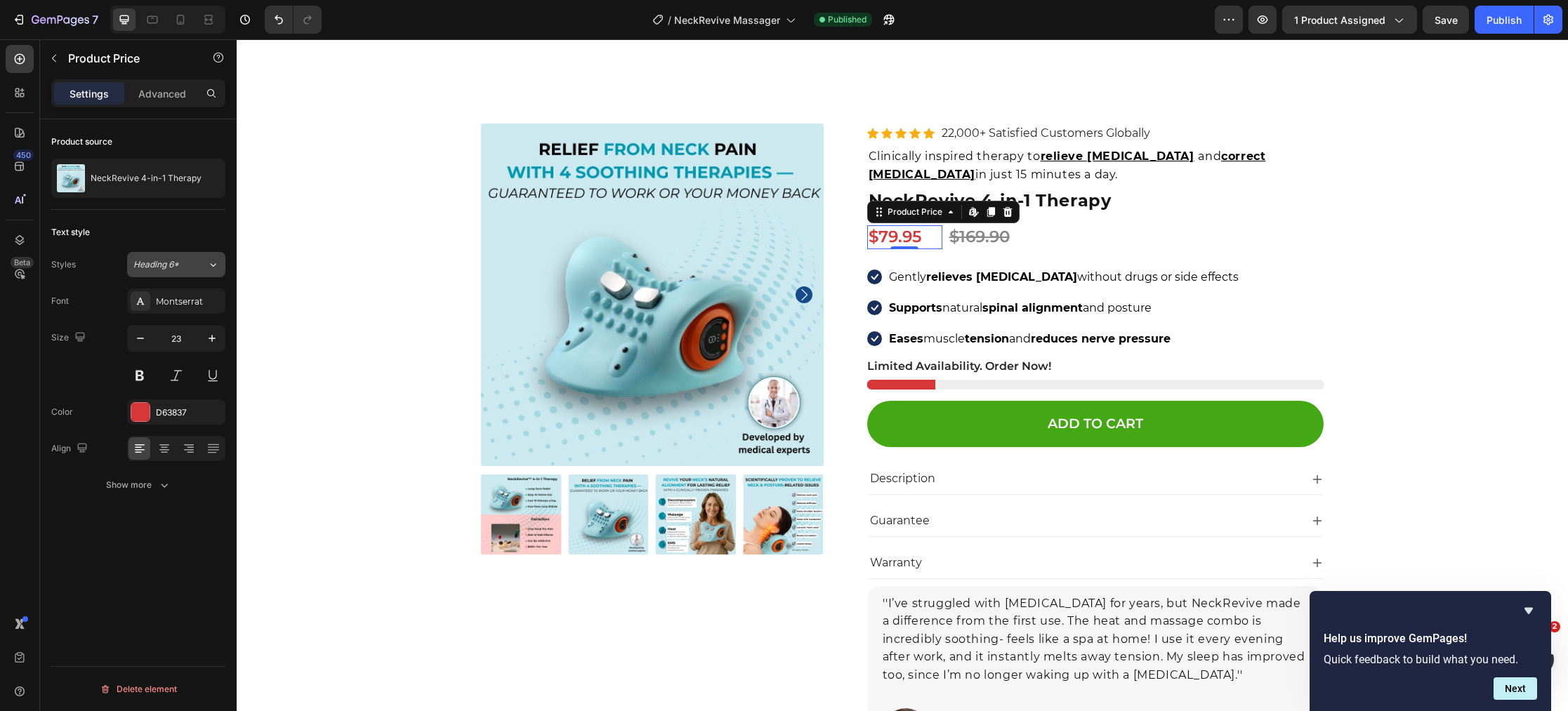
click at [162, 267] on span "Heading 6*" at bounding box center [156, 264] width 45 height 12
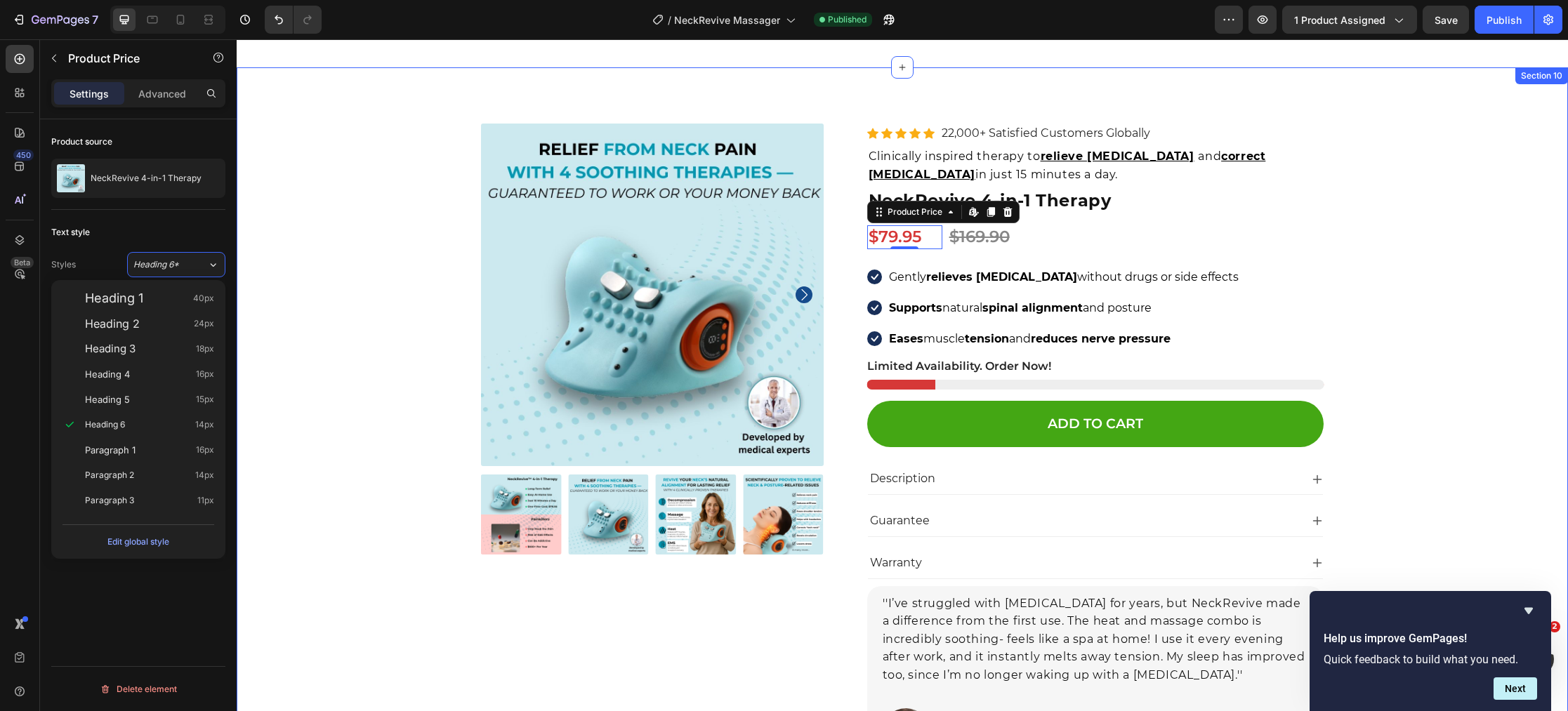
click at [337, 277] on div "Product Images Icon Icon Icon Icon Icon Icon List Hoz 22,000+ Satisfied Custome…" at bounding box center [902, 460] width 1310 height 674
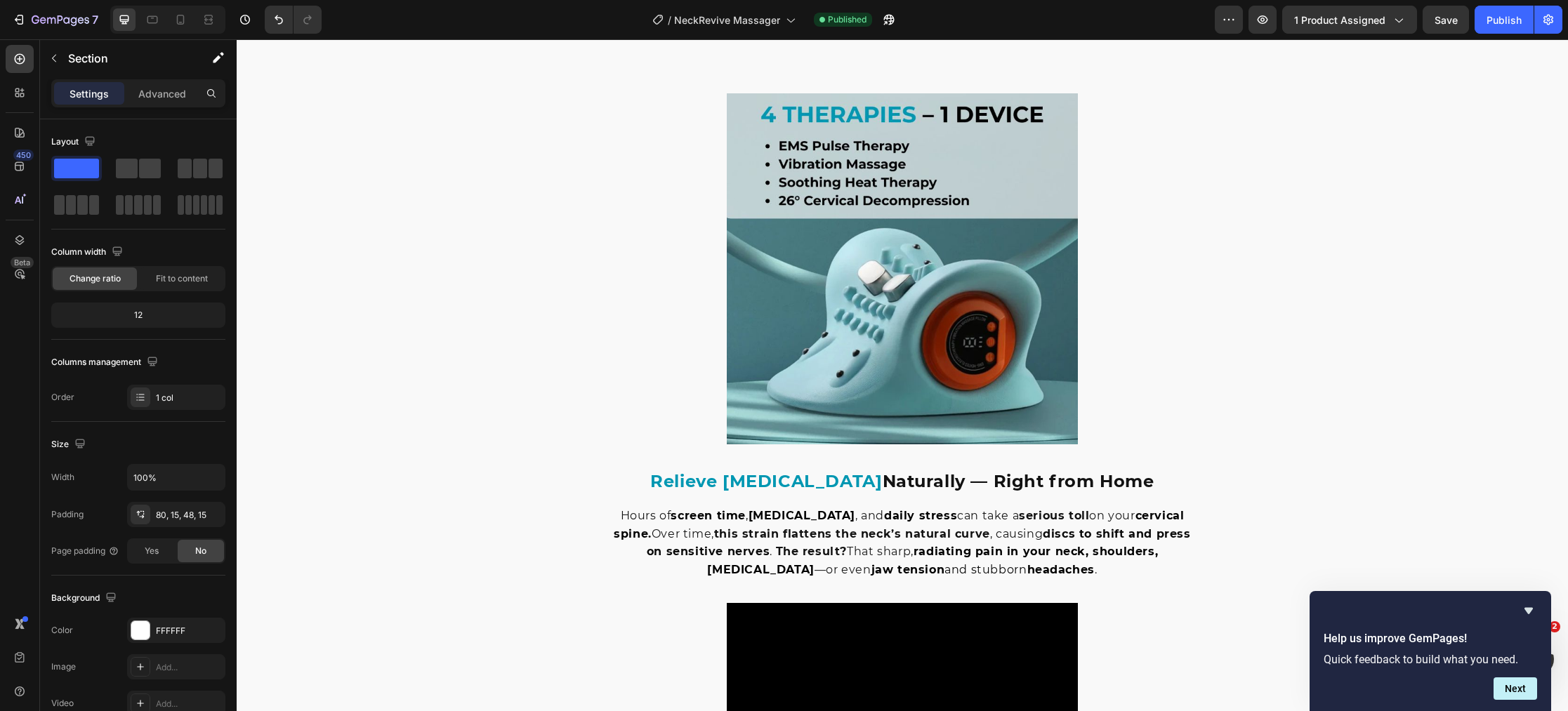
scroll to position [0, 0]
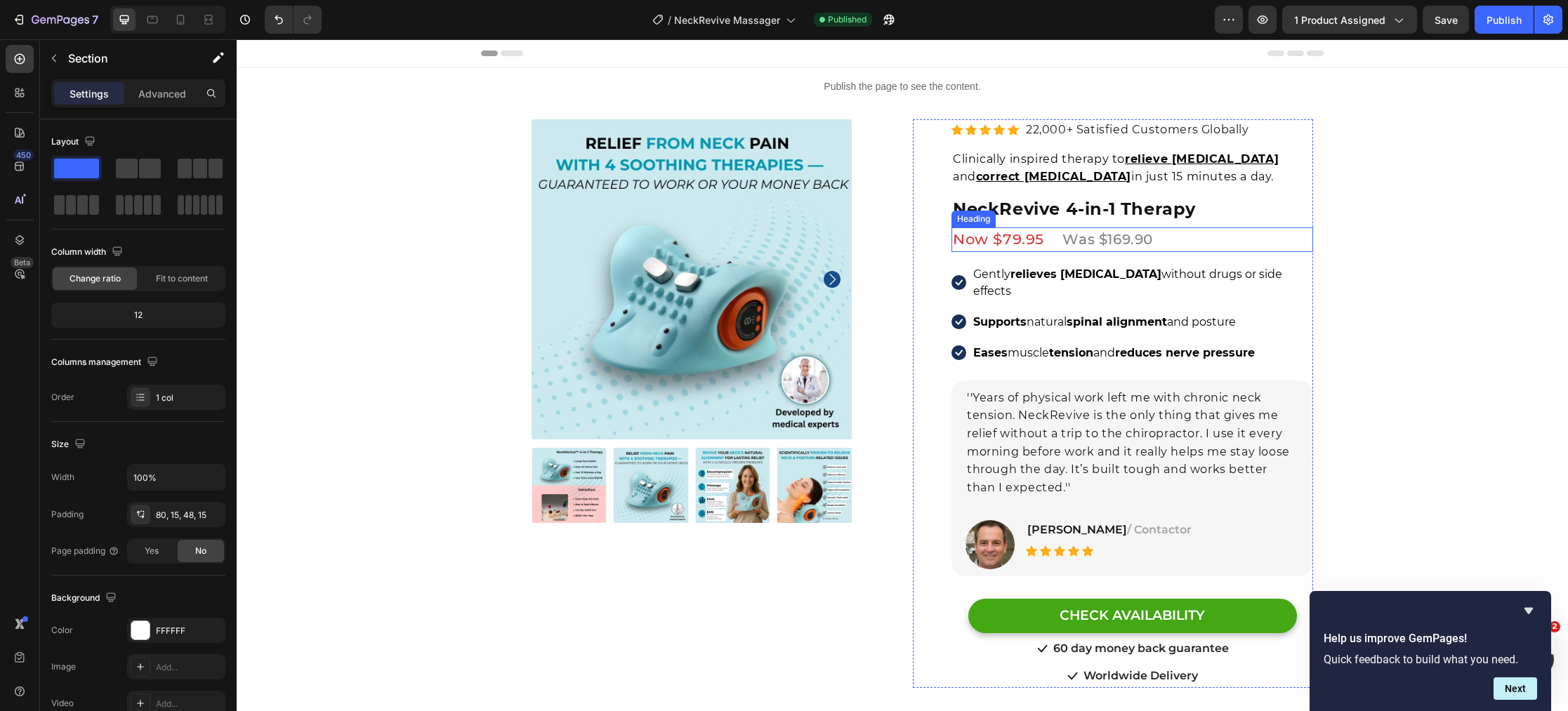
click at [995, 241] on span "Now $79.95" at bounding box center [998, 239] width 92 height 18
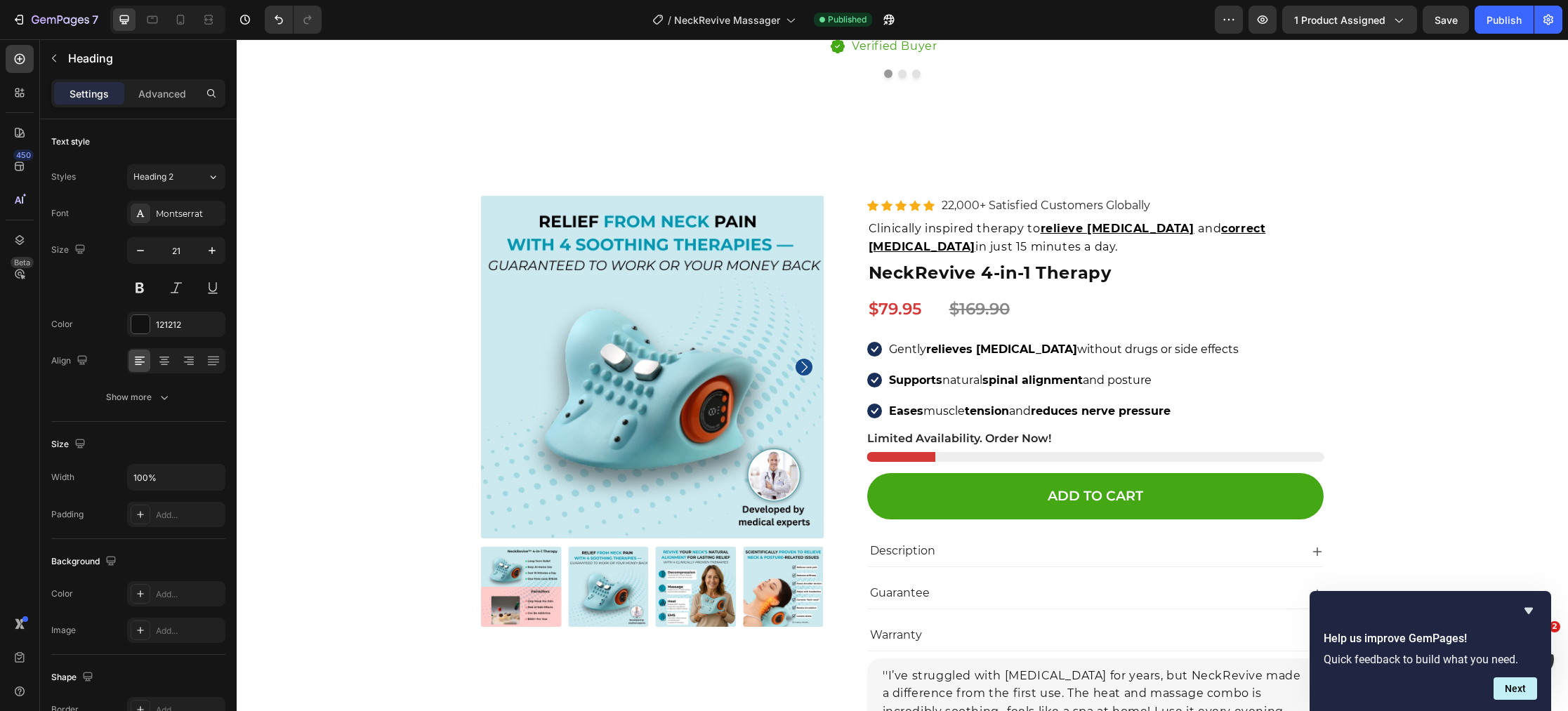
scroll to position [6127, 0]
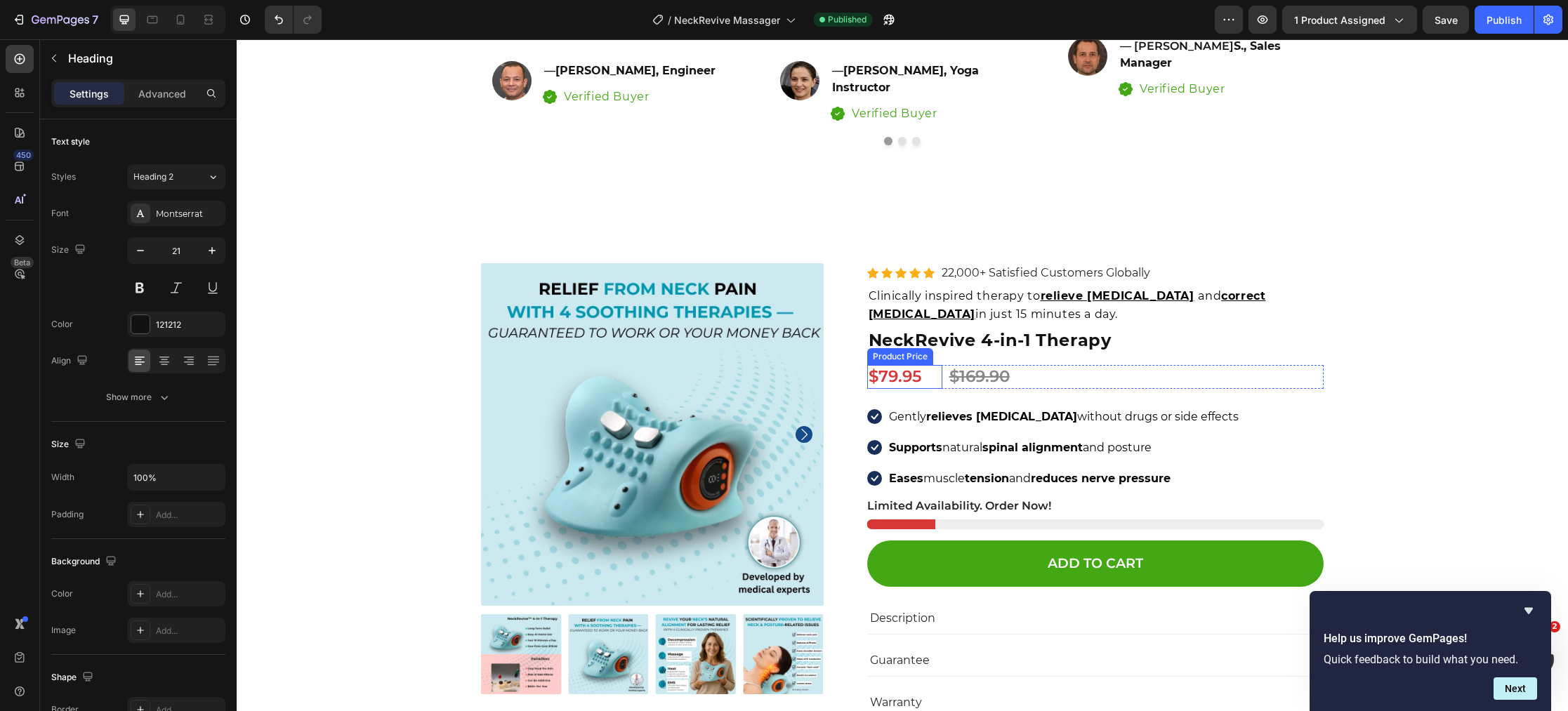
click at [922, 376] on div "$79.95" at bounding box center [905, 376] width 75 height 24
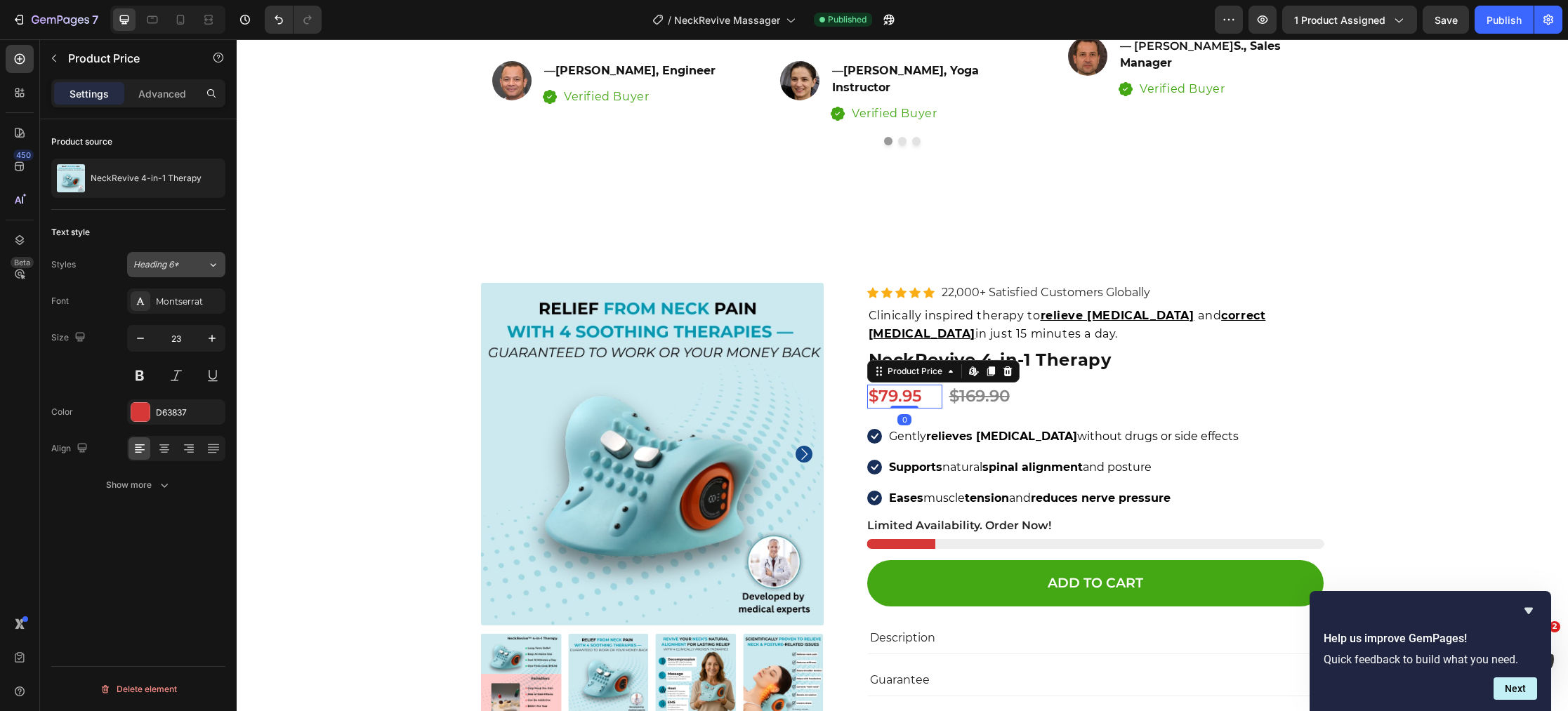
click at [162, 263] on span "Heading 6*" at bounding box center [156, 264] width 45 height 12
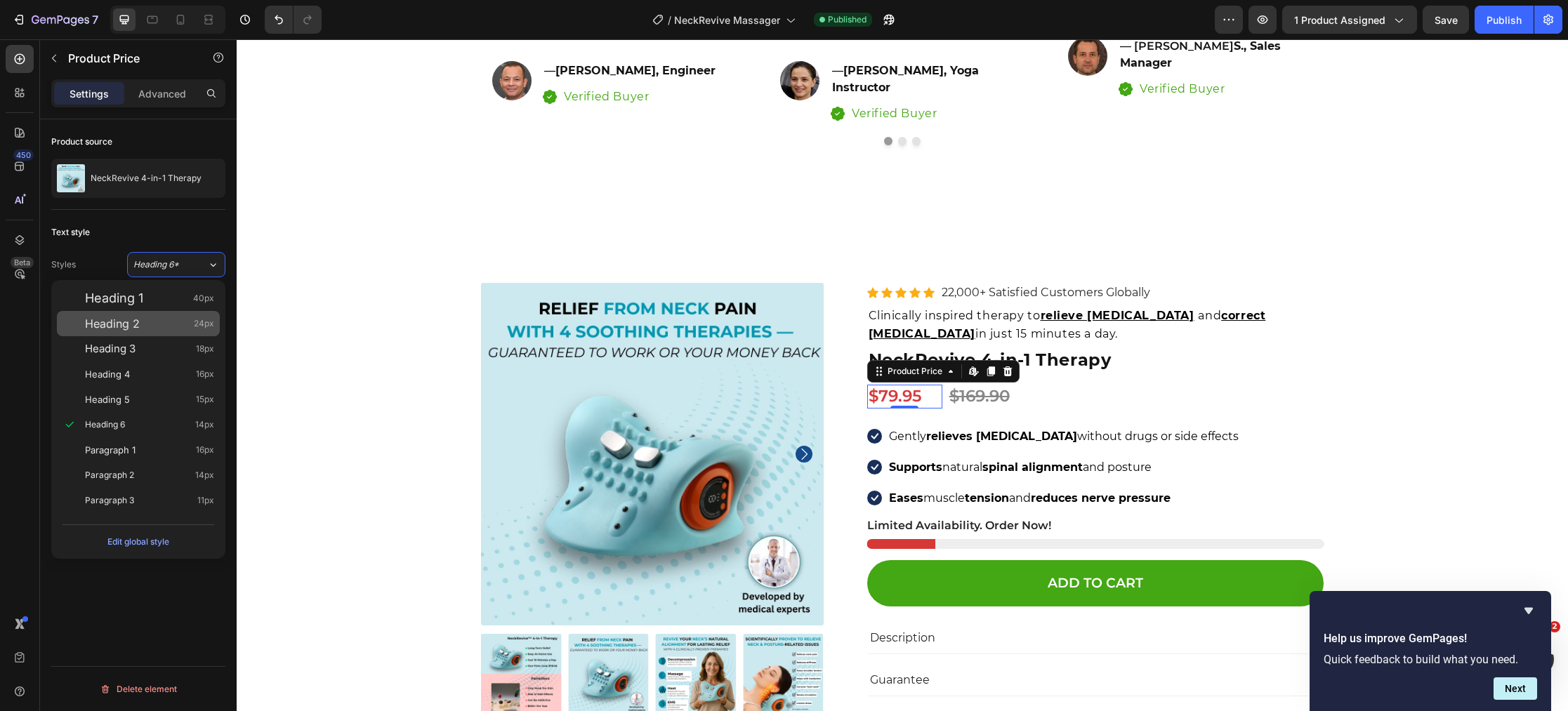
click at [159, 317] on div "Heading 2 24px" at bounding box center [149, 324] width 129 height 14
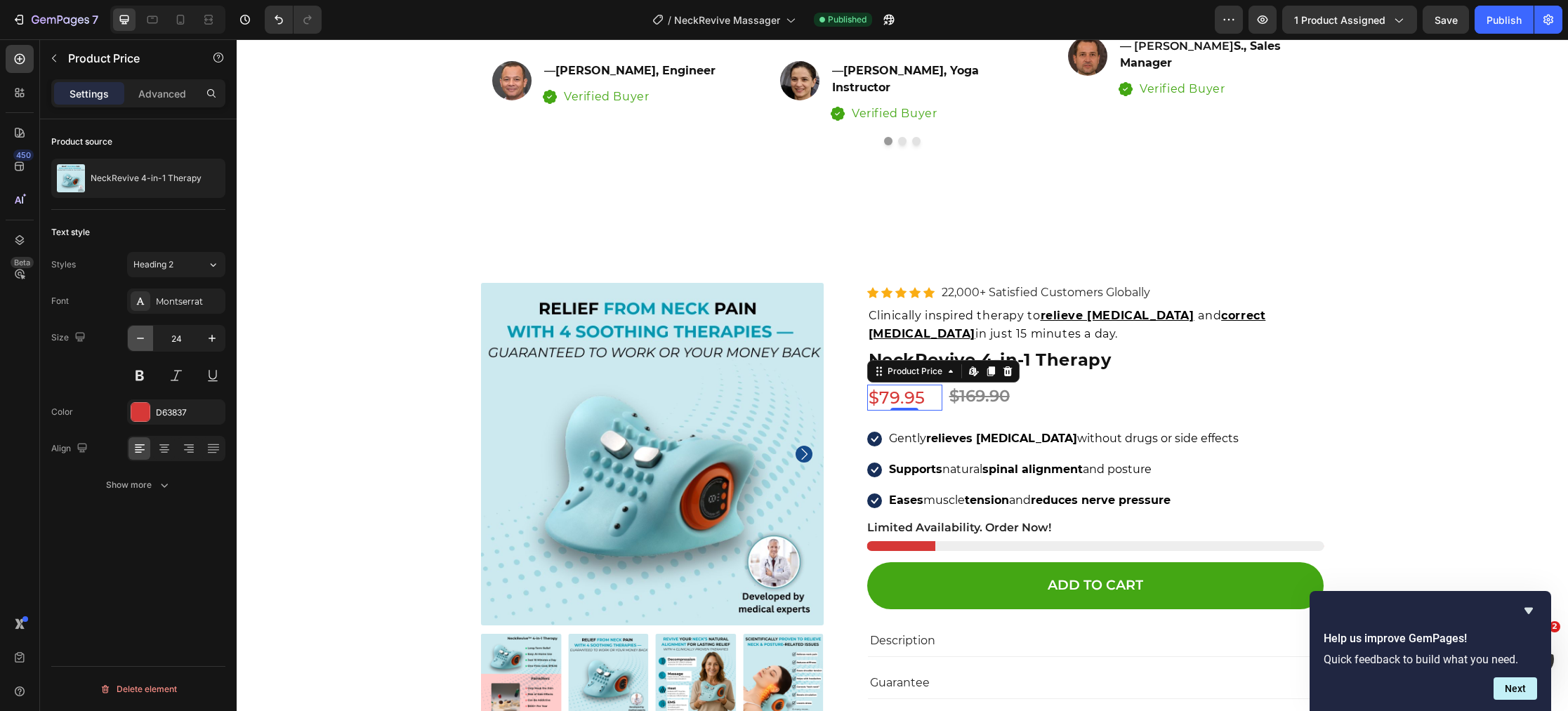
click at [143, 343] on icon "button" at bounding box center [141, 338] width 14 height 14
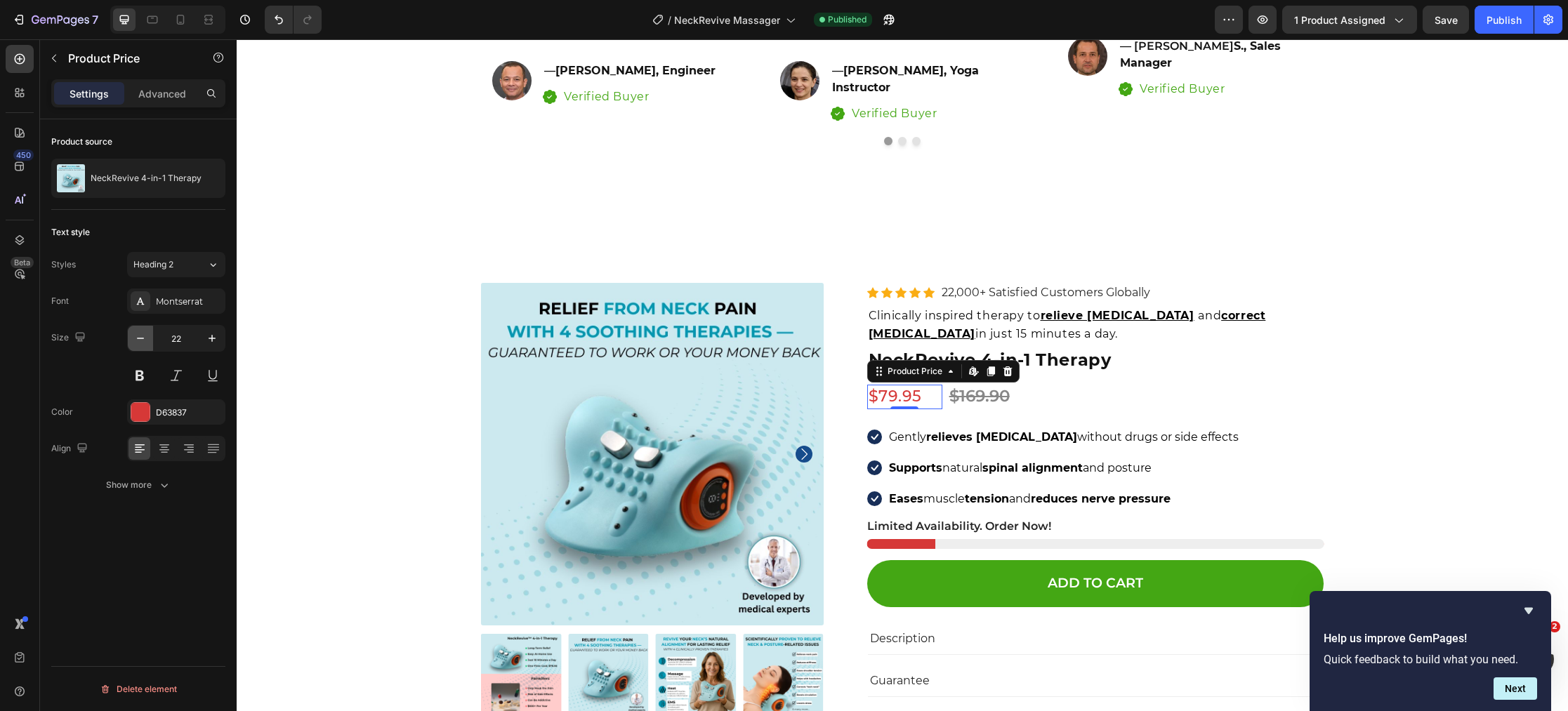
click at [143, 343] on icon "button" at bounding box center [141, 338] width 14 height 14
type input "21"
click at [993, 384] on div "$169.90" at bounding box center [1136, 396] width 376 height 24
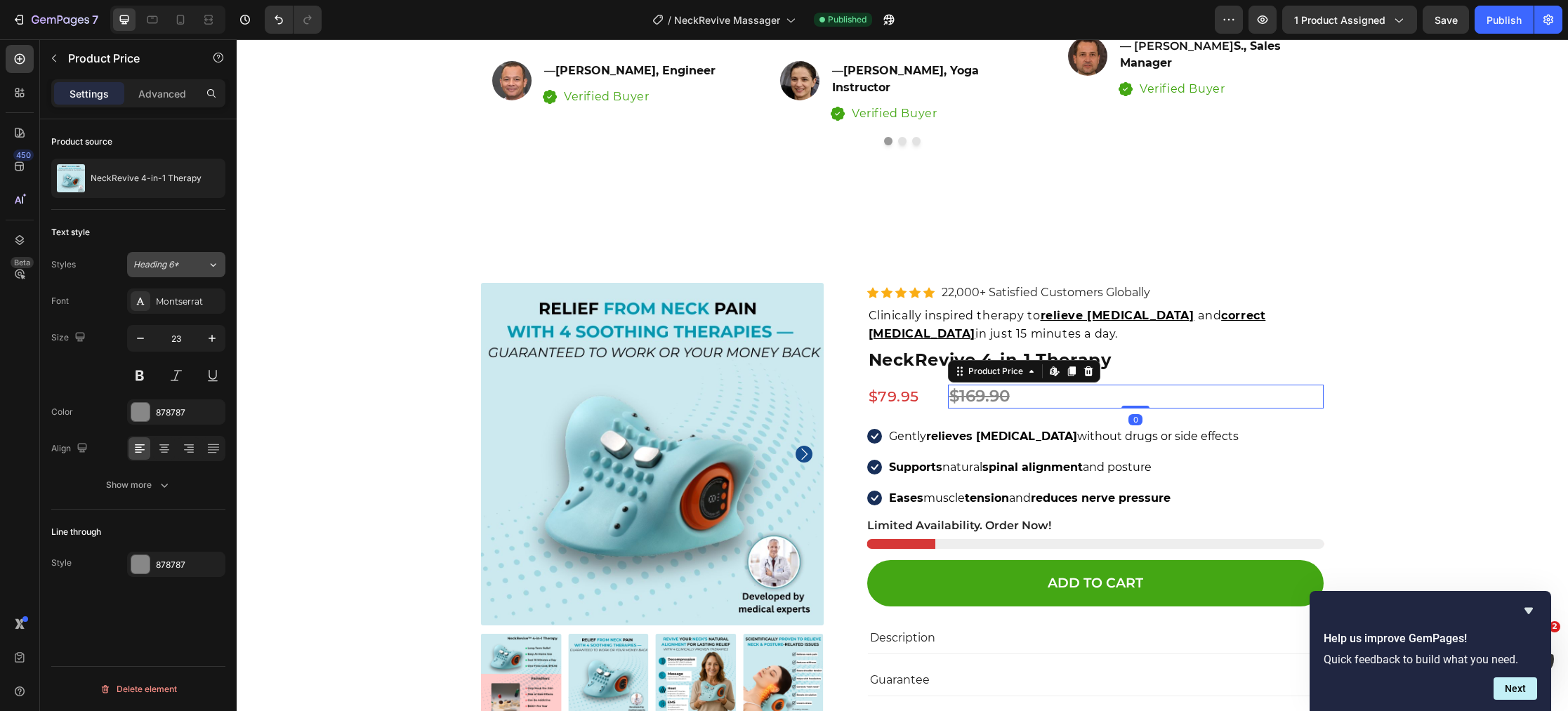
click at [191, 268] on div "Heading 6*" at bounding box center [170, 264] width 74 height 12
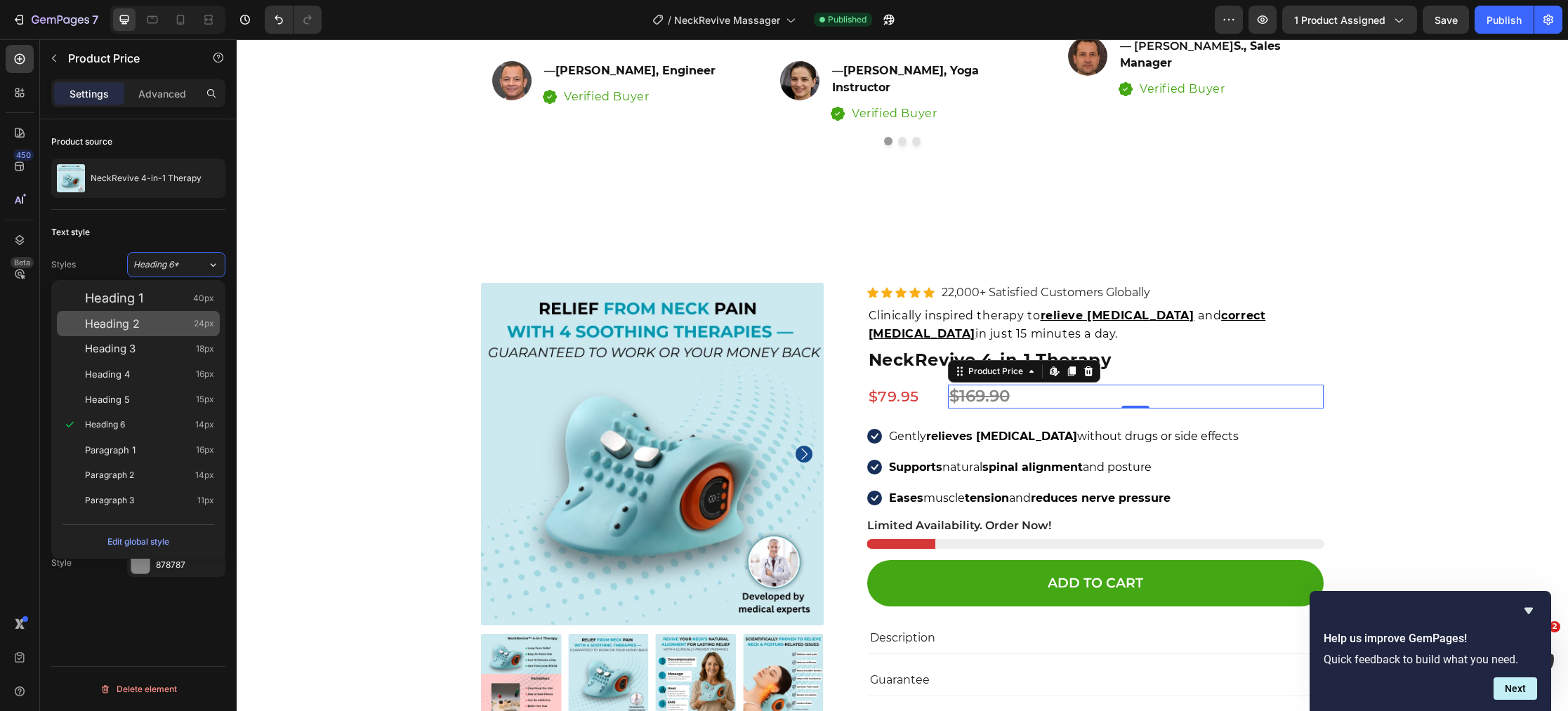
click at [174, 319] on div "Heading 2 24px" at bounding box center [149, 324] width 129 height 14
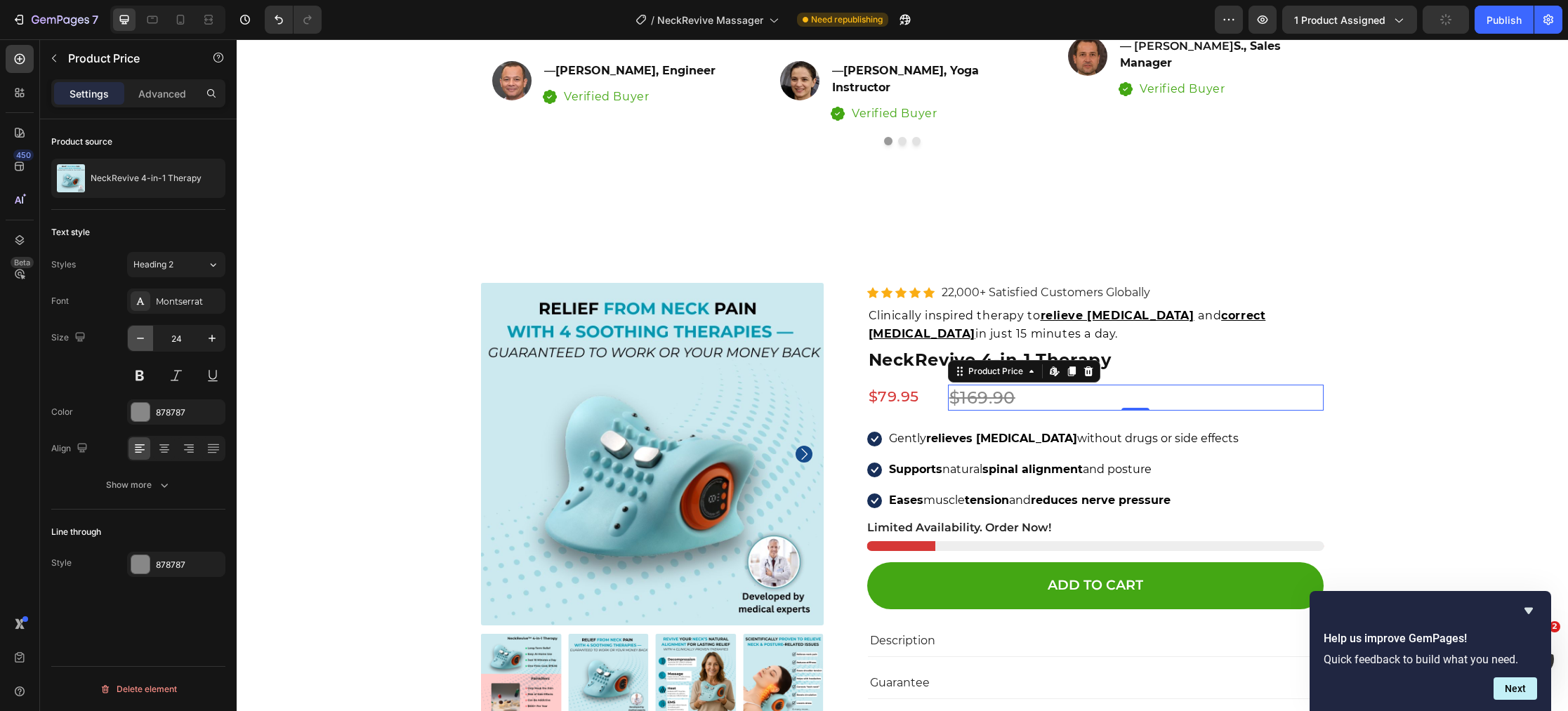
click at [138, 340] on icon "button" at bounding box center [141, 338] width 14 height 14
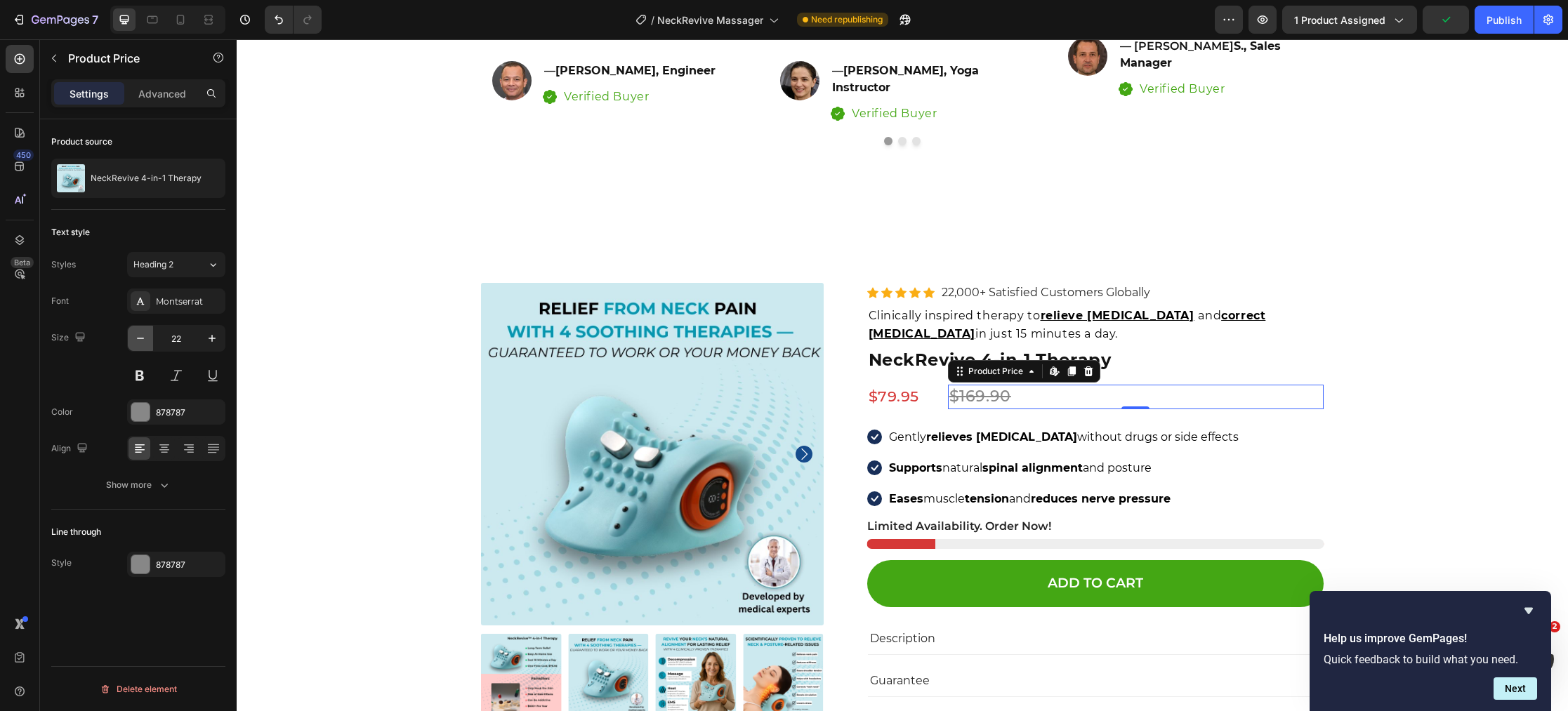
click at [138, 340] on icon "button" at bounding box center [141, 338] width 14 height 14
type input "21"
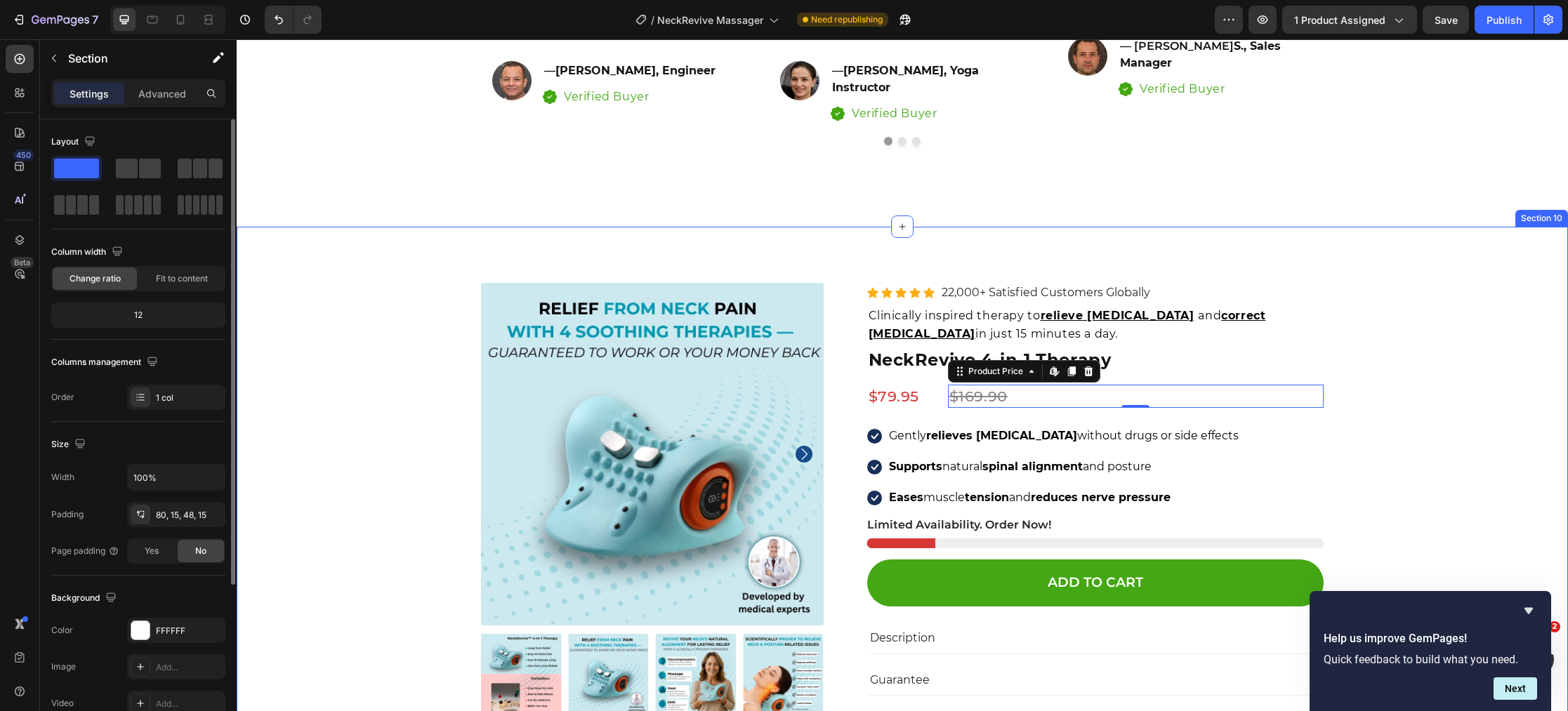
click at [353, 364] on div "Product Images Icon Icon Icon Icon Icon Icon List Hoz 22,000+ Satisfied Custome…" at bounding box center [902, 619] width 1310 height 673
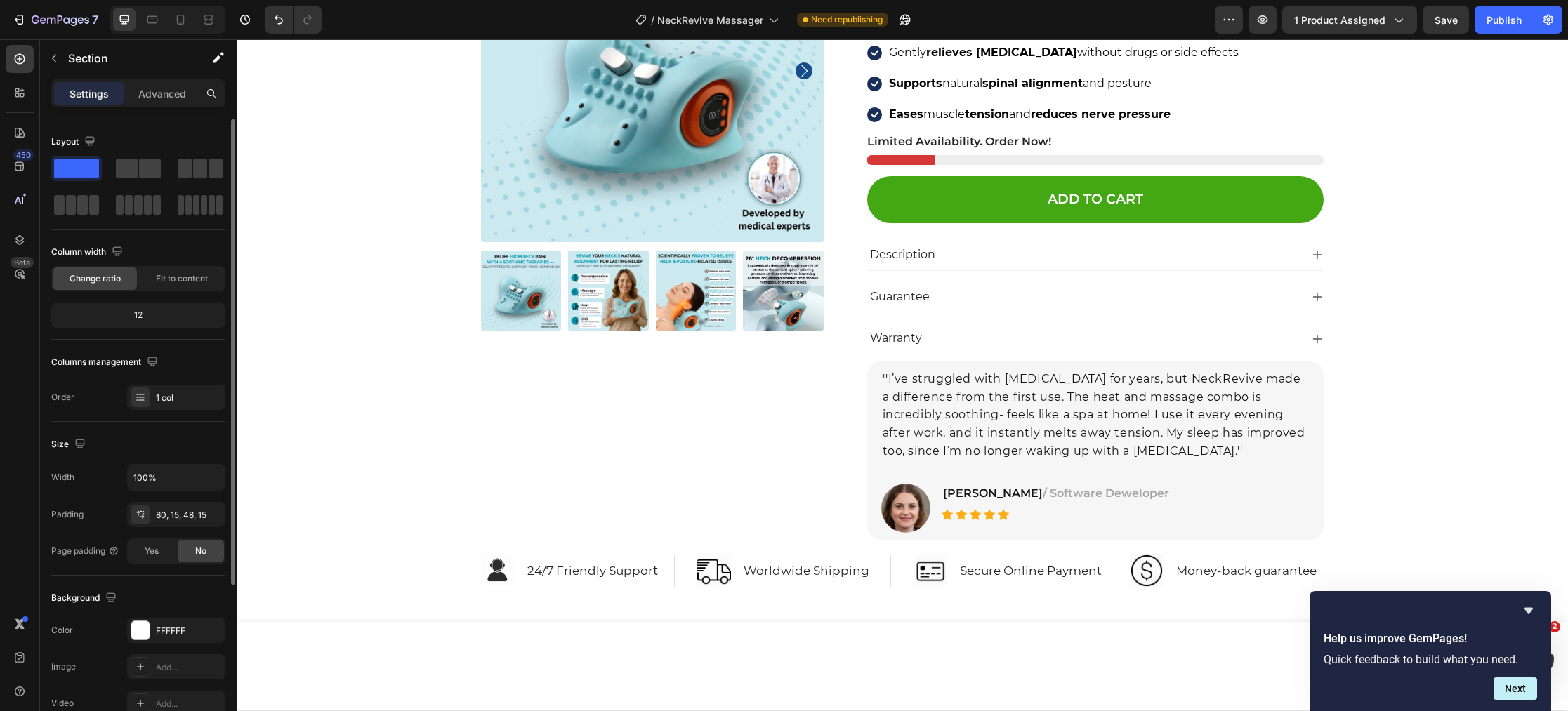
scroll to position [6362, 0]
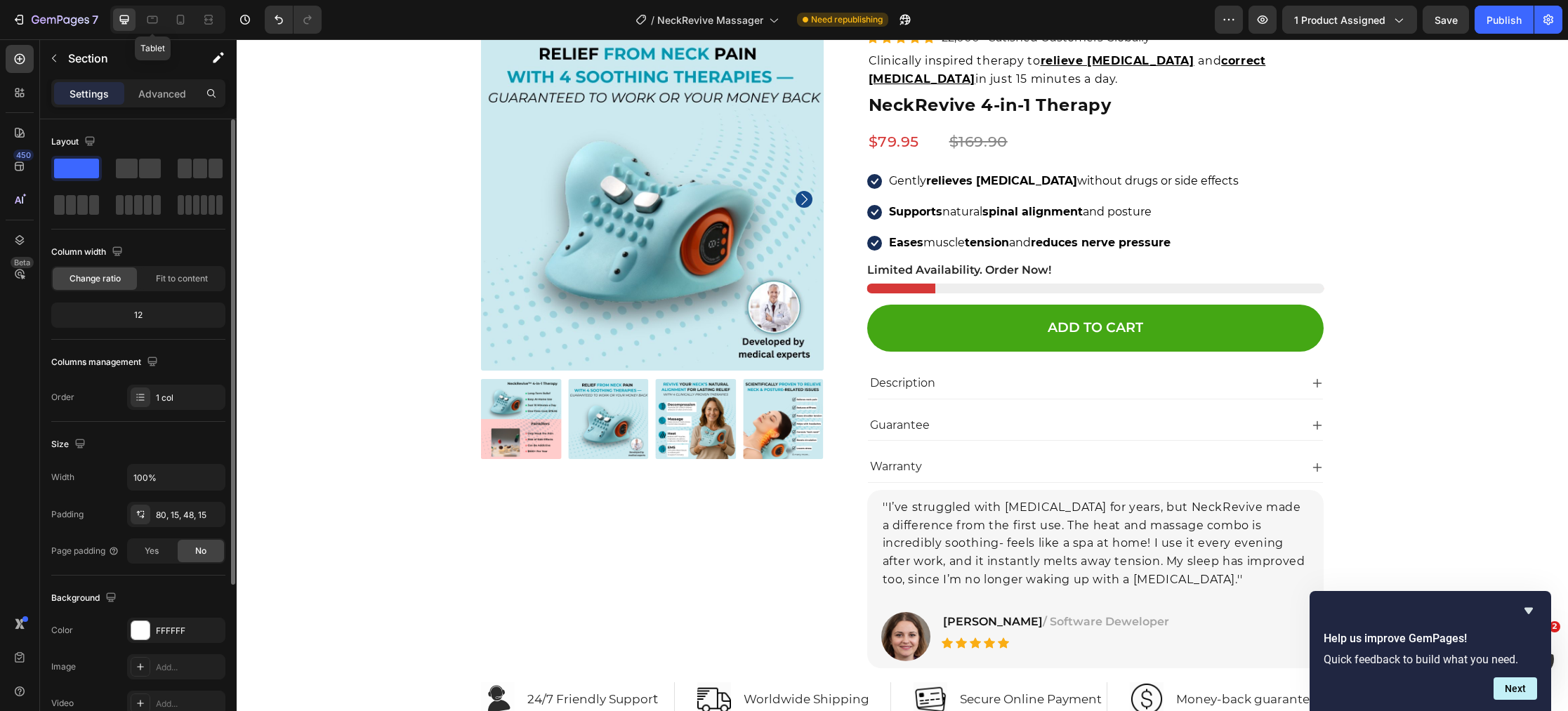
drag, startPoint x: 150, startPoint y: 23, endPoint x: 371, endPoint y: 177, distance: 269.4
click at [150, 23] on icon at bounding box center [153, 20] width 11 height 8
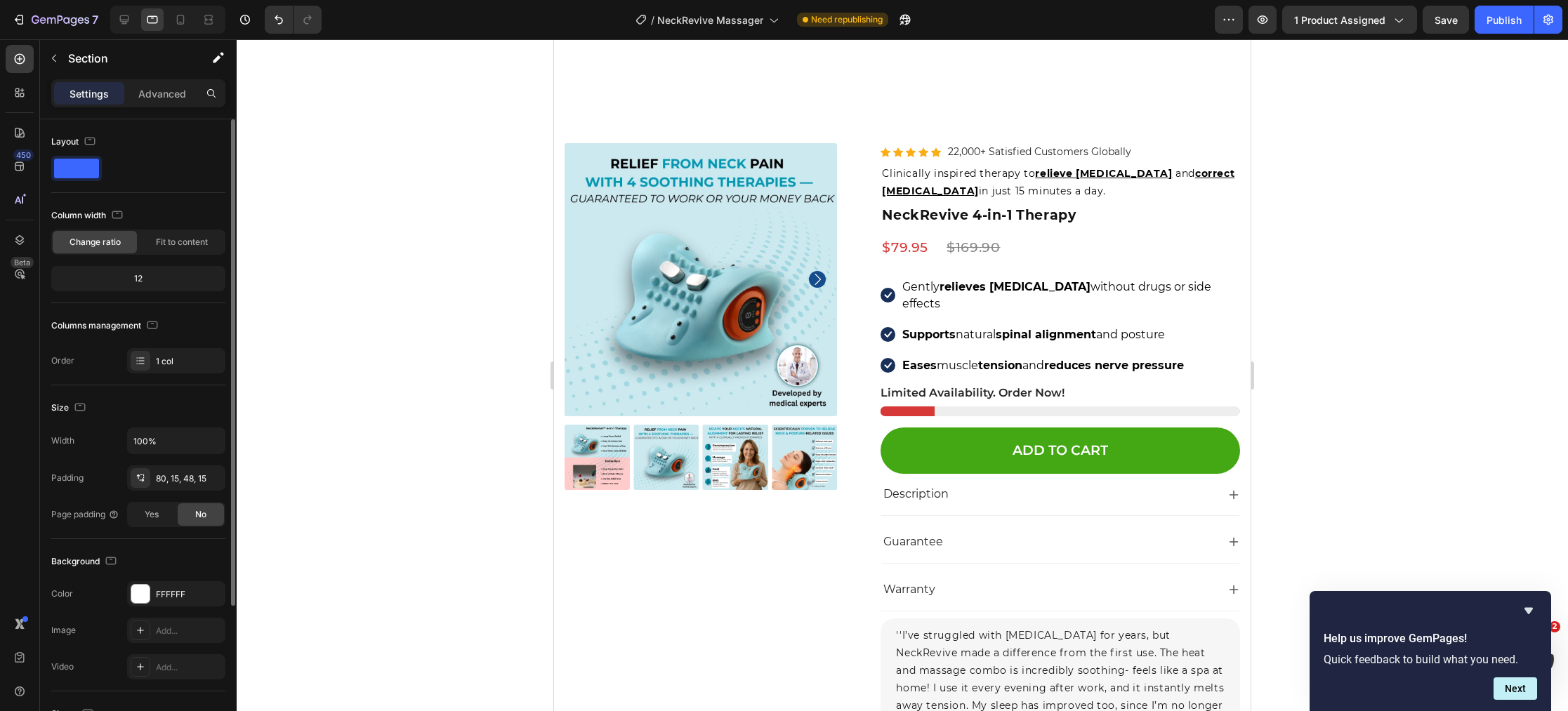
scroll to position [6245, 0]
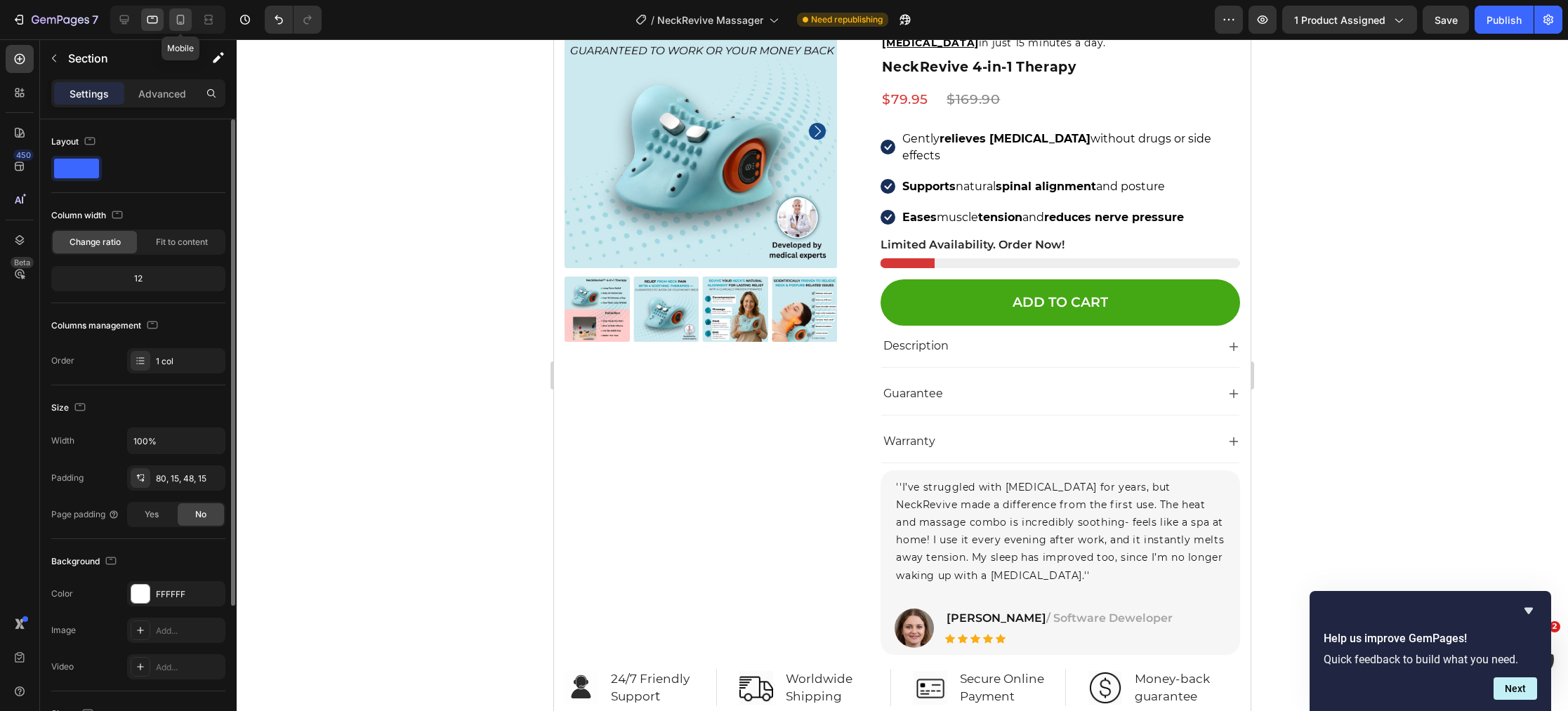
click at [183, 22] on icon at bounding box center [181, 20] width 8 height 10
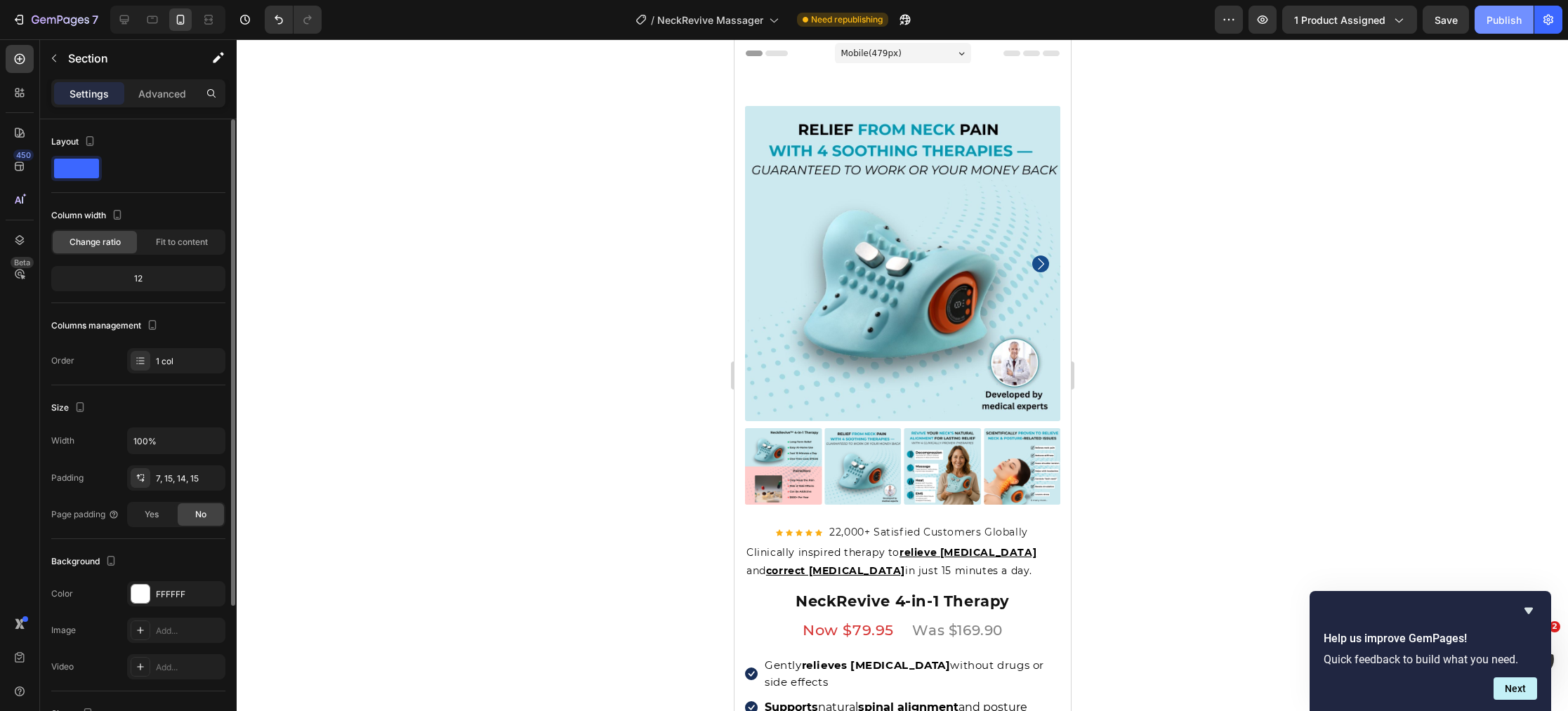
click at [1513, 20] on div "Publish" at bounding box center [1503, 20] width 35 height 15
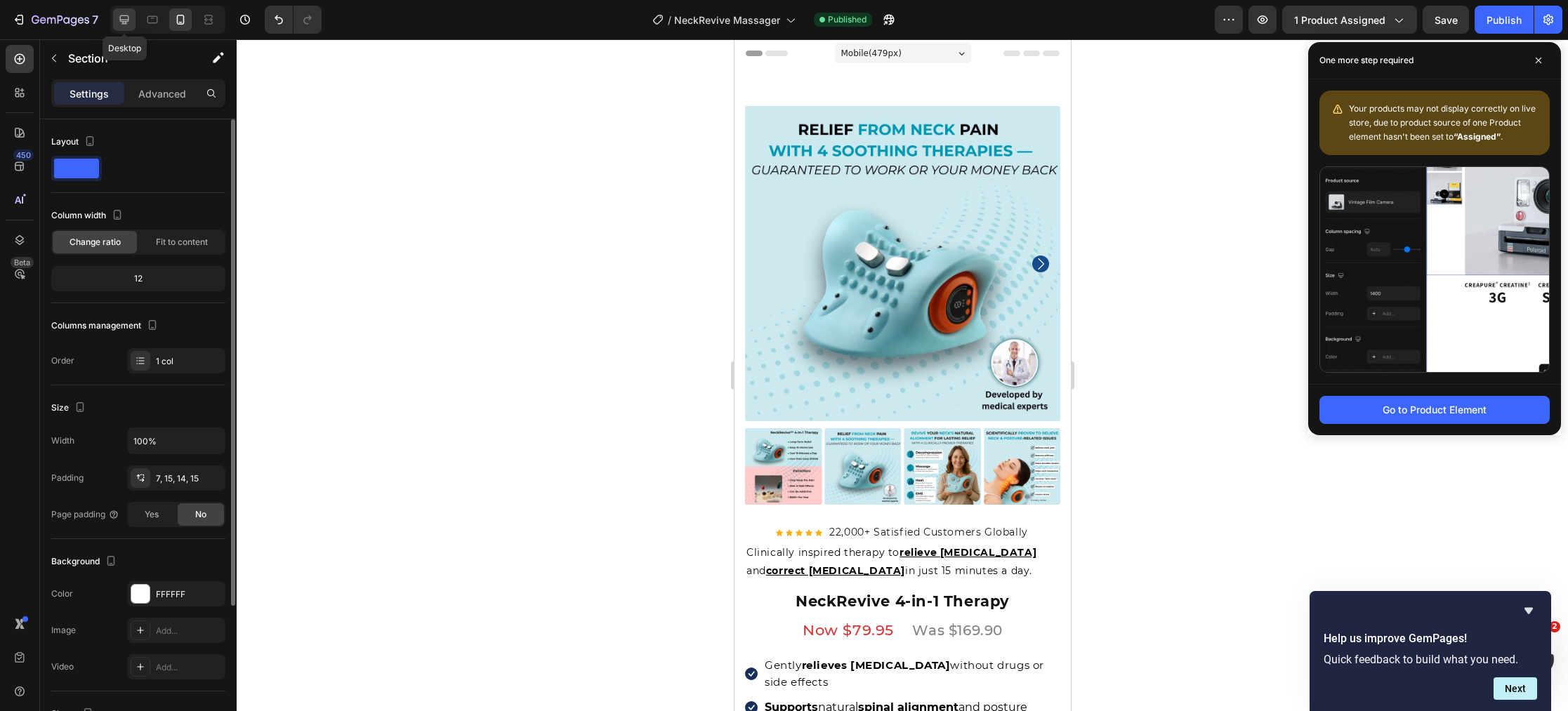
click at [115, 17] on div at bounding box center [124, 19] width 22 height 22
